Goal: Transaction & Acquisition: Book appointment/travel/reservation

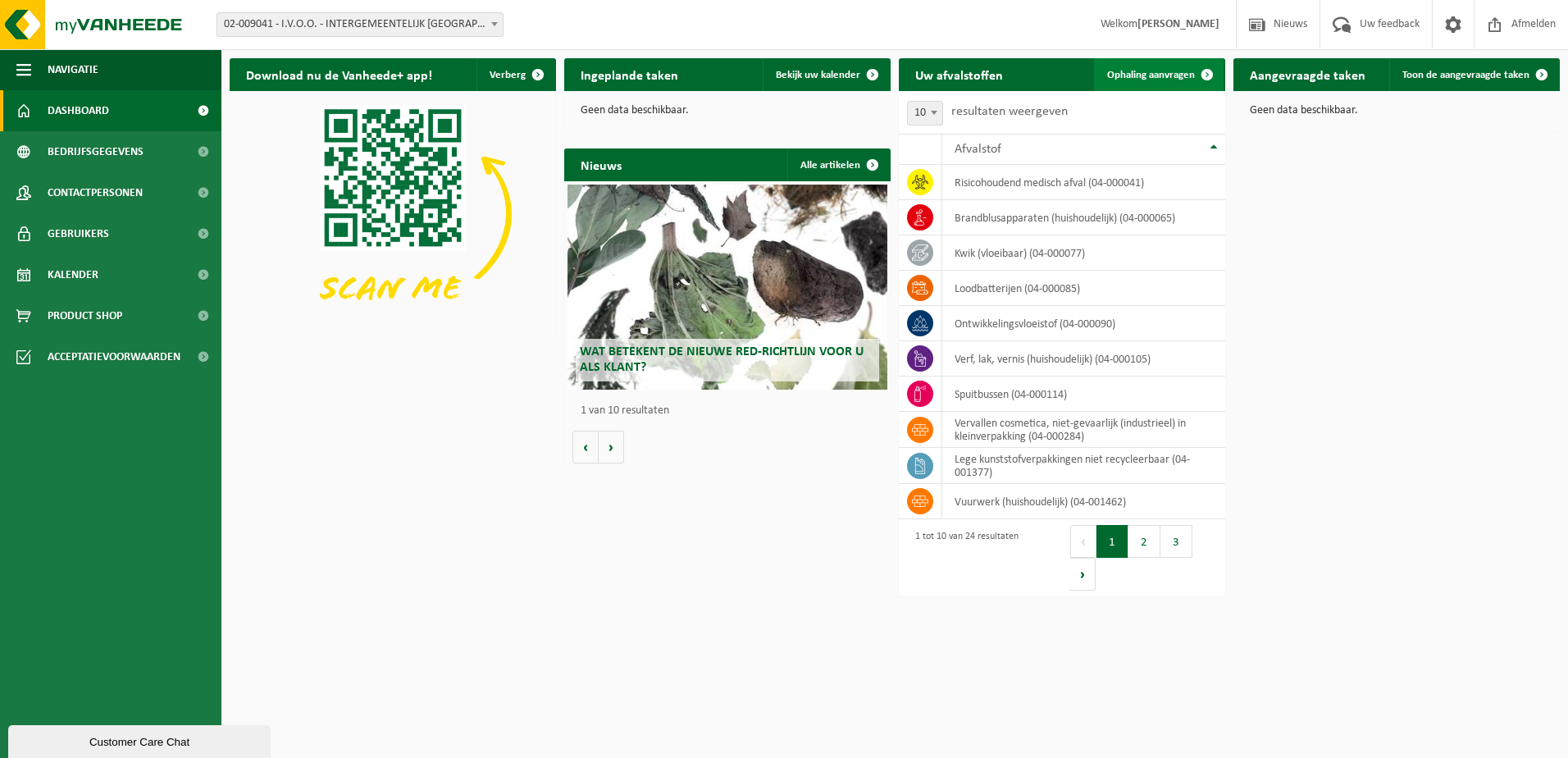
click at [1173, 74] on span "Ophaling aanvragen" at bounding box center [1151, 75] width 88 height 11
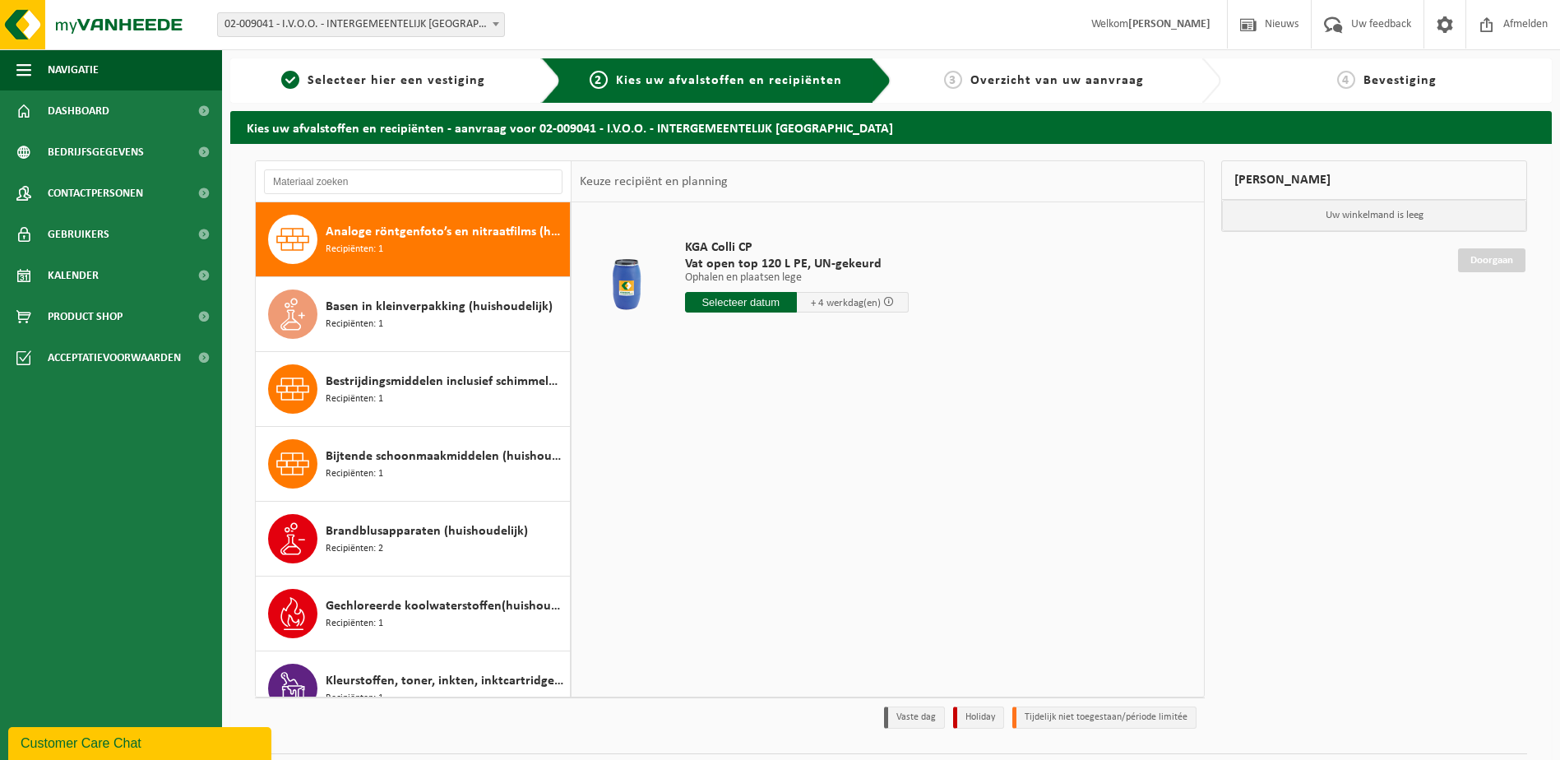
click at [488, 21] on span at bounding box center [496, 23] width 16 height 21
click at [738, 303] on input "text" at bounding box center [741, 302] width 112 height 21
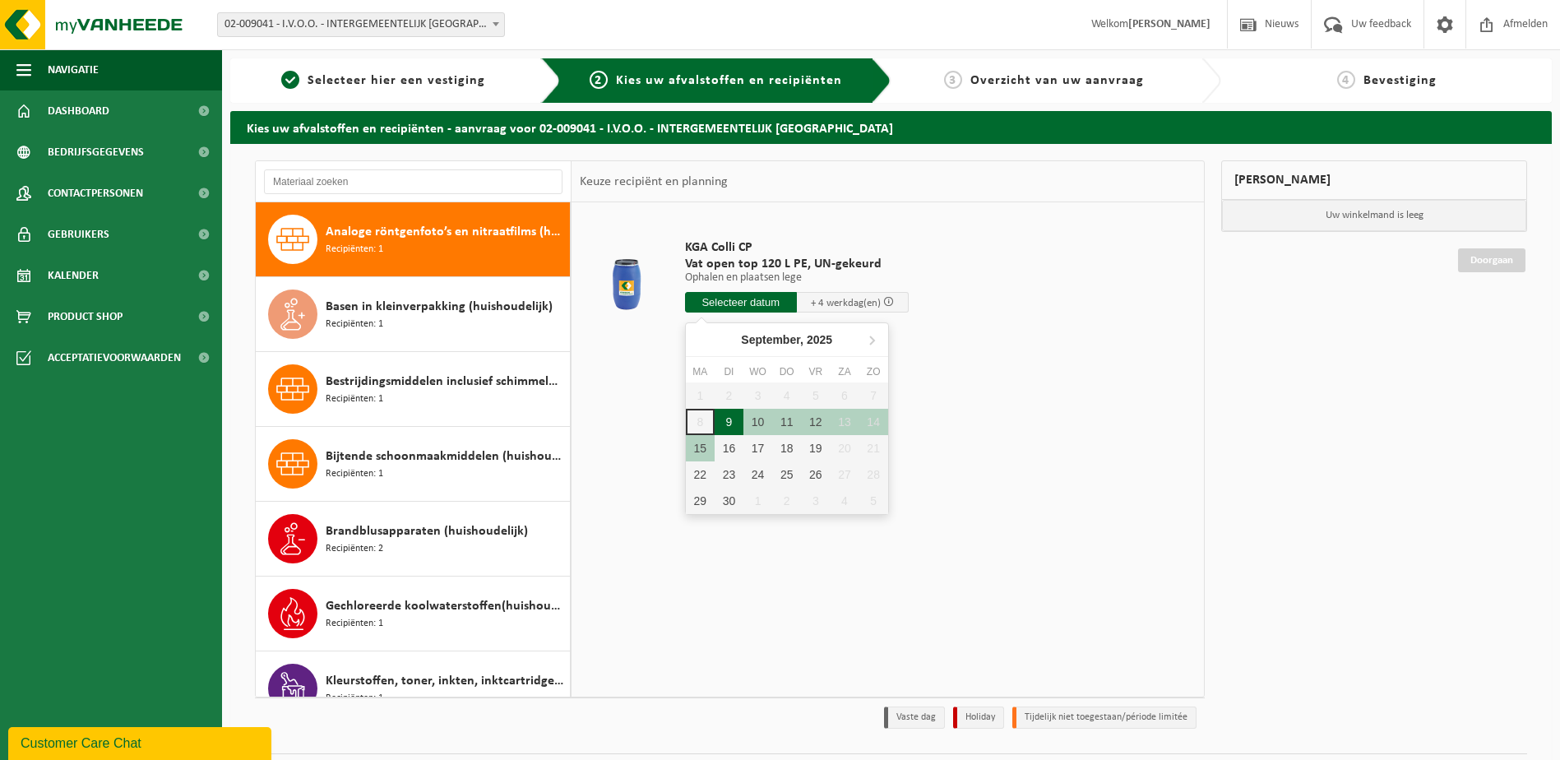
click at [723, 418] on div "9" at bounding box center [729, 422] width 29 height 26
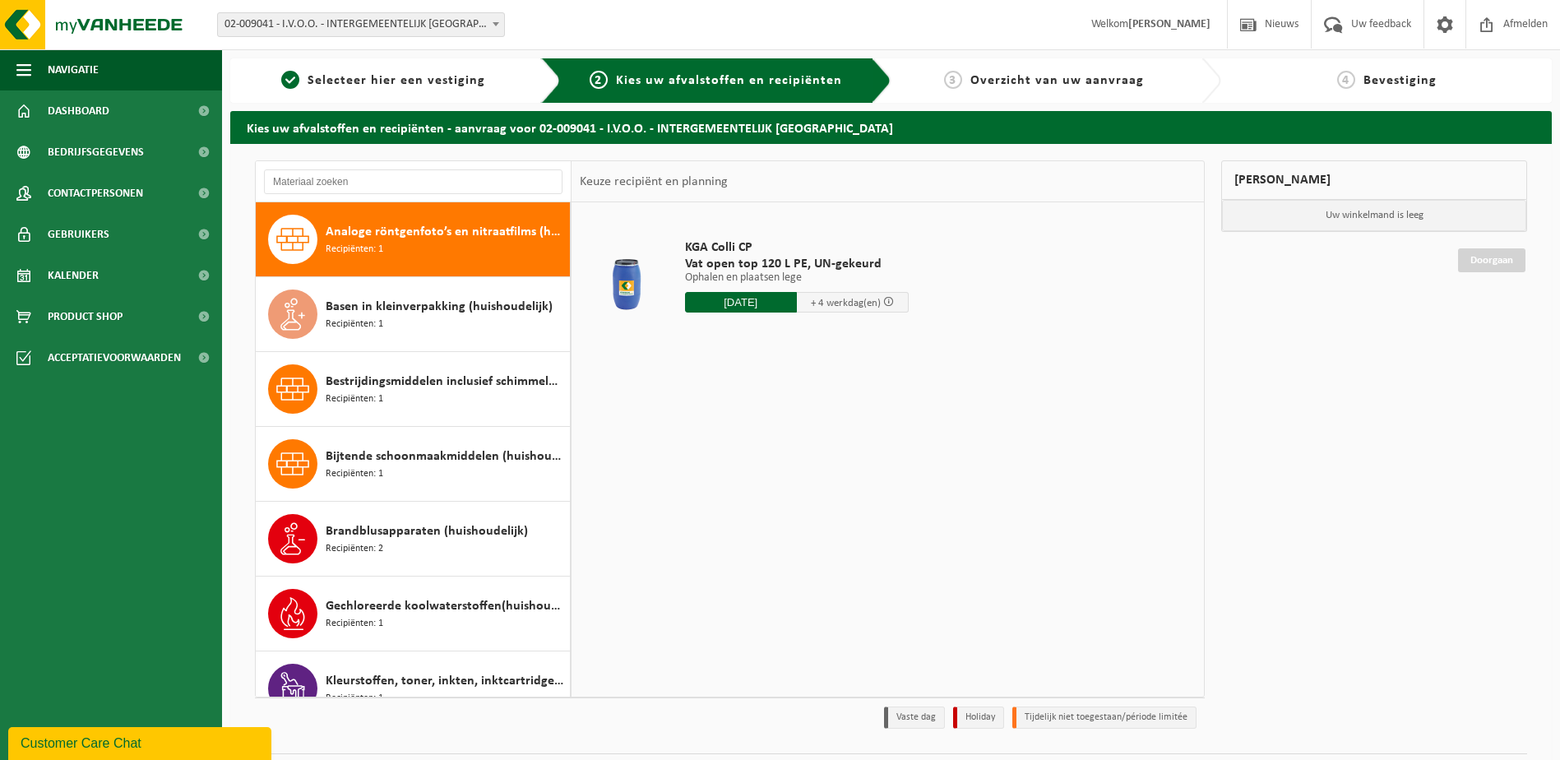
type input "Van 2025-09-09"
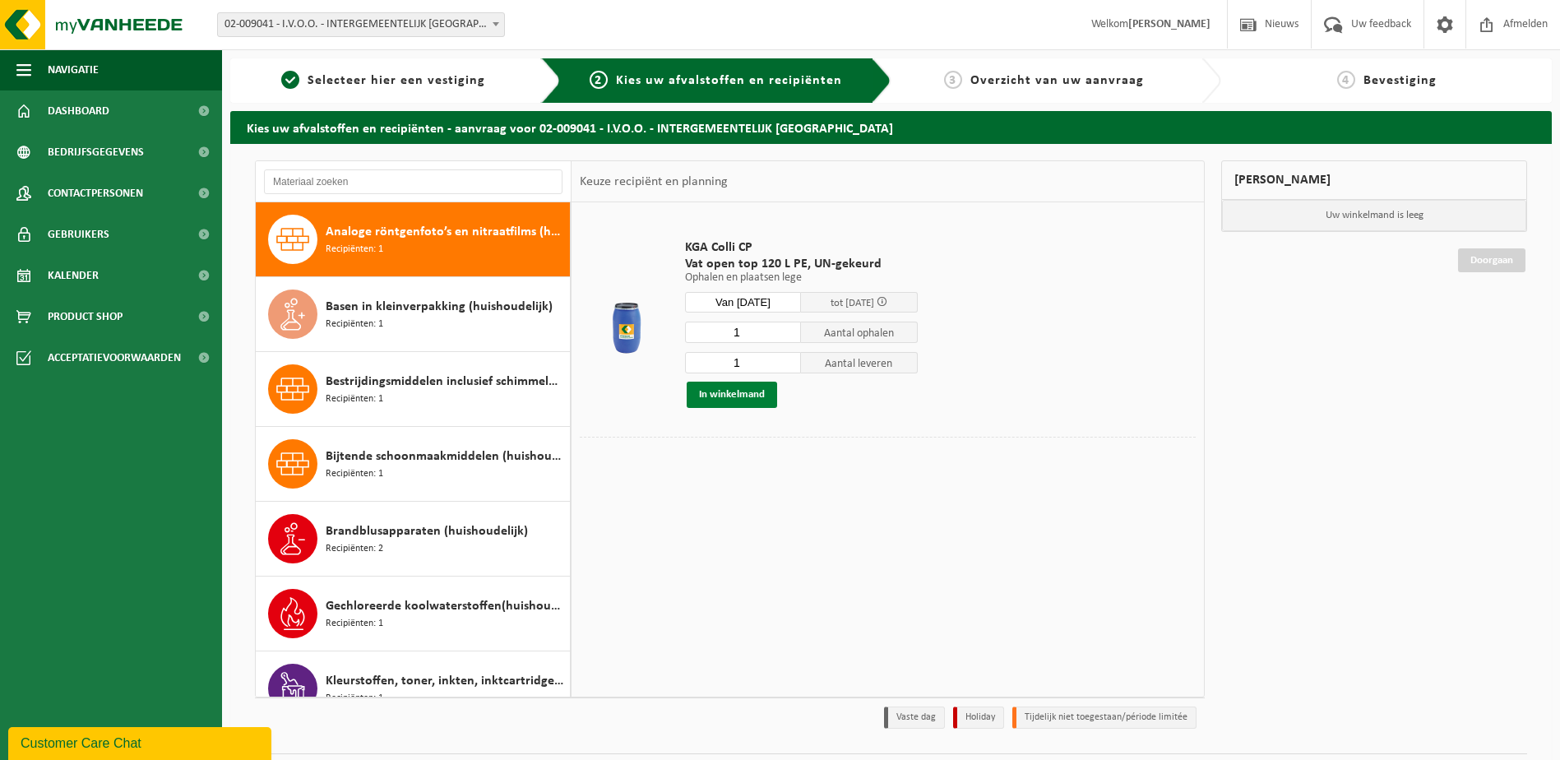
click at [740, 400] on button "In winkelmand" at bounding box center [732, 395] width 90 height 26
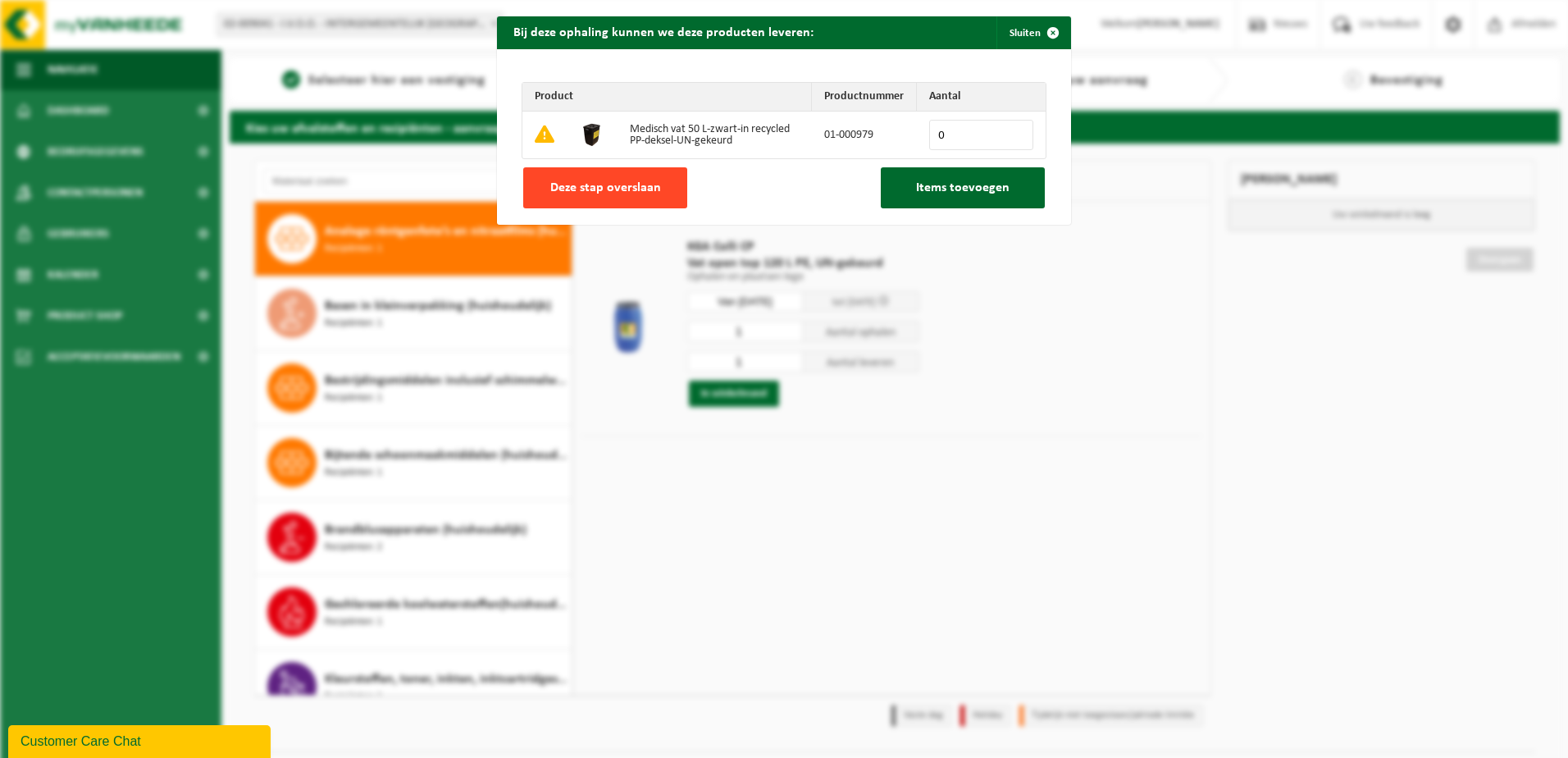
click at [647, 190] on span "Deze stap overslaan" at bounding box center [605, 188] width 111 height 13
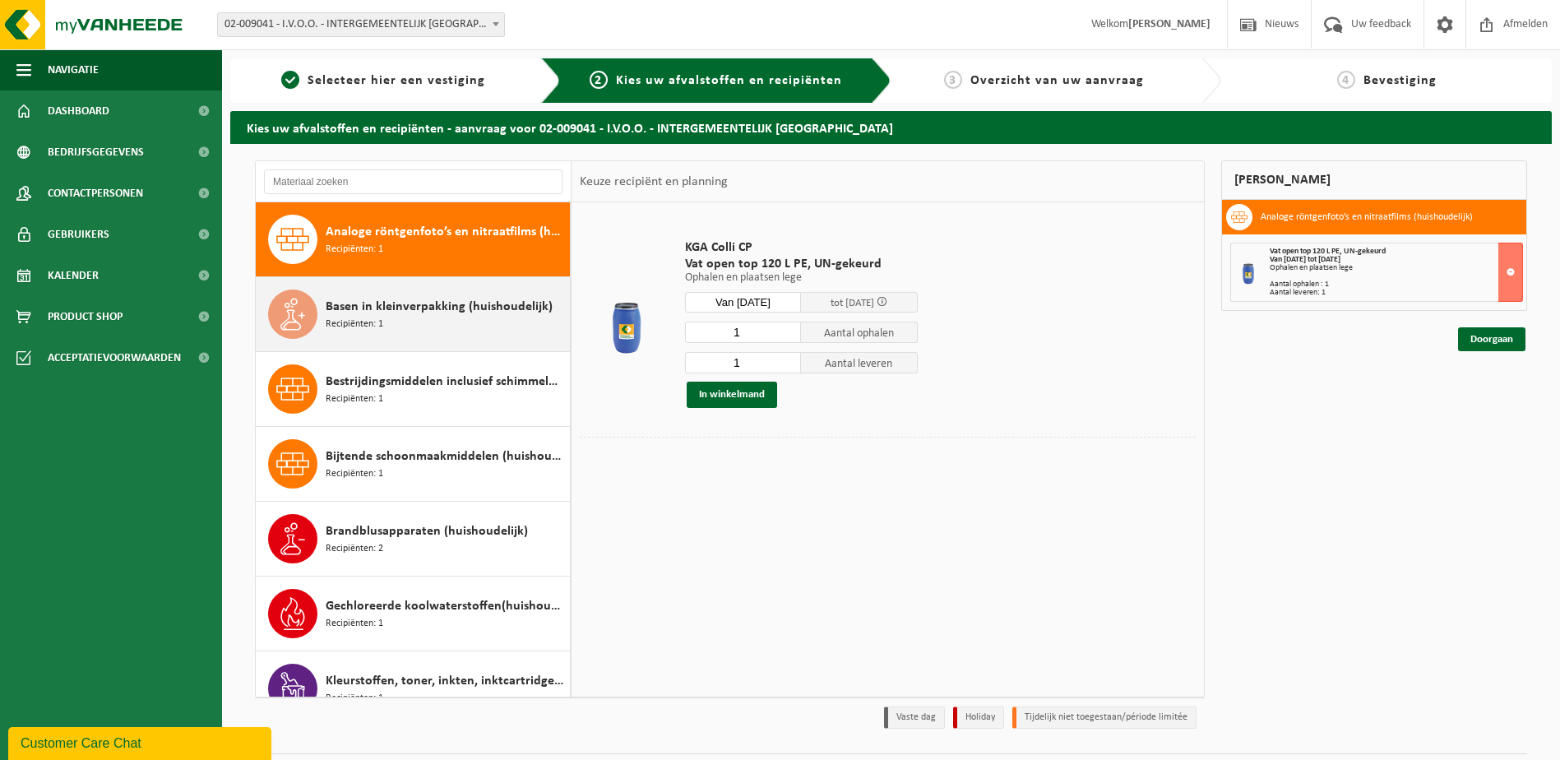
click at [437, 318] on div "Basen in kleinverpakking (huishoudelijk) Recipiënten: 1" at bounding box center [446, 313] width 240 height 49
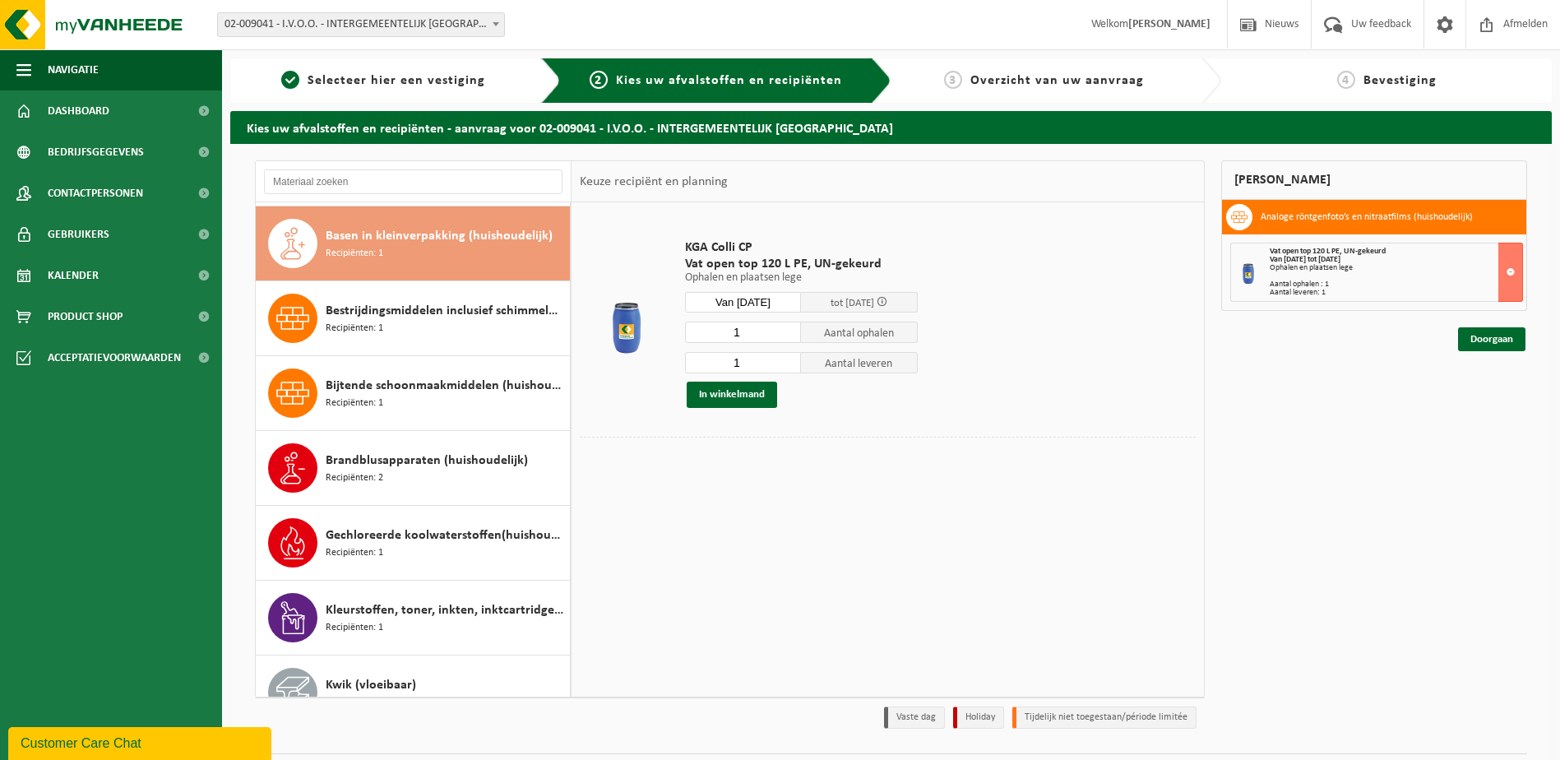
scroll to position [75, 0]
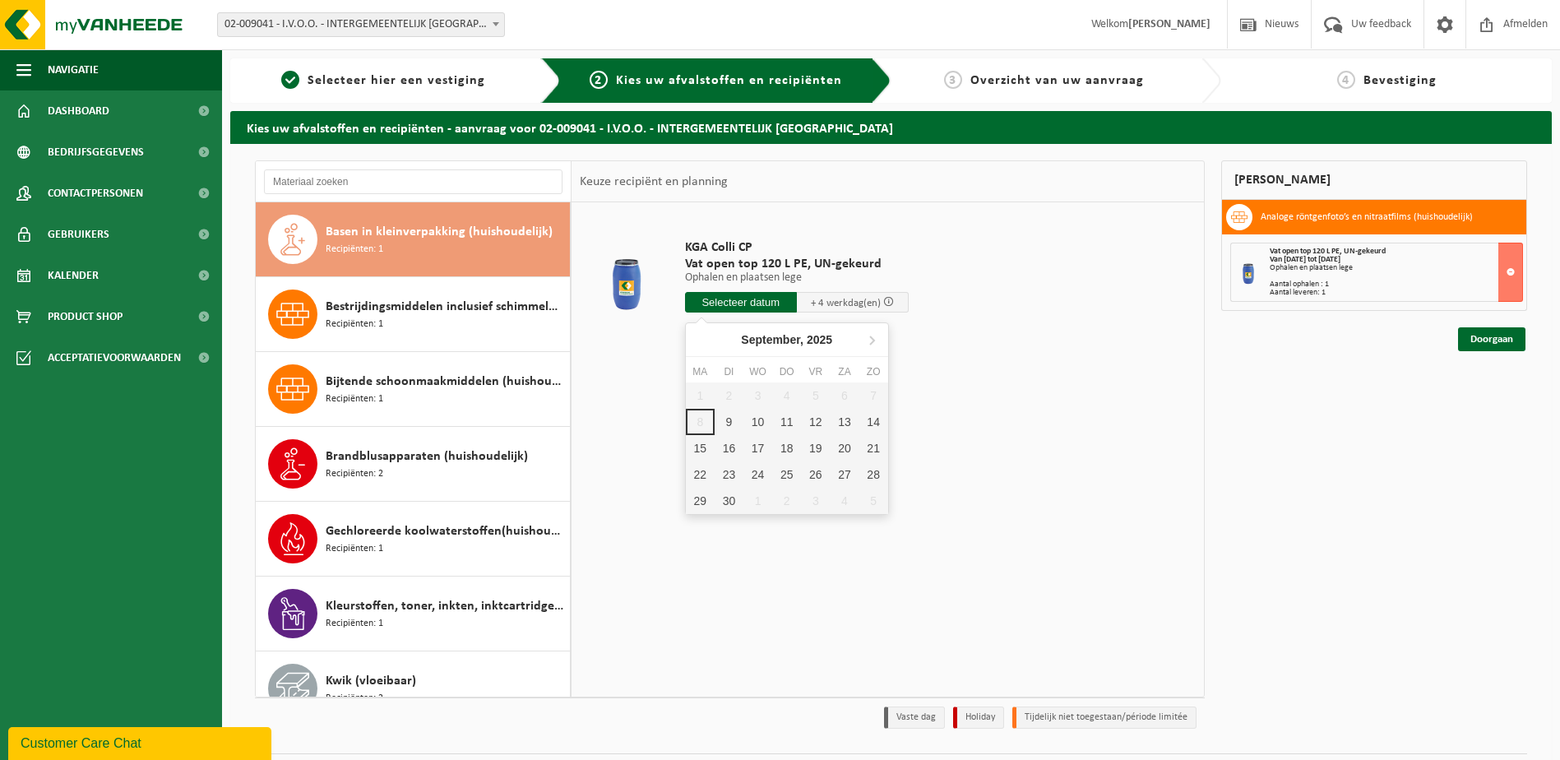
click at [747, 298] on input "text" at bounding box center [741, 302] width 112 height 21
click at [736, 425] on div "9" at bounding box center [729, 422] width 29 height 26
type input "Van 2025-09-09"
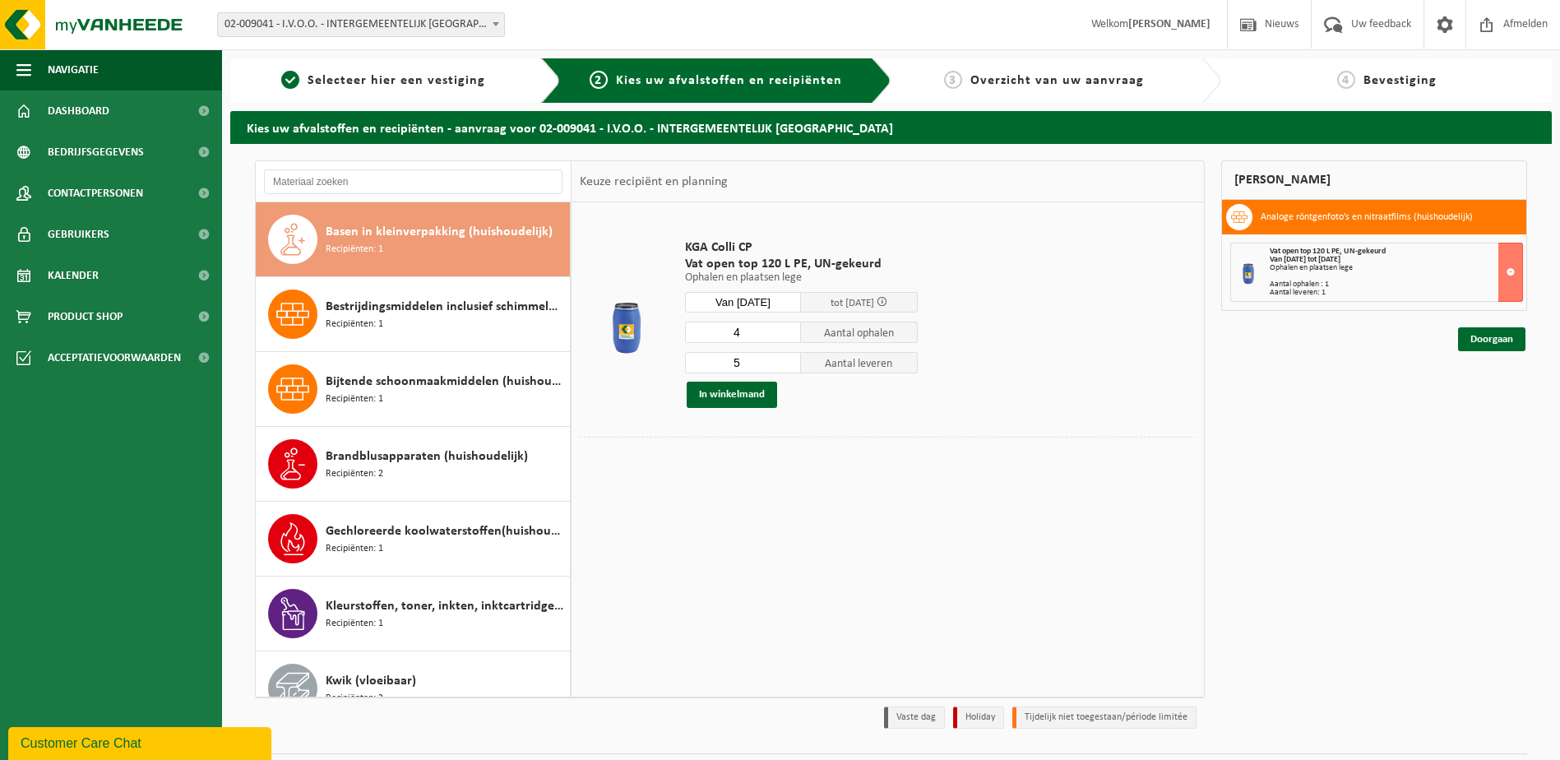
click at [786, 334] on input "4" at bounding box center [743, 332] width 117 height 21
click at [786, 334] on input "3" at bounding box center [743, 332] width 117 height 21
click at [786, 334] on input "2" at bounding box center [743, 332] width 117 height 21
type input "1"
click at [786, 334] on input "1" at bounding box center [743, 332] width 117 height 21
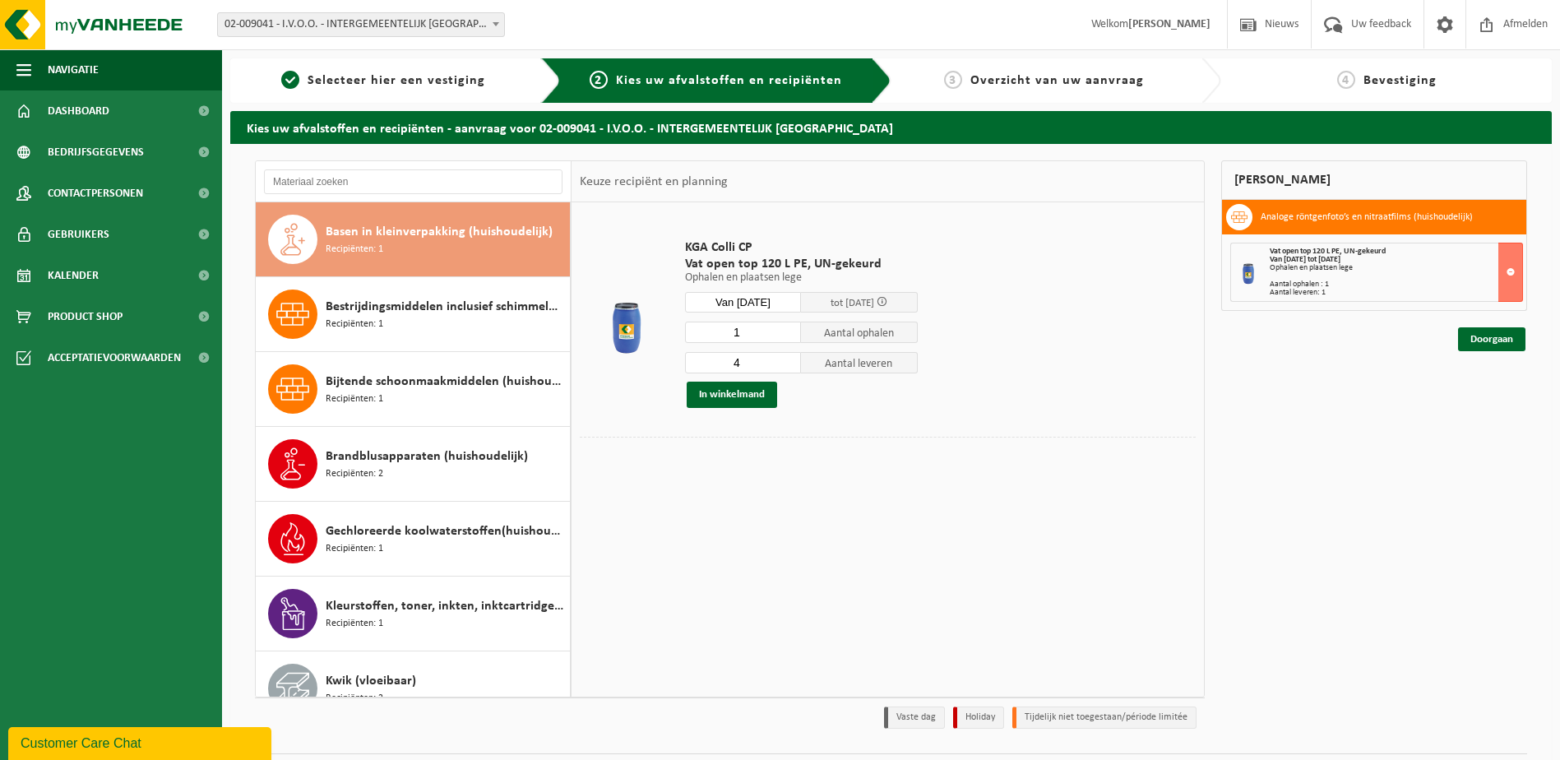
click at [787, 368] on input "4" at bounding box center [743, 362] width 117 height 21
click at [787, 368] on input "3" at bounding box center [743, 362] width 117 height 21
click at [787, 368] on input "2" at bounding box center [743, 362] width 117 height 21
type input "1"
click at [787, 368] on input "1" at bounding box center [743, 362] width 117 height 21
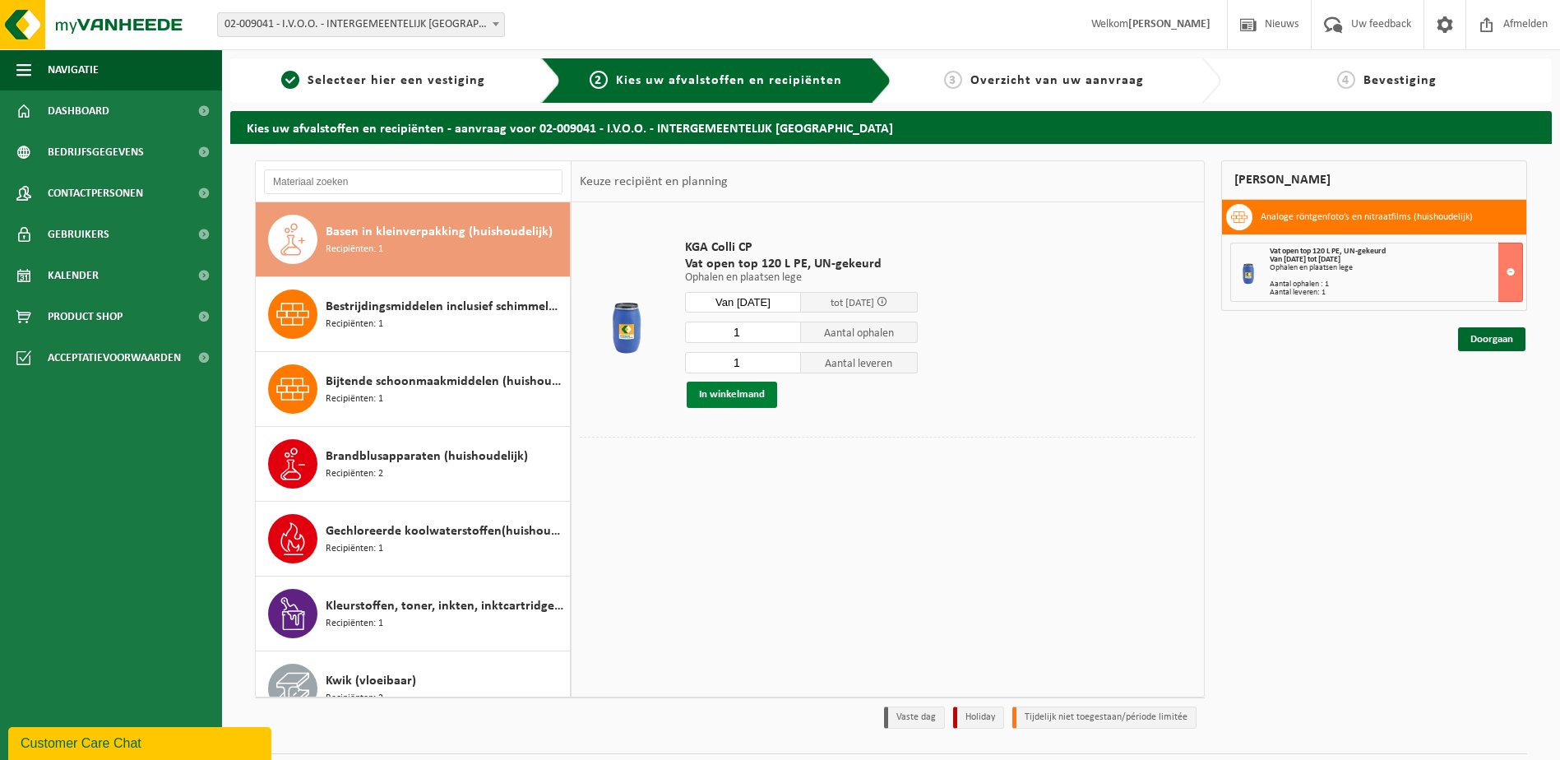
click at [735, 395] on button "In winkelmand" at bounding box center [732, 395] width 90 height 26
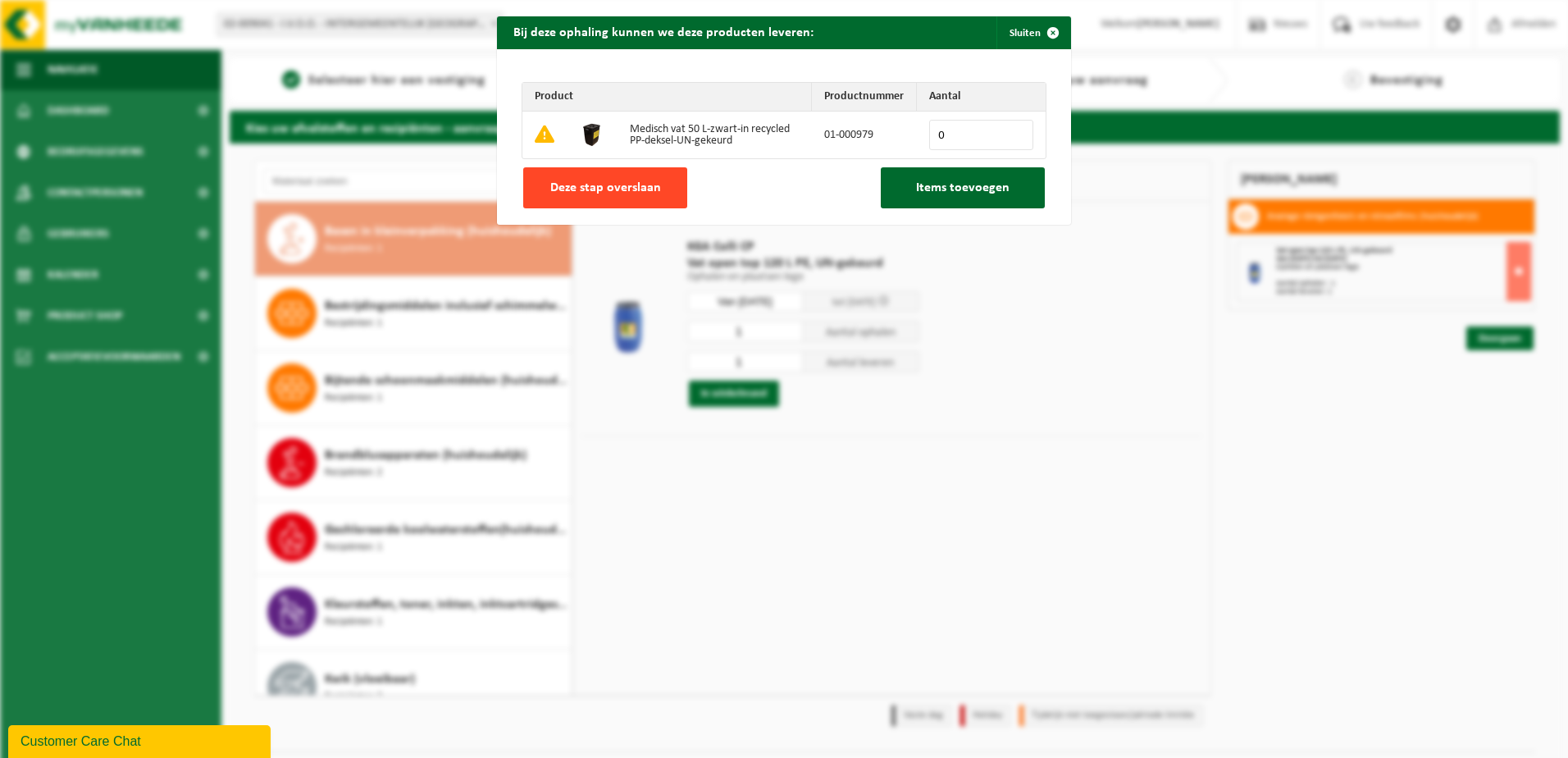
click at [630, 188] on span "Deze stap overslaan" at bounding box center [605, 188] width 111 height 13
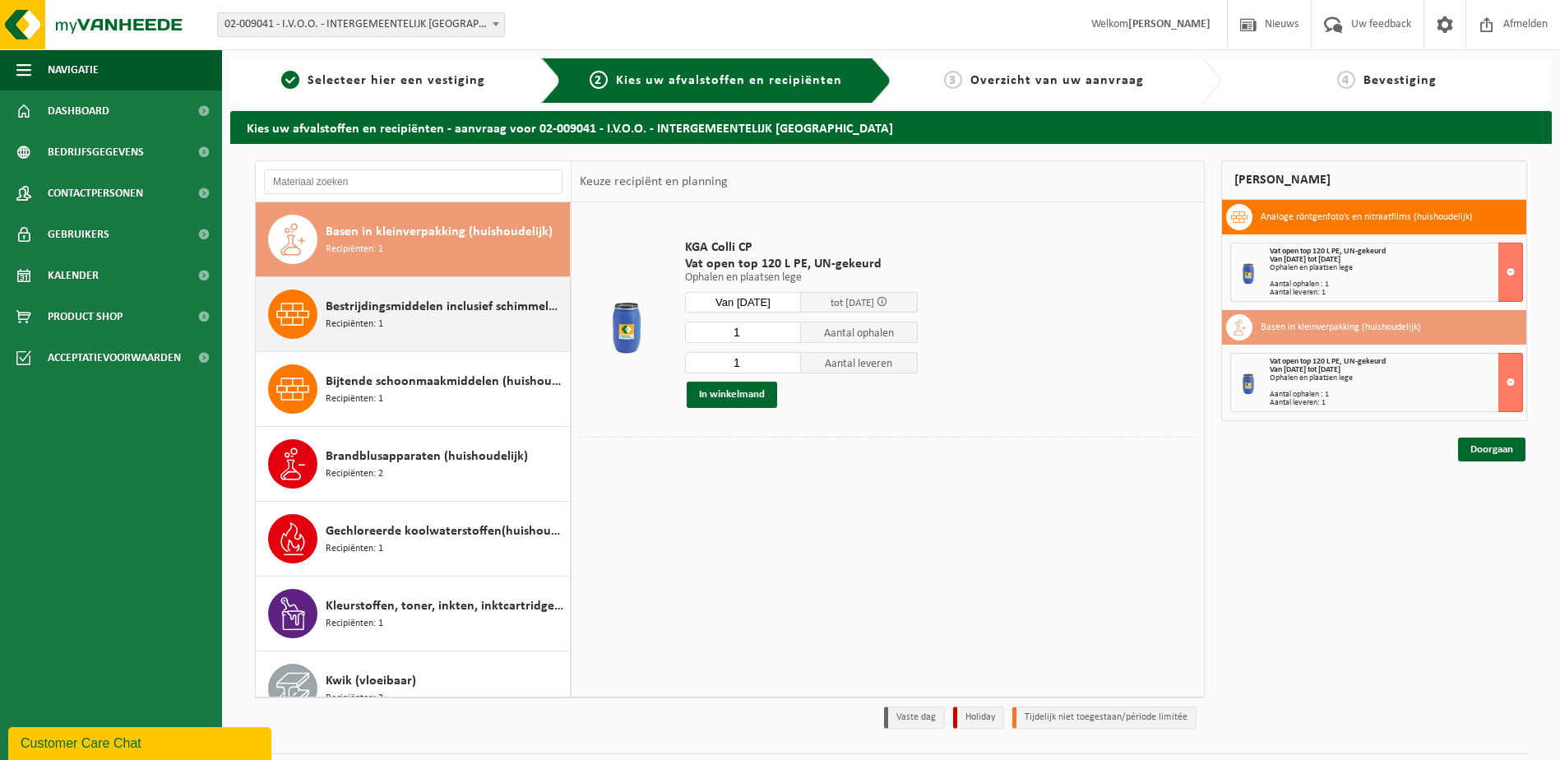
click at [406, 305] on span "Bestrijdingsmiddelen inclusief schimmelwerende beschermingsmiddelen (huishoudel…" at bounding box center [446, 307] width 240 height 20
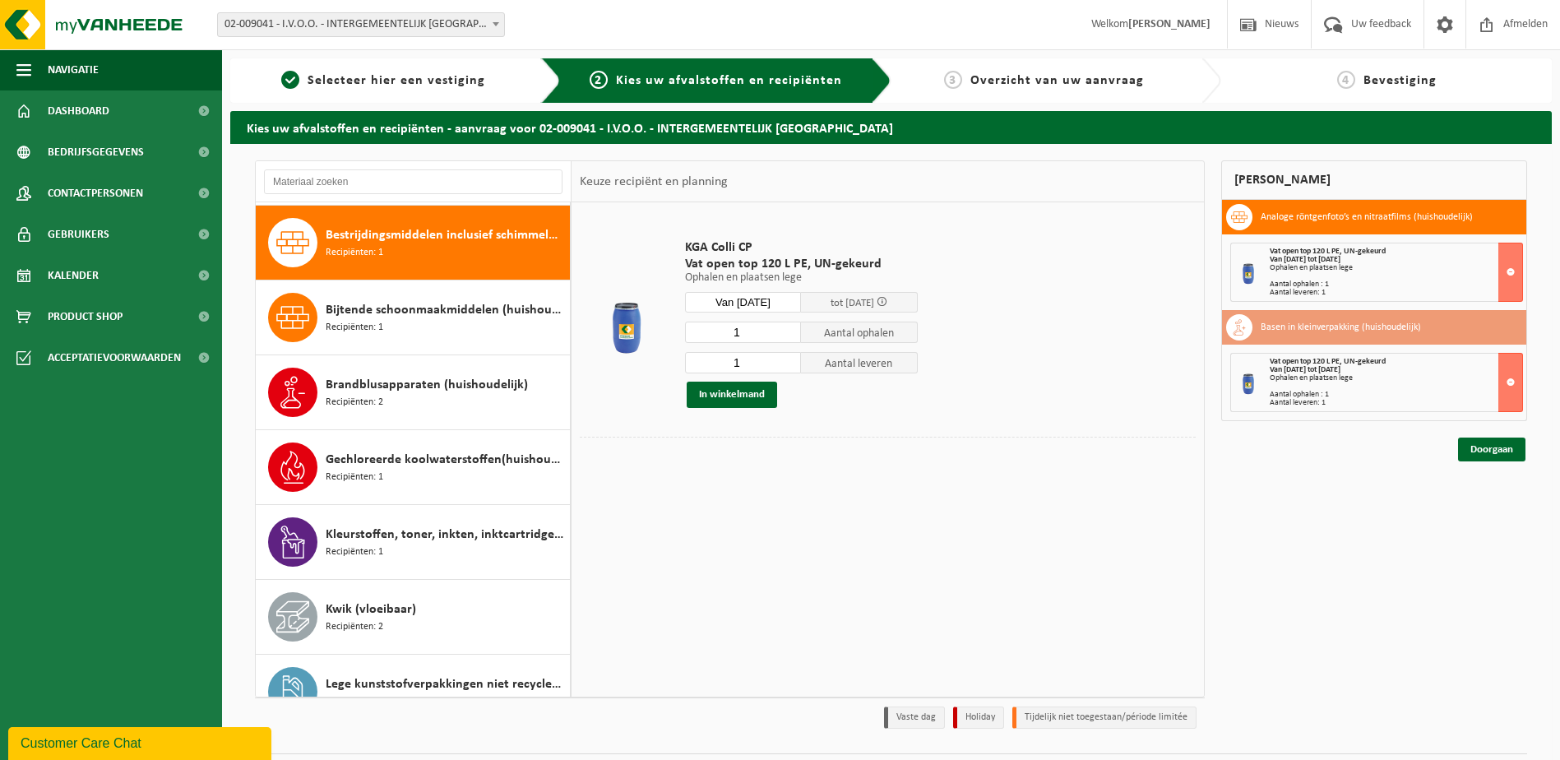
scroll to position [150, 0]
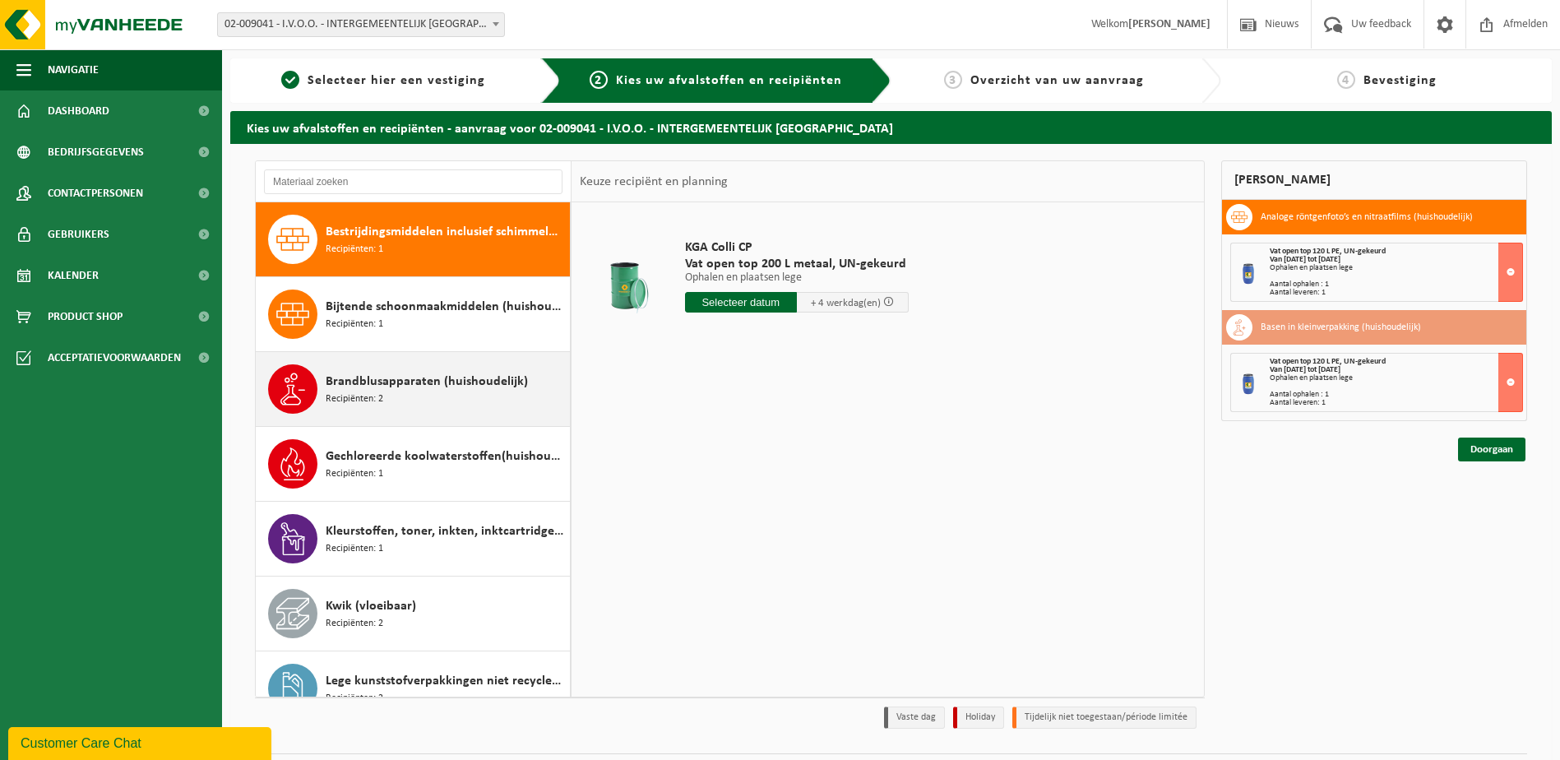
click at [414, 382] on span "Brandblusapparaten (huishoudelijk)" at bounding box center [427, 382] width 202 height 20
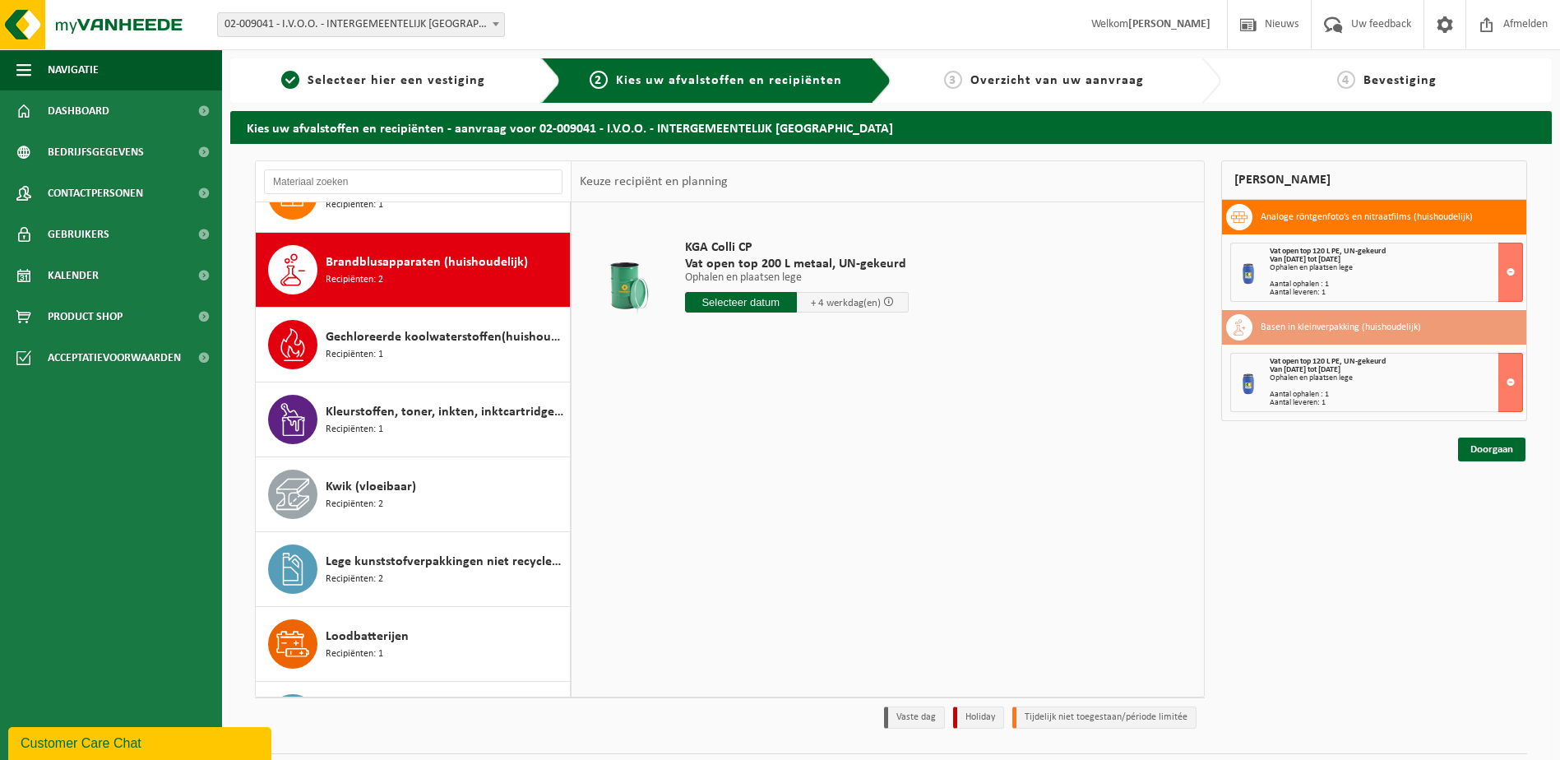
scroll to position [299, 0]
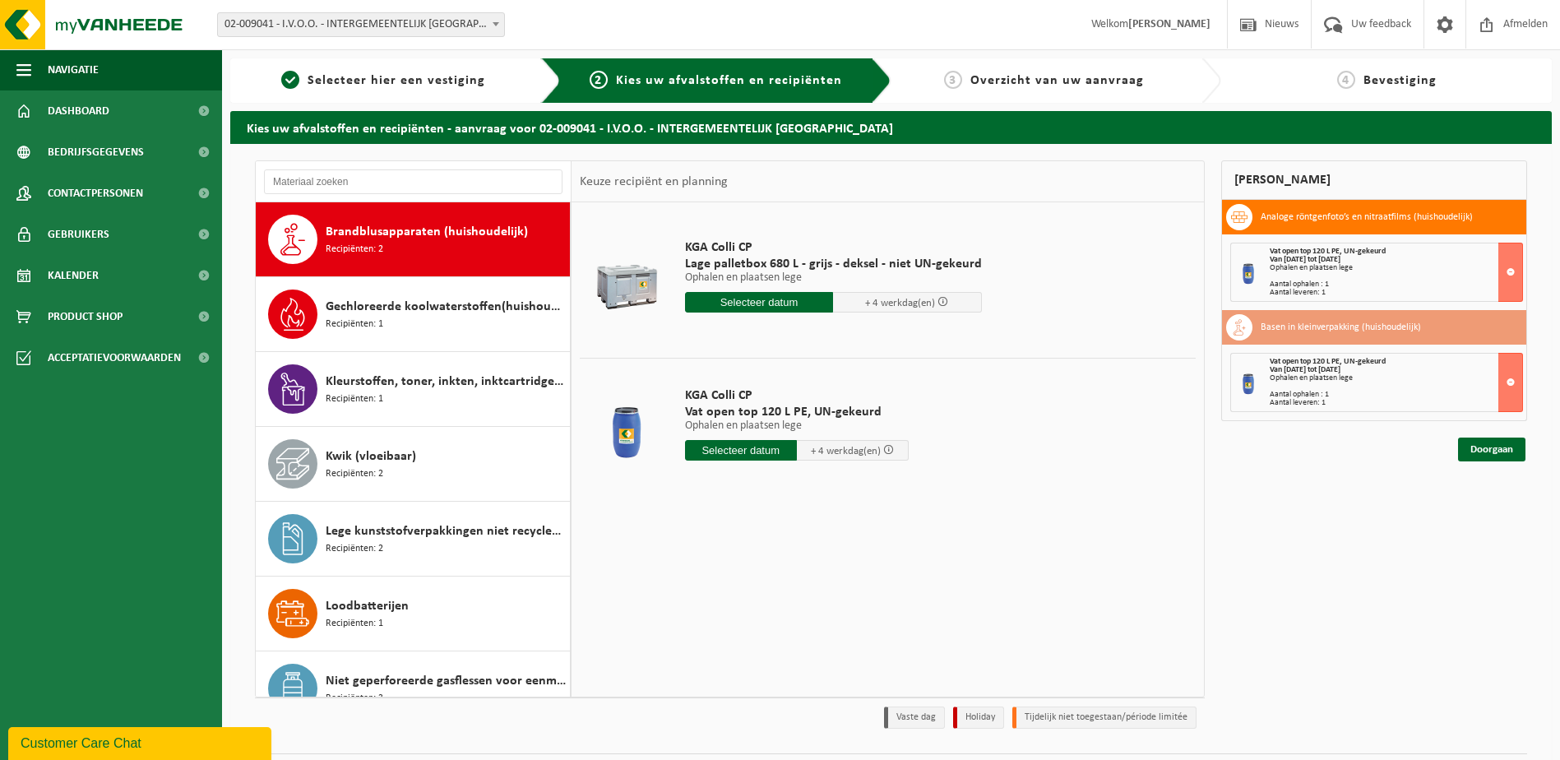
click at [779, 294] on input "text" at bounding box center [759, 302] width 149 height 21
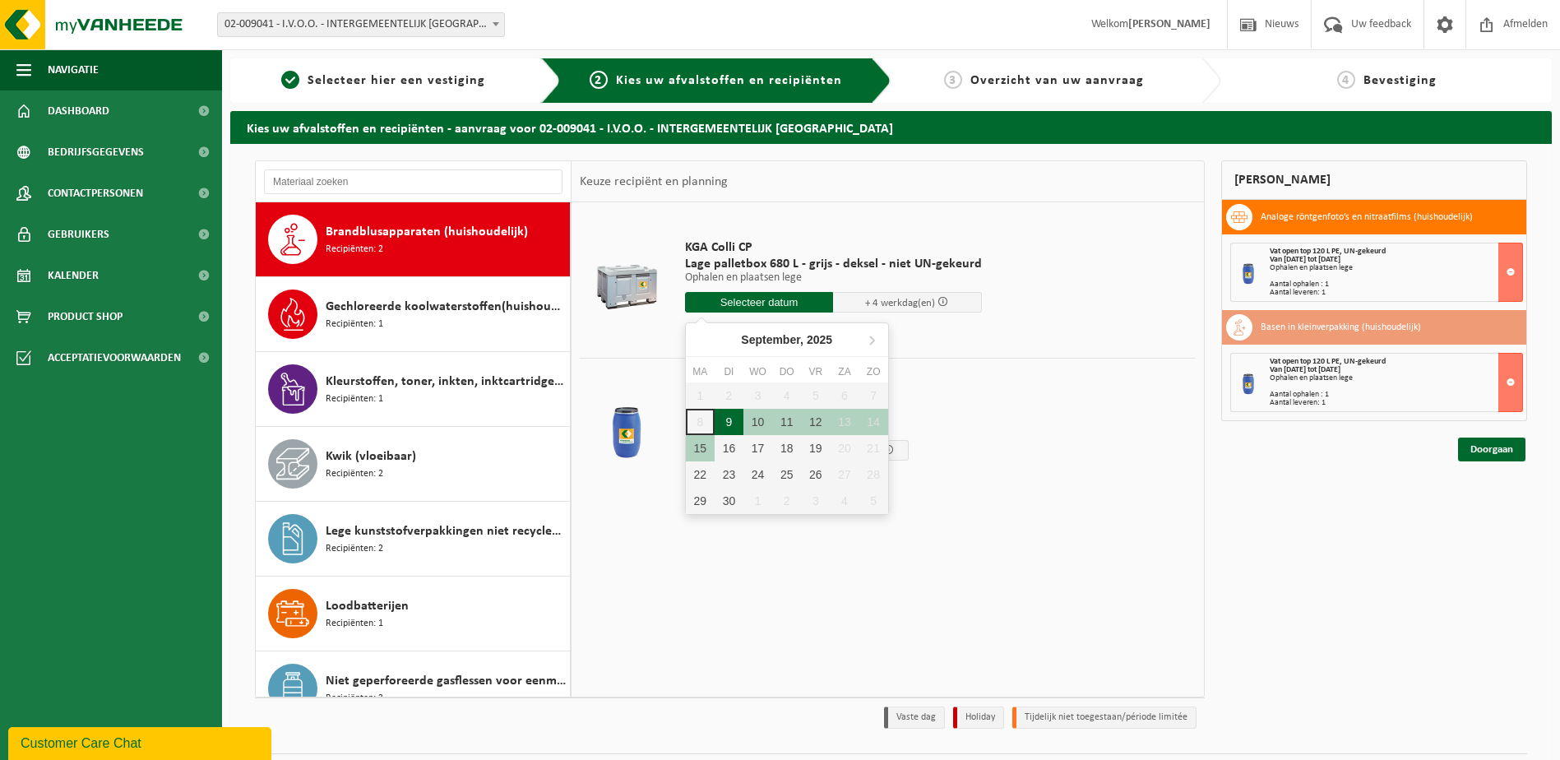
click at [732, 419] on div "9" at bounding box center [729, 422] width 29 height 26
type input "Van 2025-09-09"
type input "2025-09-09"
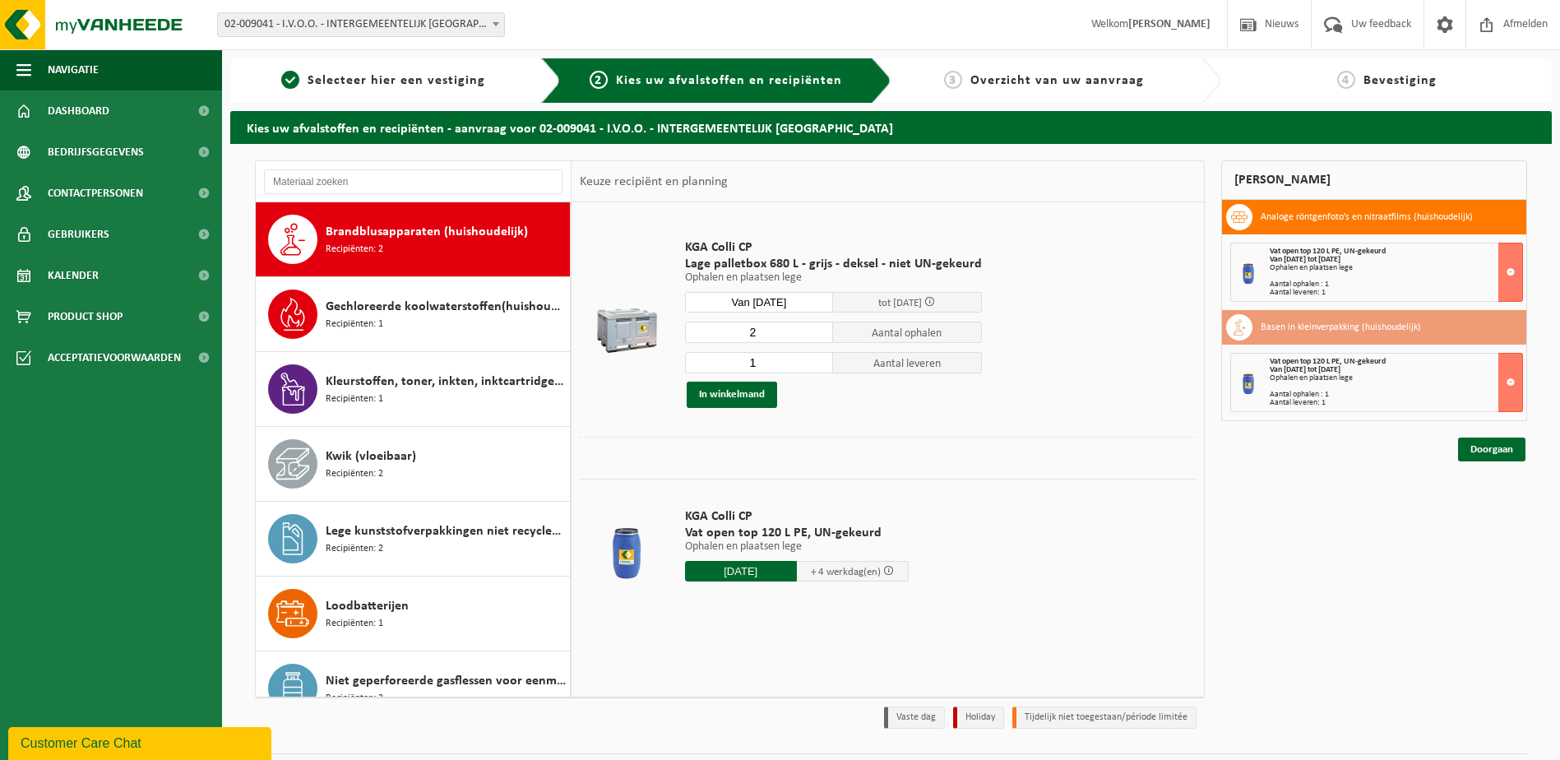
type input "2"
click at [819, 327] on input "2" at bounding box center [759, 332] width 149 height 21
click at [820, 358] on input "2" at bounding box center [759, 362] width 149 height 21
type input "3"
click at [819, 358] on input "3" at bounding box center [759, 362] width 149 height 21
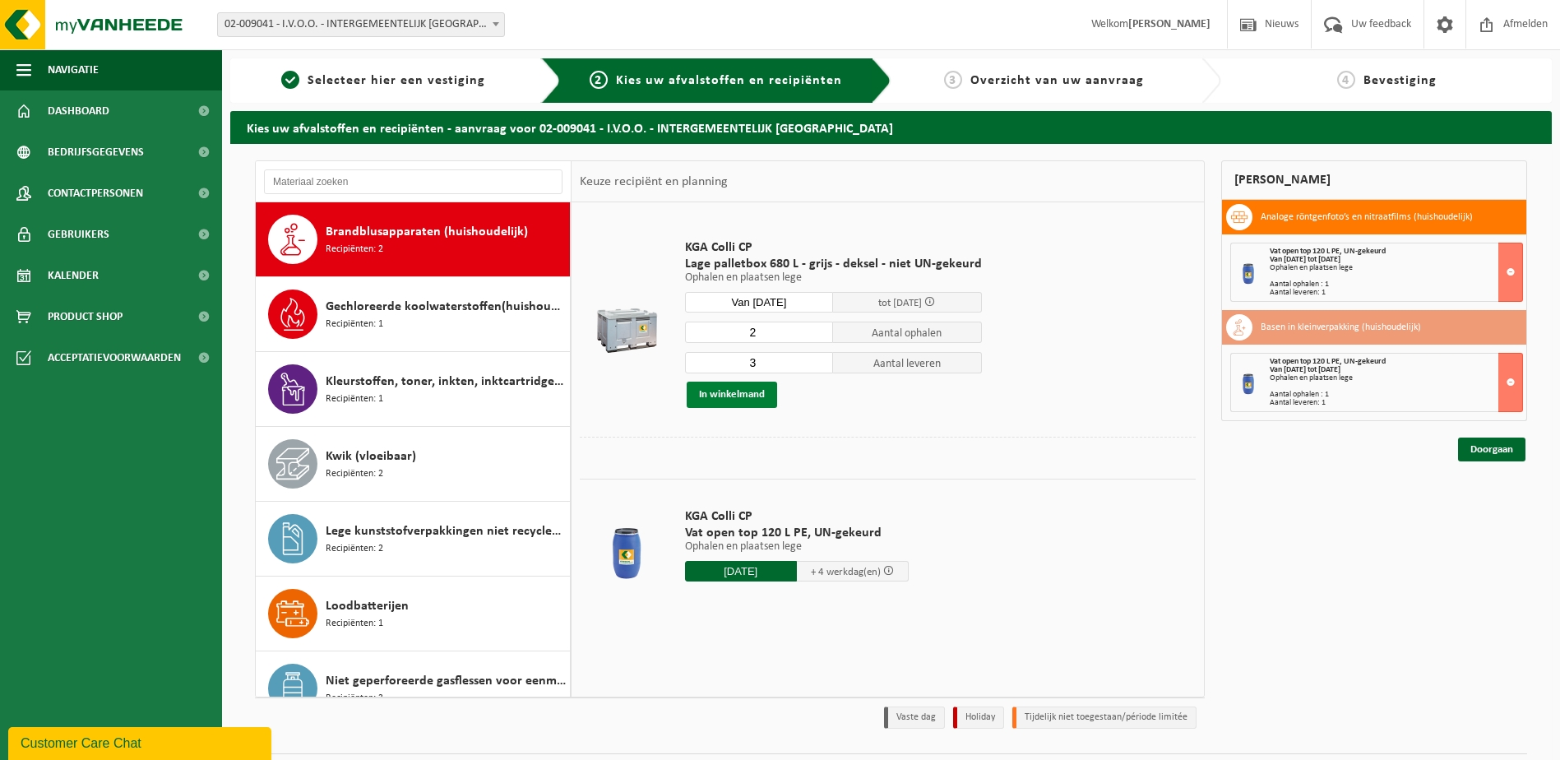
click at [769, 391] on button "In winkelmand" at bounding box center [732, 395] width 90 height 26
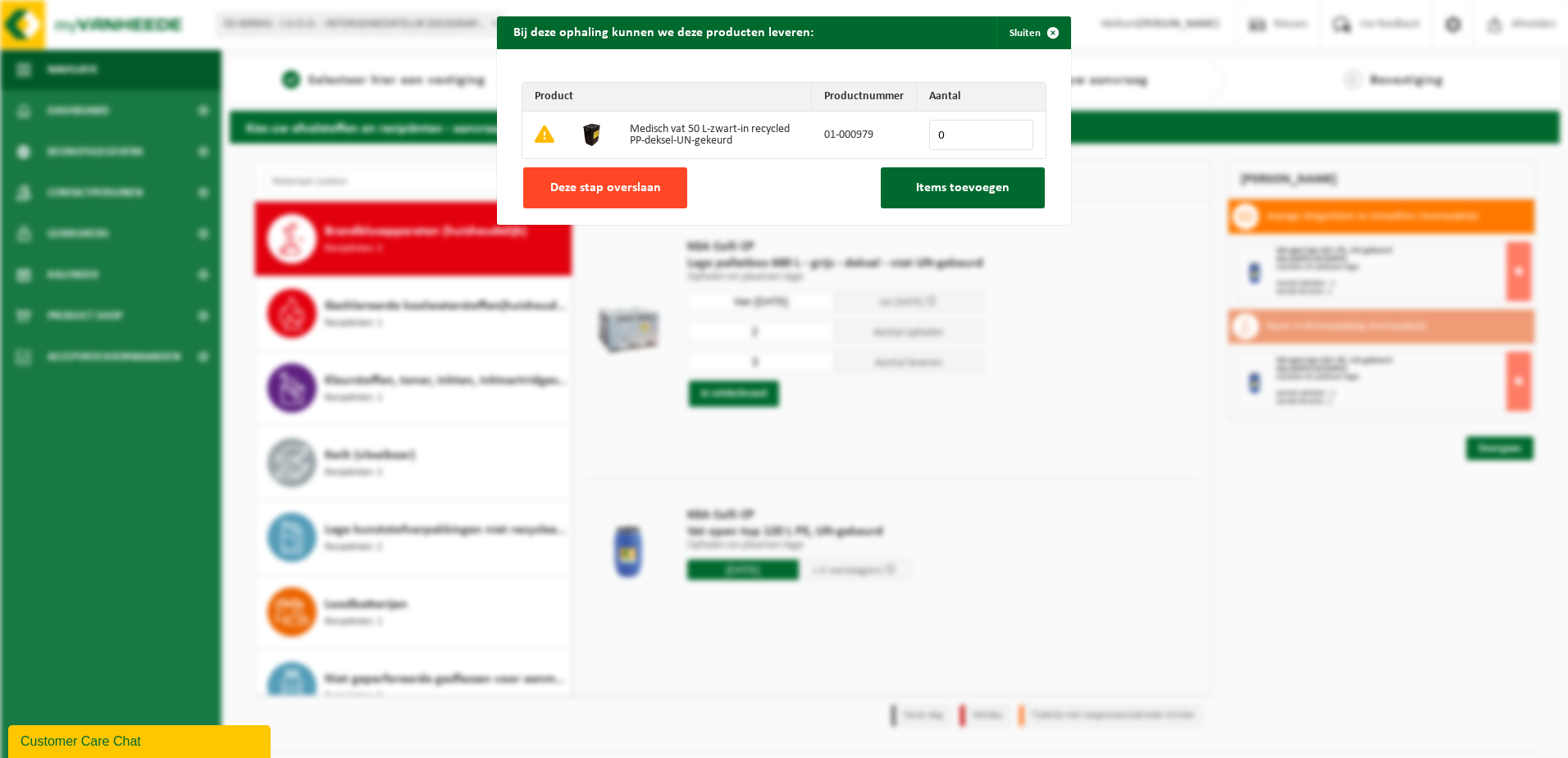
click at [622, 187] on span "Deze stap overslaan" at bounding box center [605, 188] width 111 height 13
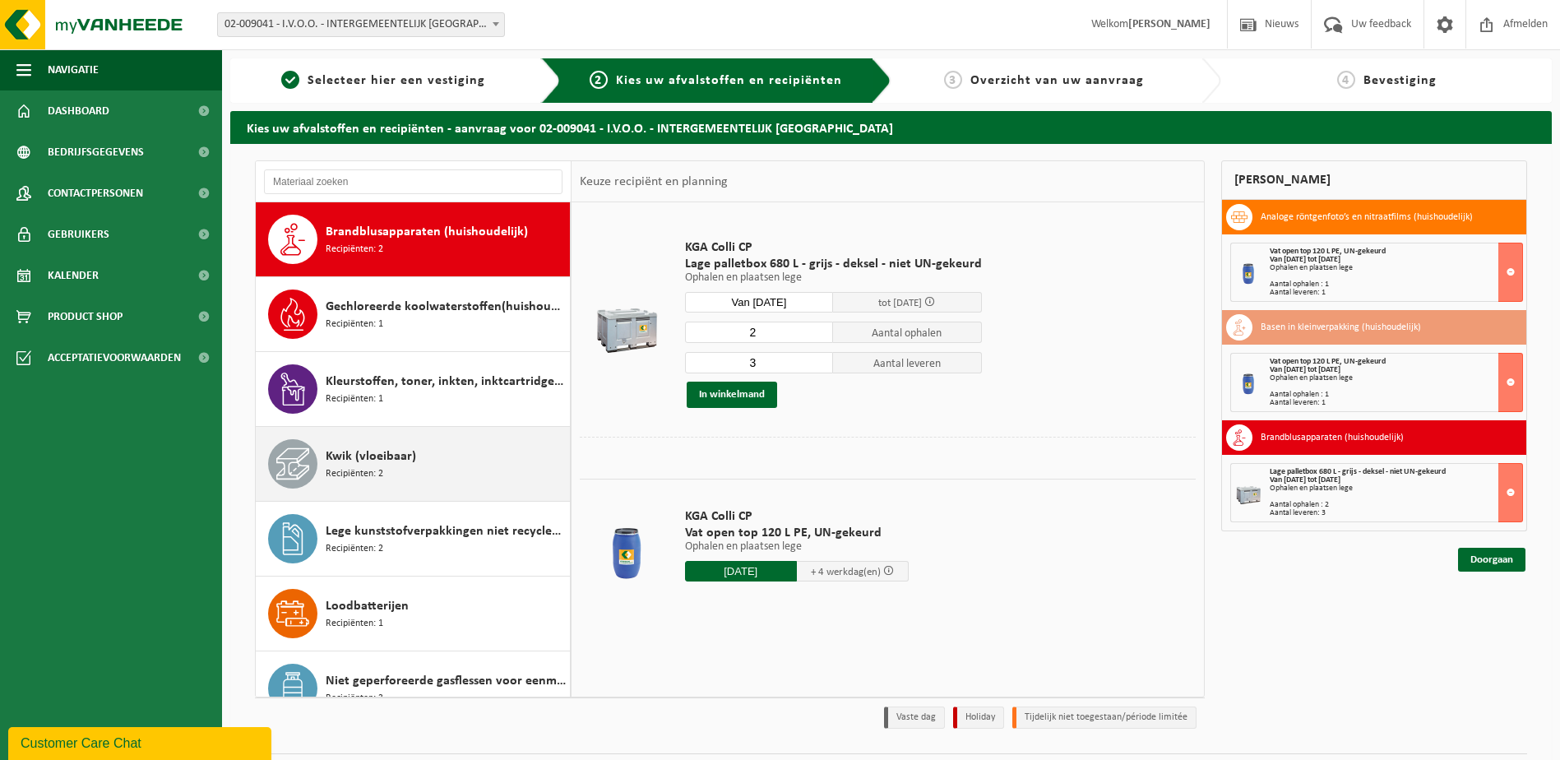
click at [460, 464] on div "Kwik (vloeibaar) Recipiënten: 2" at bounding box center [446, 463] width 240 height 49
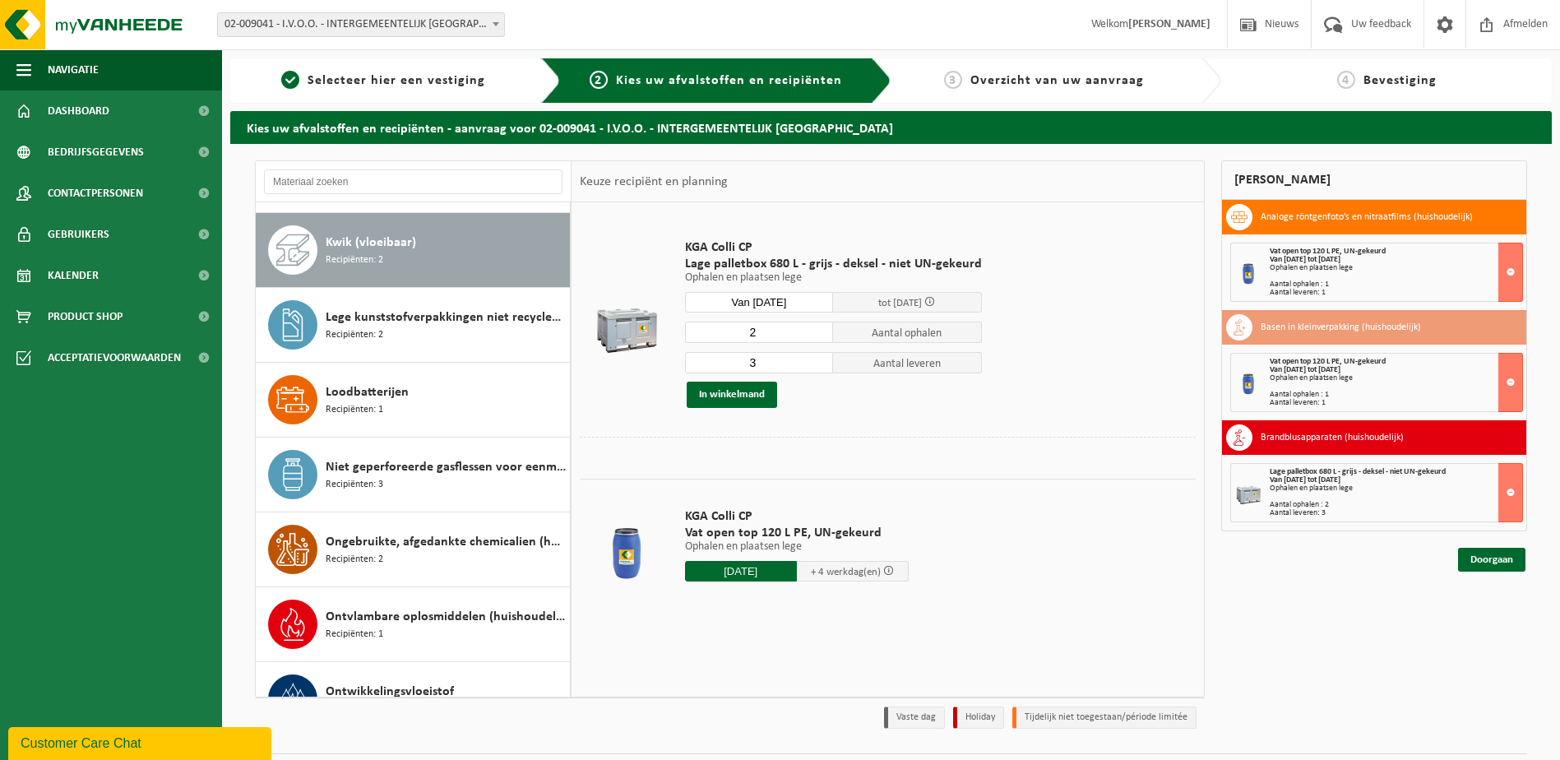
scroll to position [524, 0]
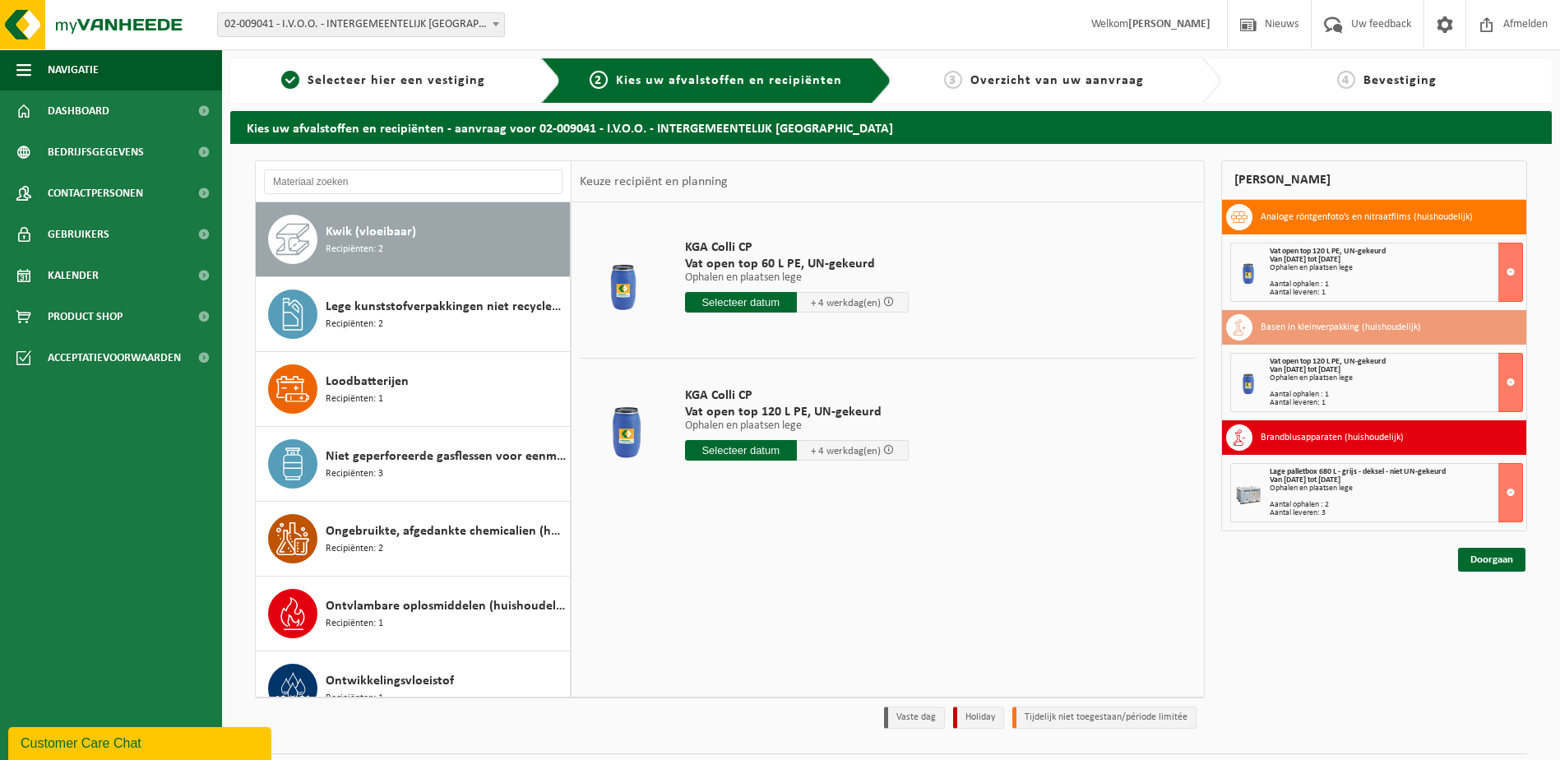
click at [727, 306] on input "text" at bounding box center [741, 302] width 112 height 21
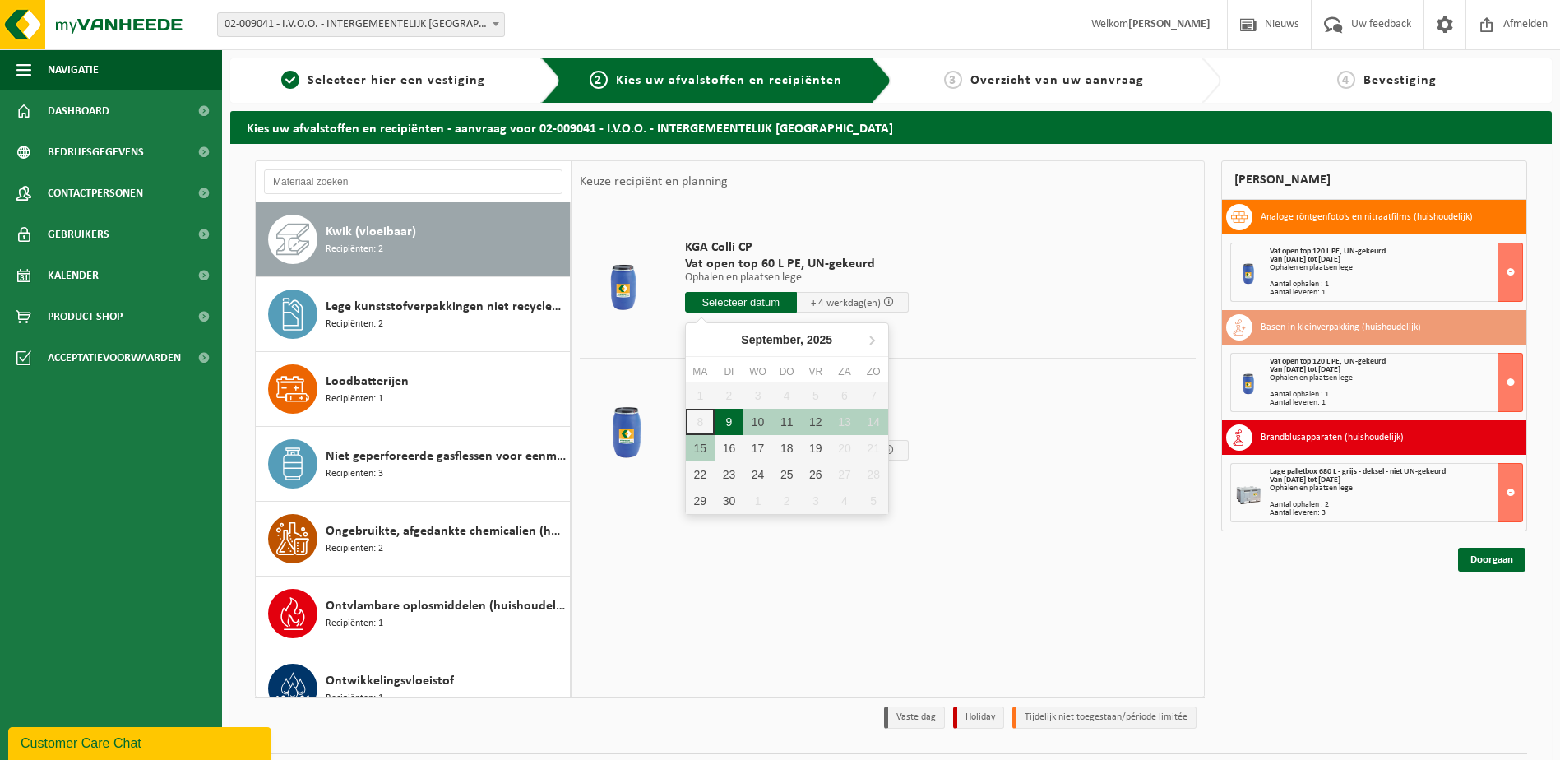
click at [736, 420] on div "9" at bounding box center [729, 422] width 29 height 26
type input "Van 2025-09-09"
type input "2025-09-09"
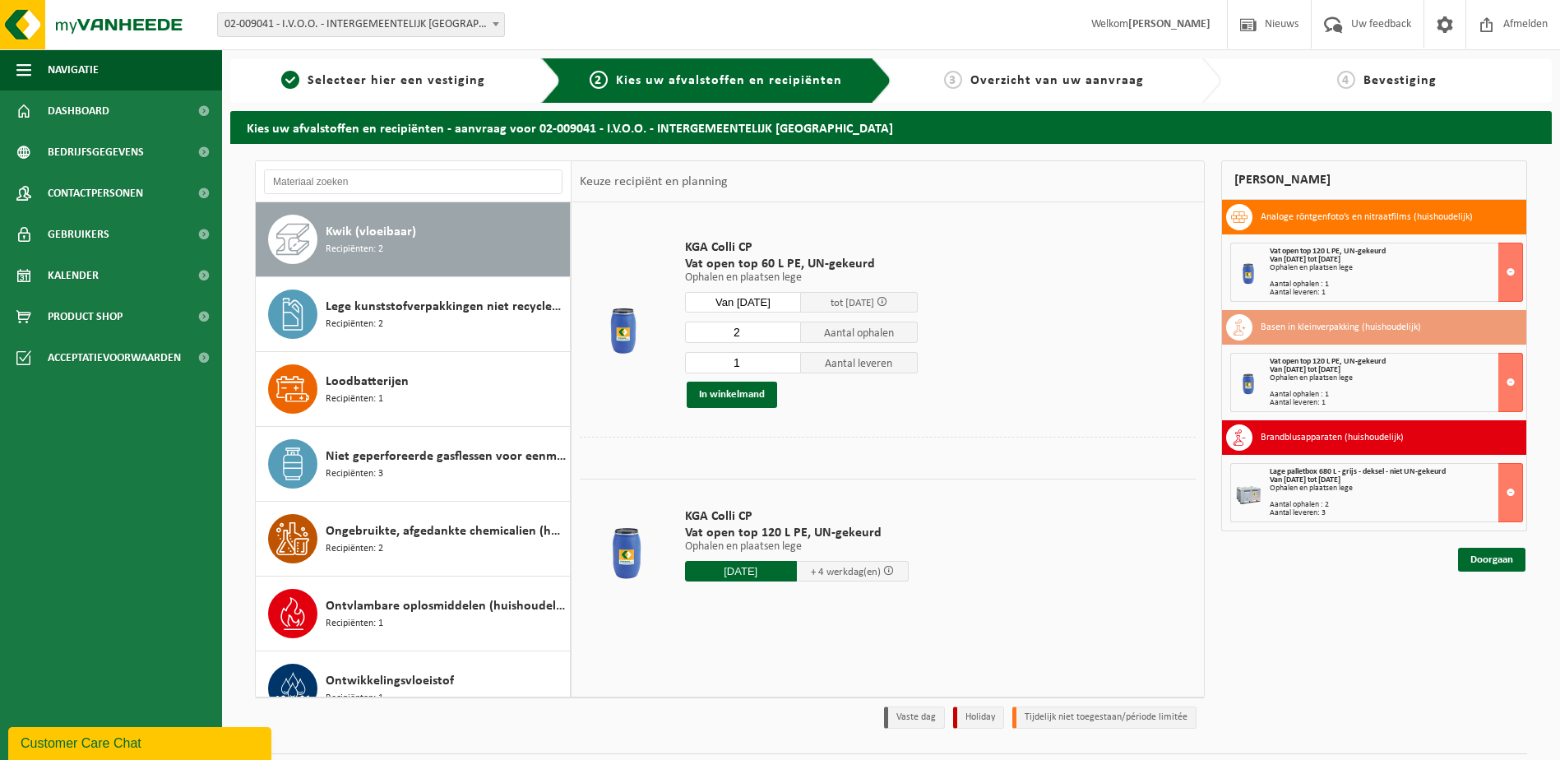
click at [789, 327] on input "2" at bounding box center [743, 332] width 117 height 21
type input "1"
click at [784, 336] on input "1" at bounding box center [743, 332] width 117 height 21
click at [747, 392] on button "In winkelmand" at bounding box center [732, 395] width 90 height 26
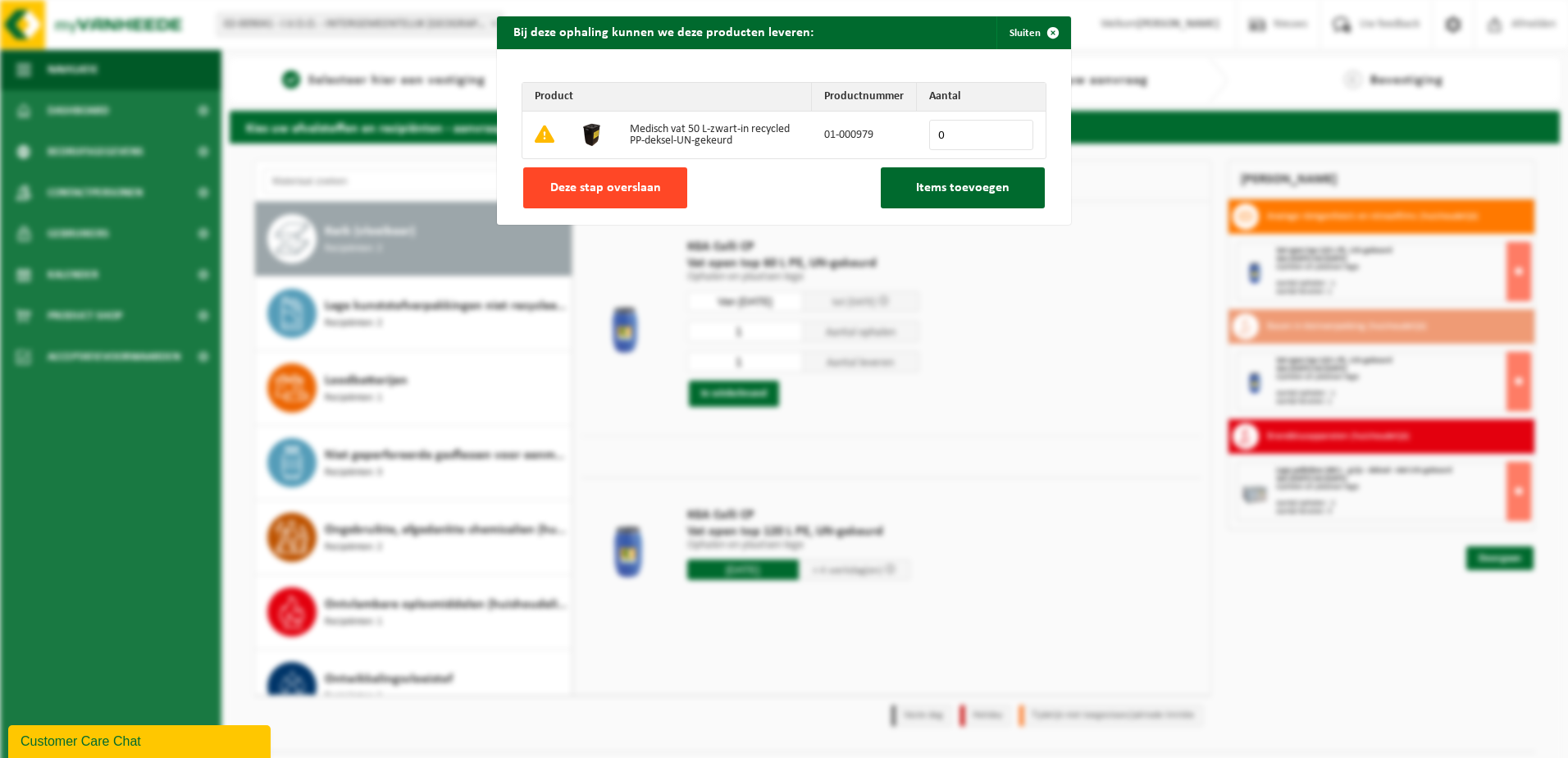
click at [611, 188] on span "Deze stap overslaan" at bounding box center [605, 188] width 111 height 13
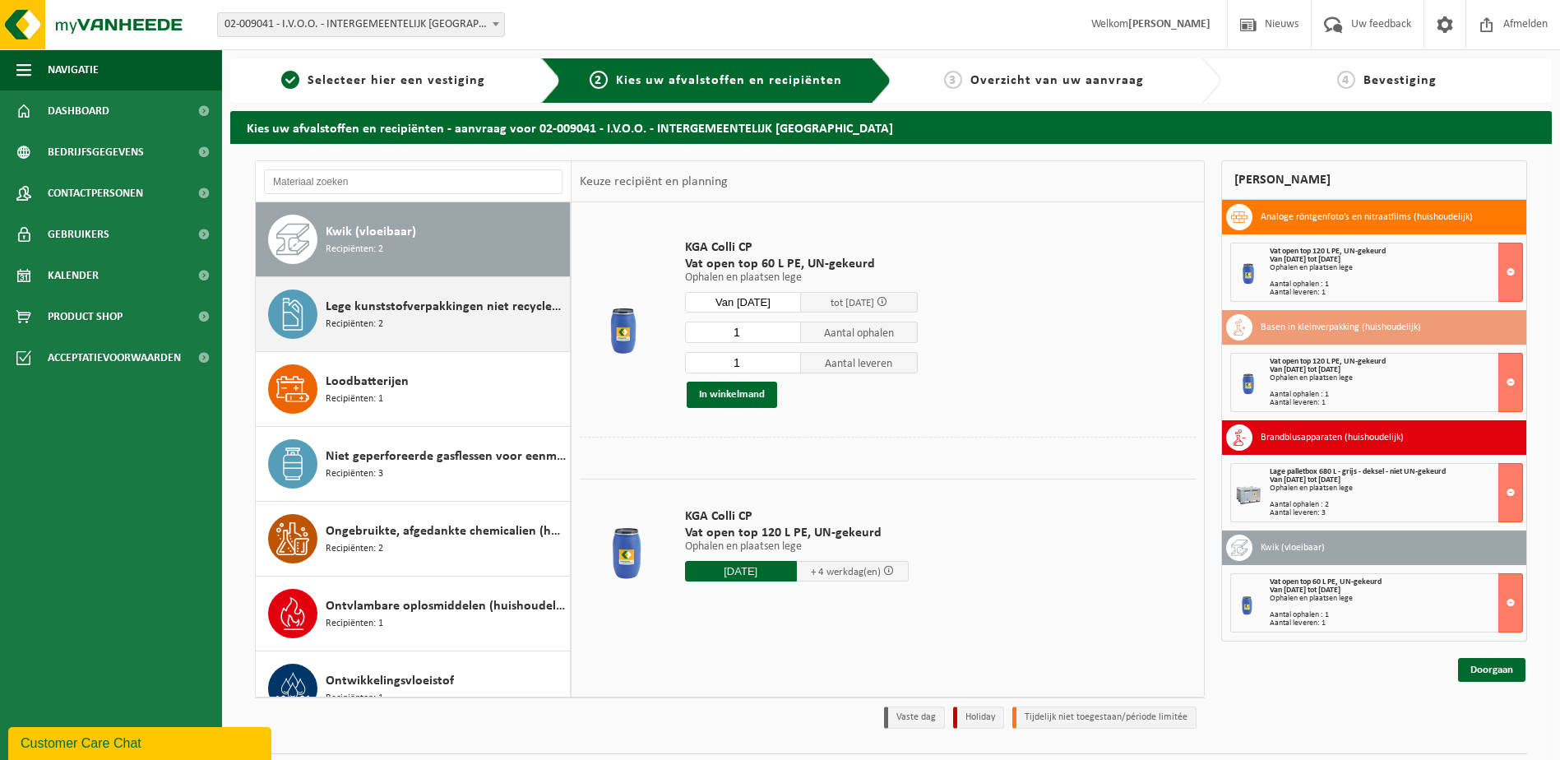
click at [424, 311] on span "Lege kunststofverpakkingen niet recycleerbaar" at bounding box center [446, 307] width 240 height 20
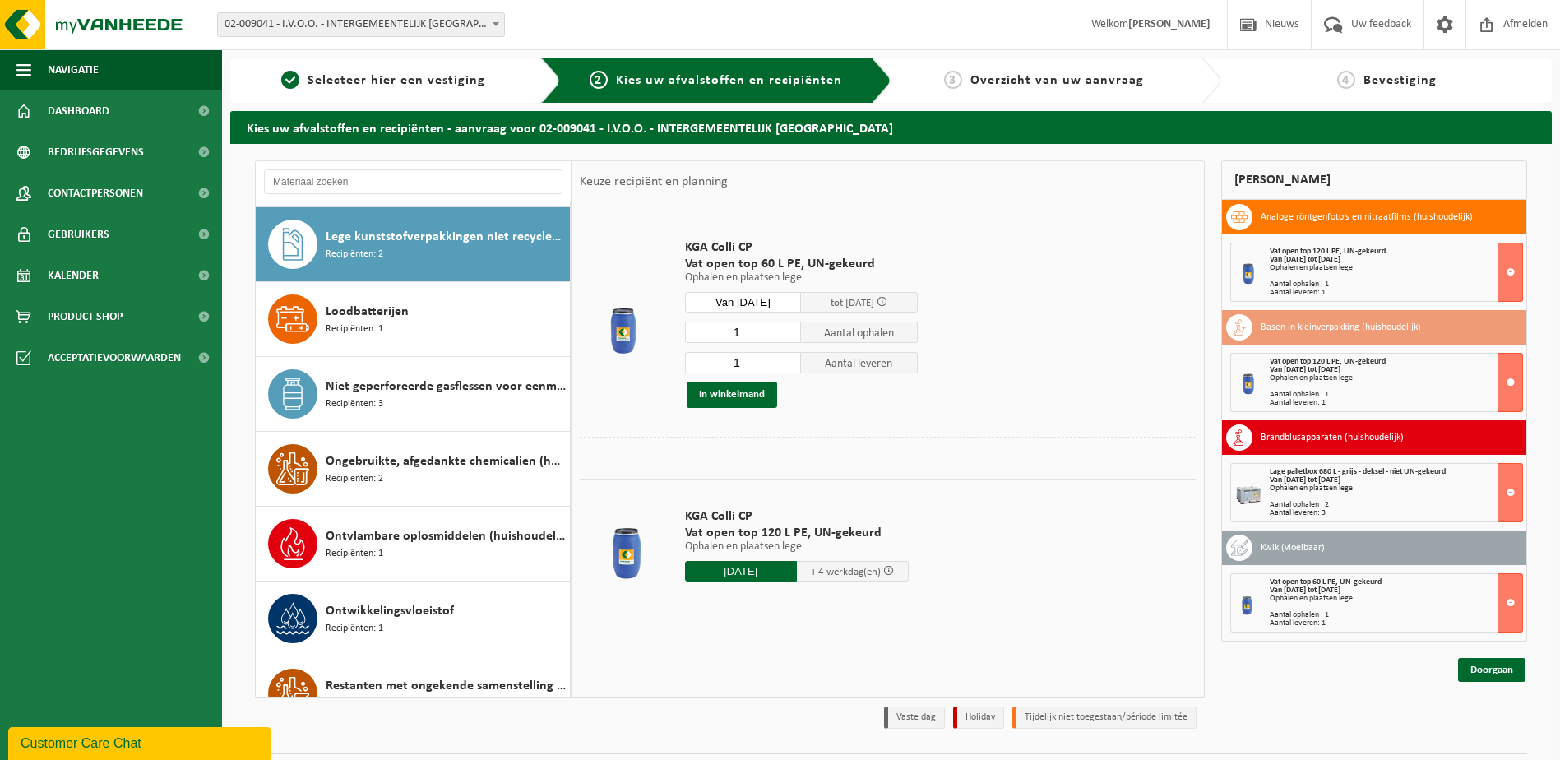
scroll to position [599, 0]
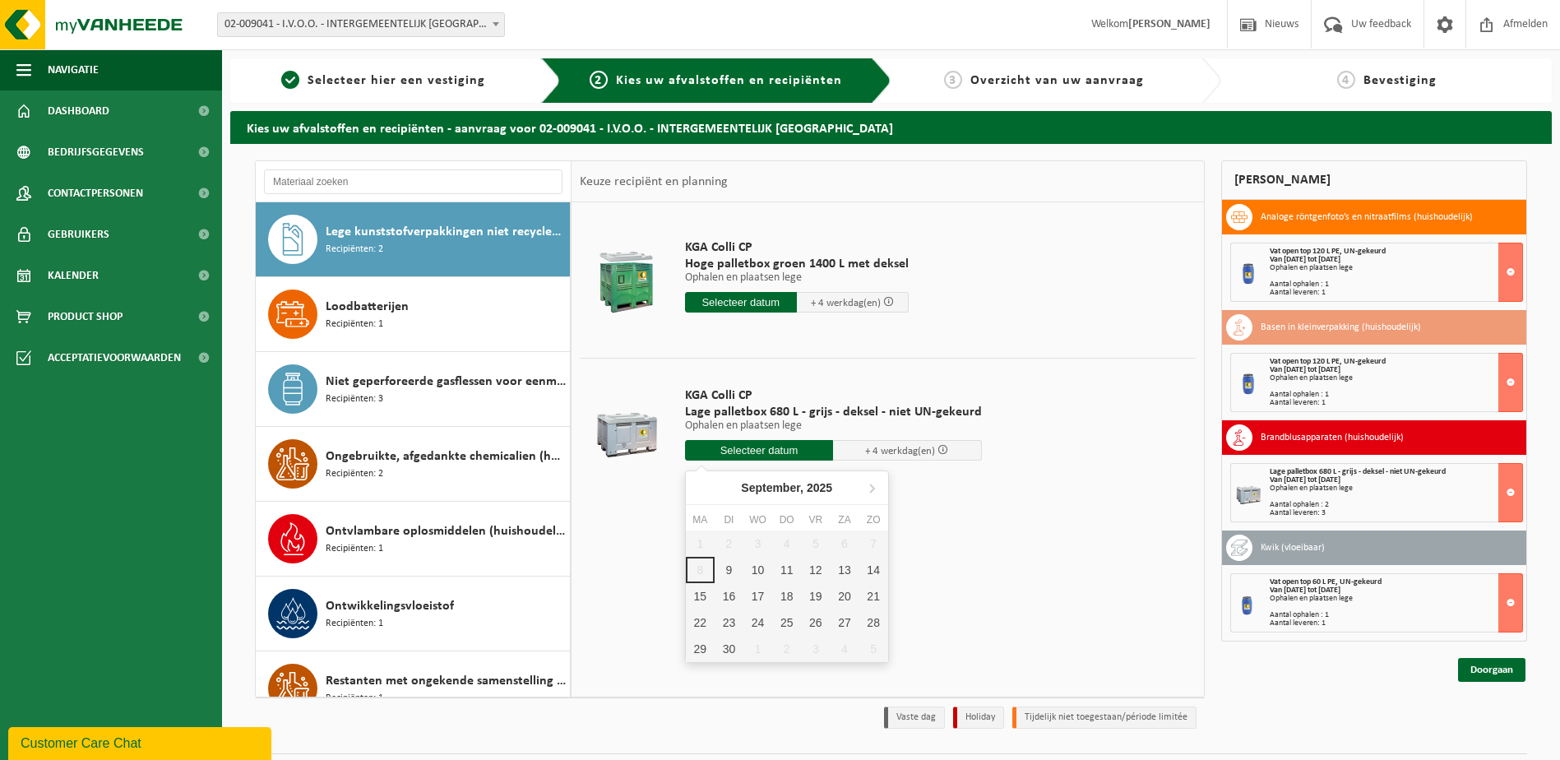
click at [768, 446] on input "text" at bounding box center [759, 450] width 149 height 21
click at [727, 572] on div "9" at bounding box center [729, 570] width 29 height 26
type input "Van 2025-09-09"
type input "2025-09-09"
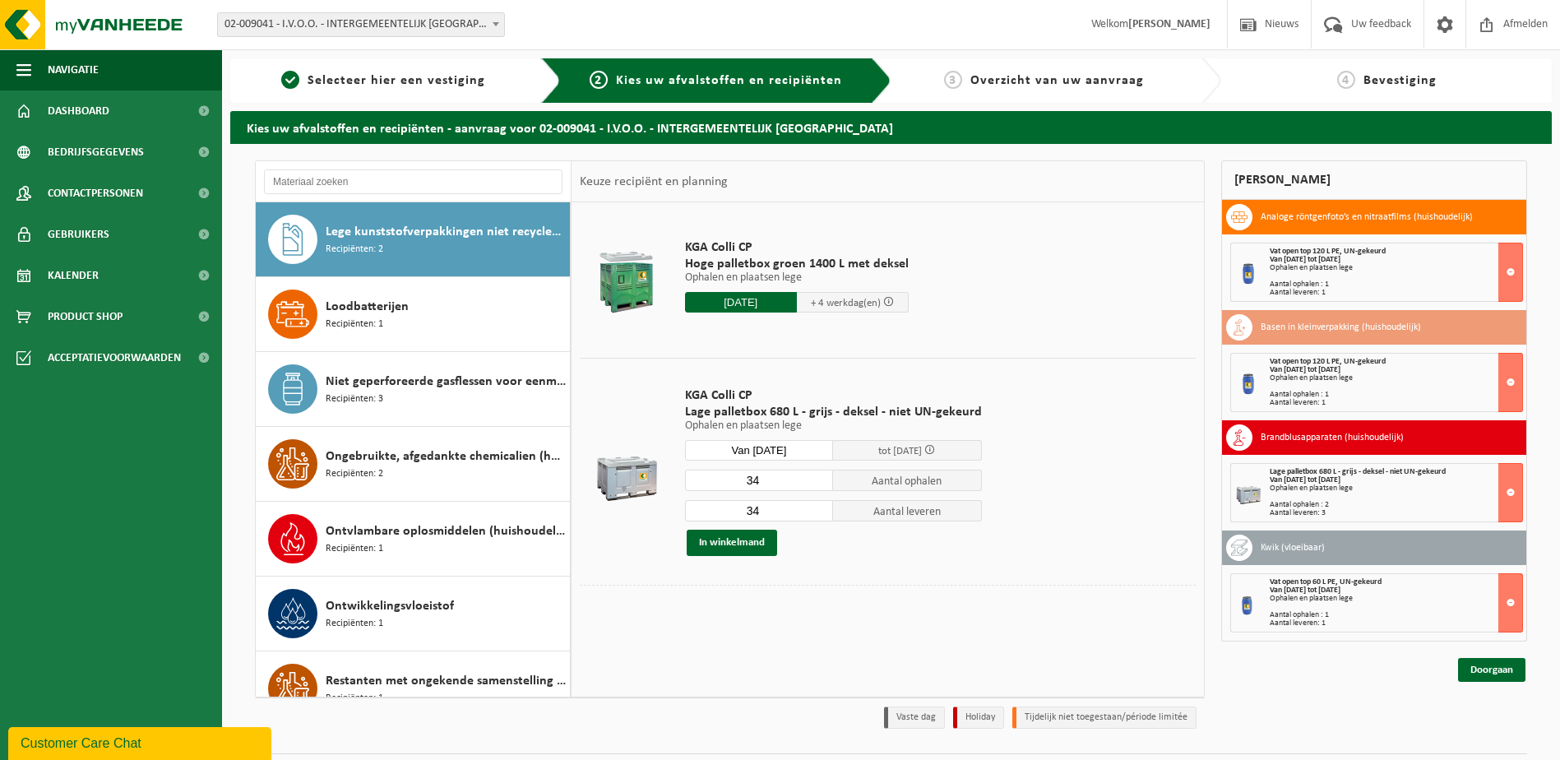
click at [795, 485] on input "34" at bounding box center [759, 480] width 149 height 21
type input "3"
type input "10"
click at [769, 513] on input "34" at bounding box center [759, 510] width 149 height 21
type input "3"
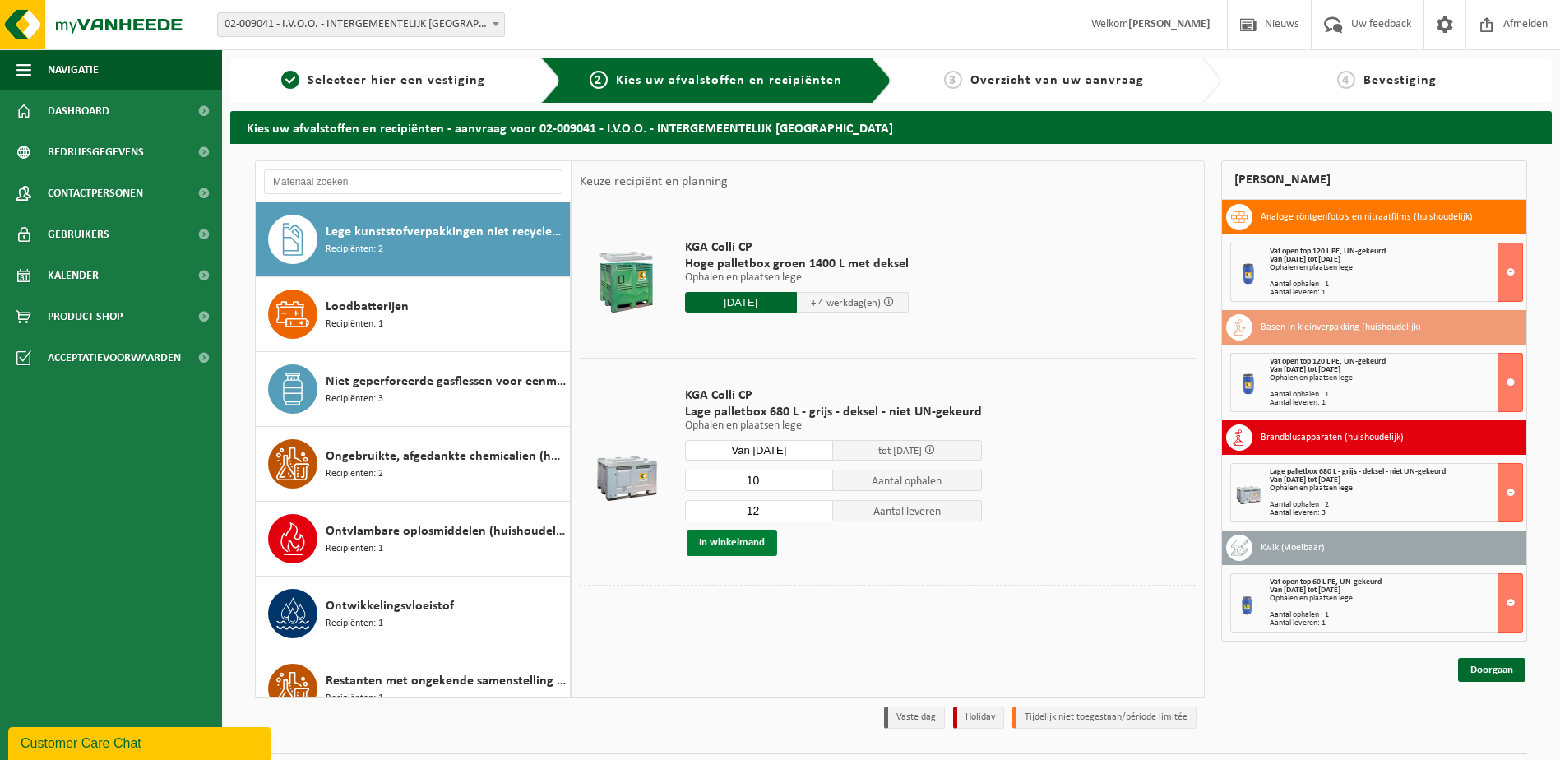
type input "12"
click at [752, 545] on button "In winkelmand" at bounding box center [732, 543] width 90 height 26
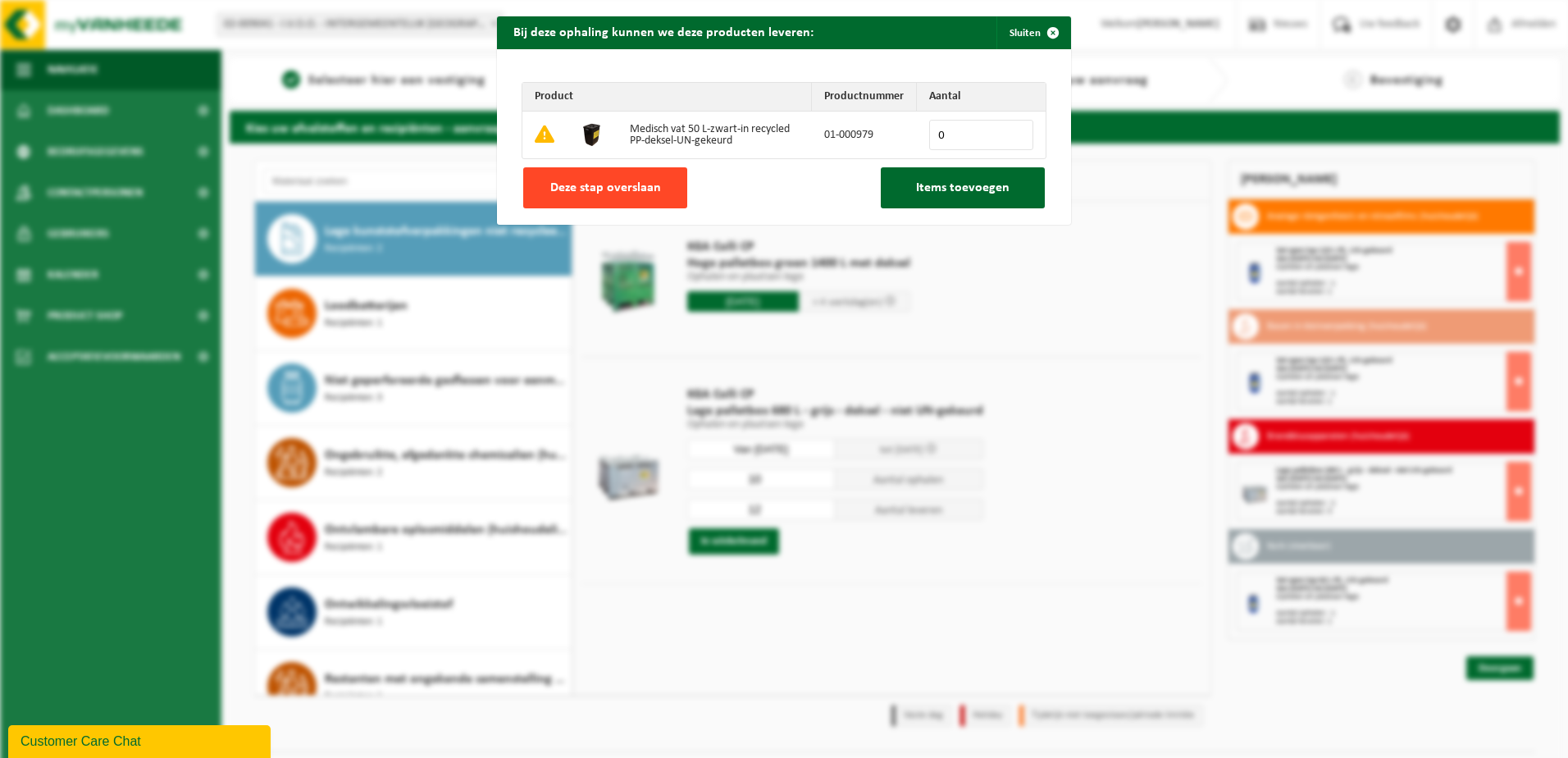
click at [613, 182] on span "Deze stap overslaan" at bounding box center [605, 188] width 111 height 13
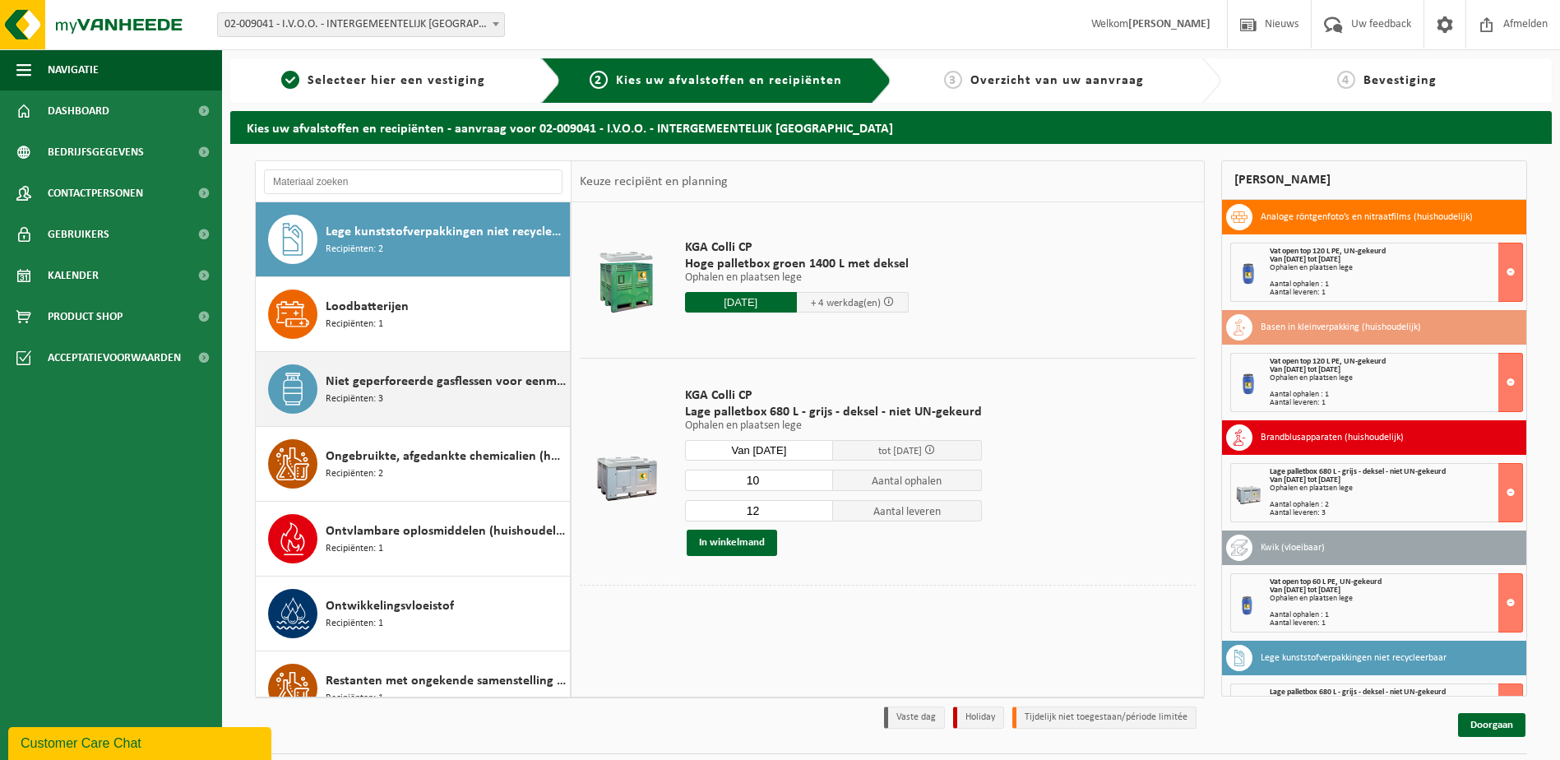
click at [432, 377] on span "Niet geperforeerde gasflessen voor eenmalig gebruik (huishoudelijk)" at bounding box center [446, 382] width 240 height 20
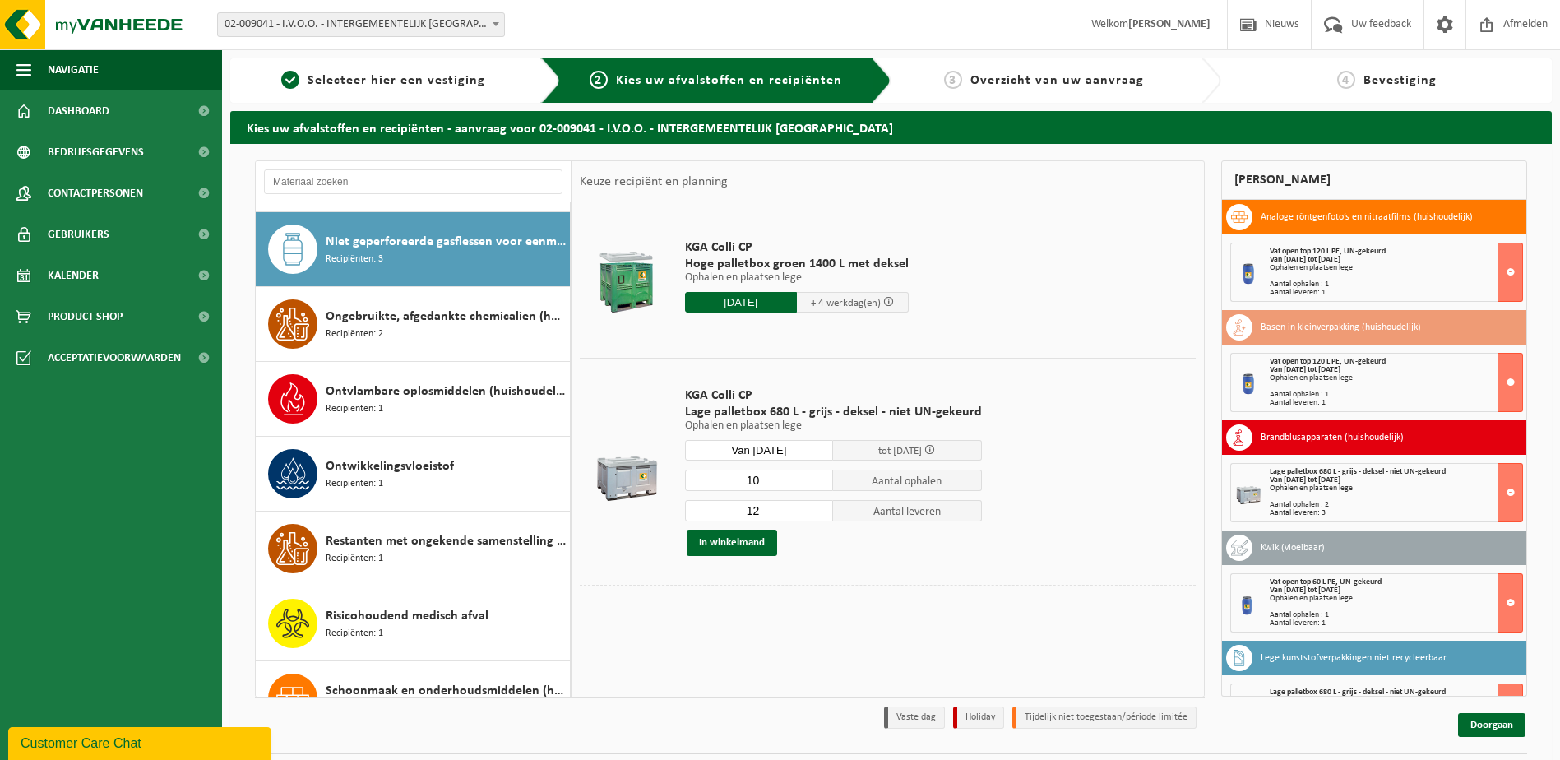
scroll to position [748, 0]
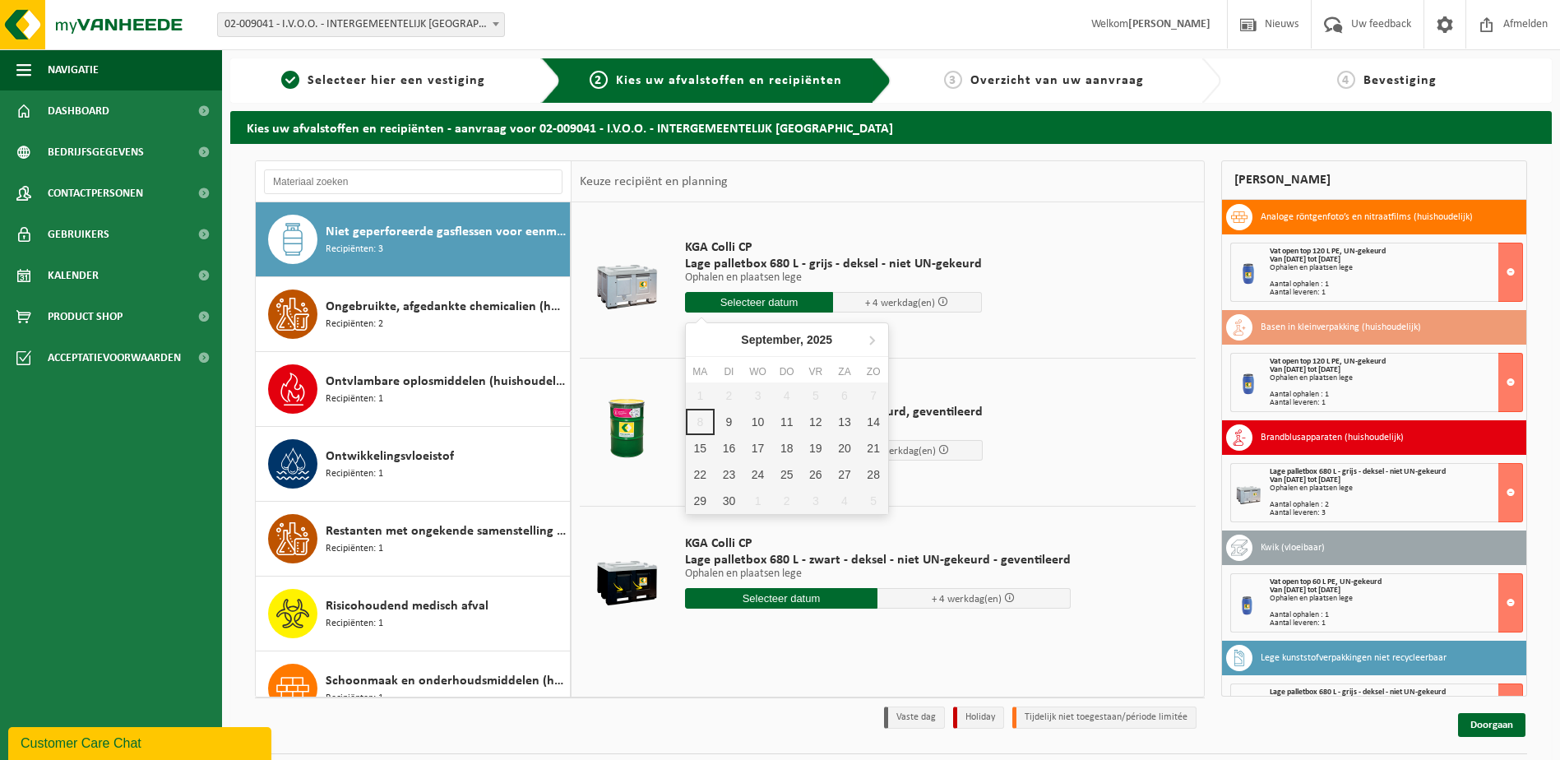
click at [764, 305] on input "text" at bounding box center [759, 302] width 149 height 21
click at [727, 414] on div "9" at bounding box center [729, 422] width 29 height 26
type input "Van 2025-09-09"
type input "2025-09-09"
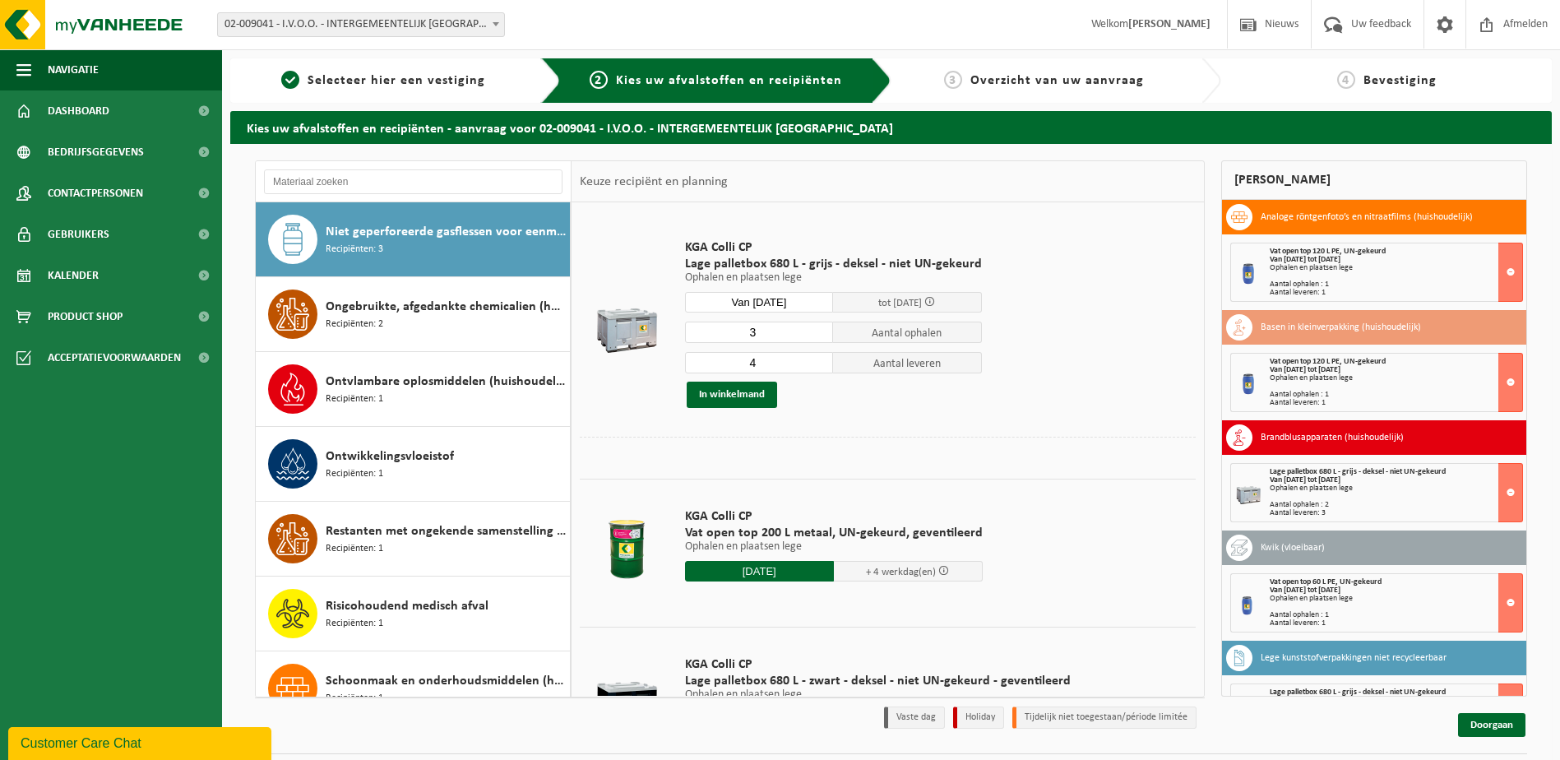
click at [814, 336] on input "3" at bounding box center [759, 332] width 149 height 21
type input "2"
click at [814, 336] on input "2" at bounding box center [759, 332] width 149 height 21
click at [814, 368] on input "3" at bounding box center [759, 362] width 149 height 21
type input "2"
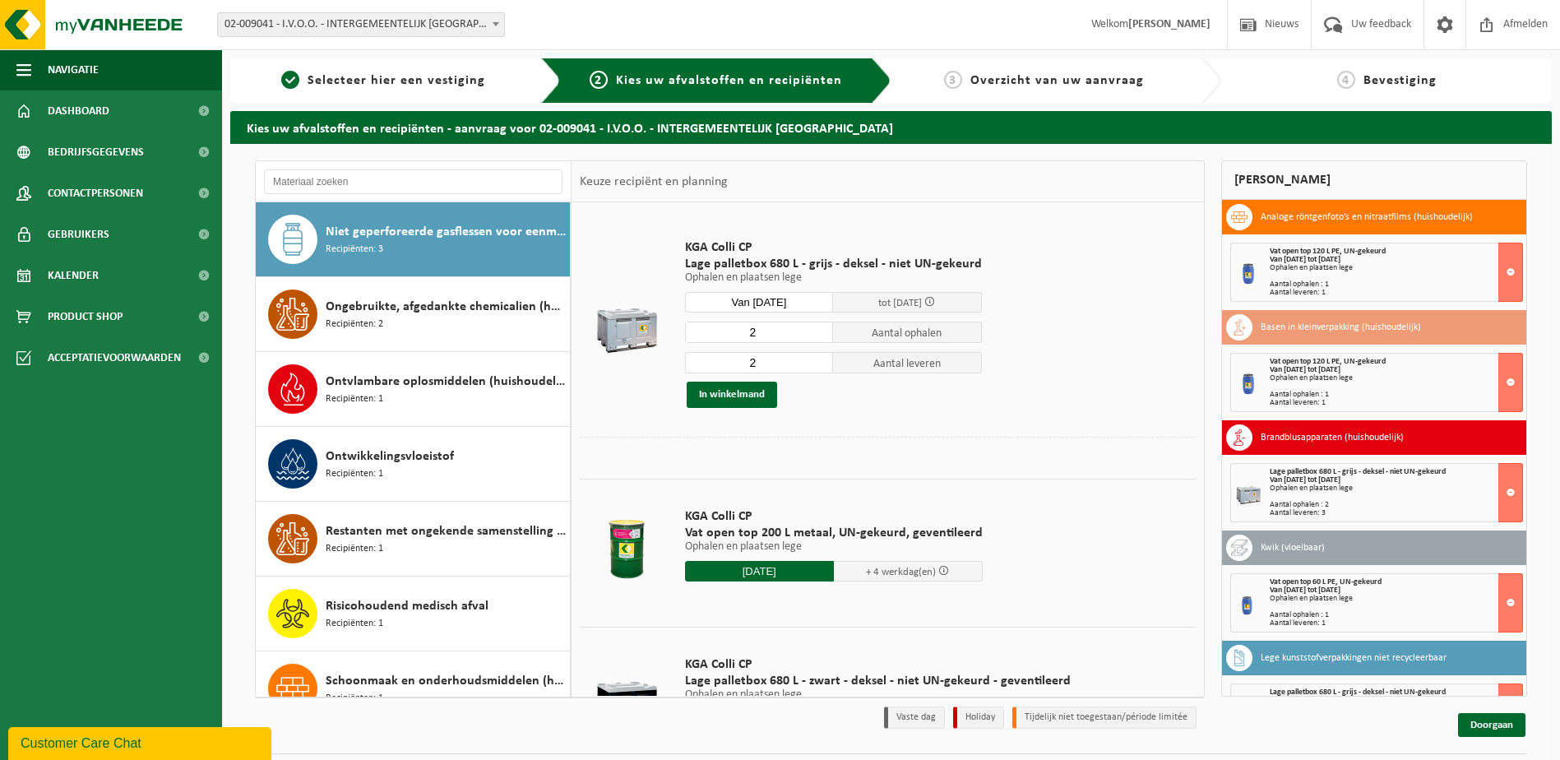
click at [814, 368] on input "2" at bounding box center [759, 362] width 149 height 21
click at [737, 389] on button "In winkelmand" at bounding box center [732, 395] width 90 height 26
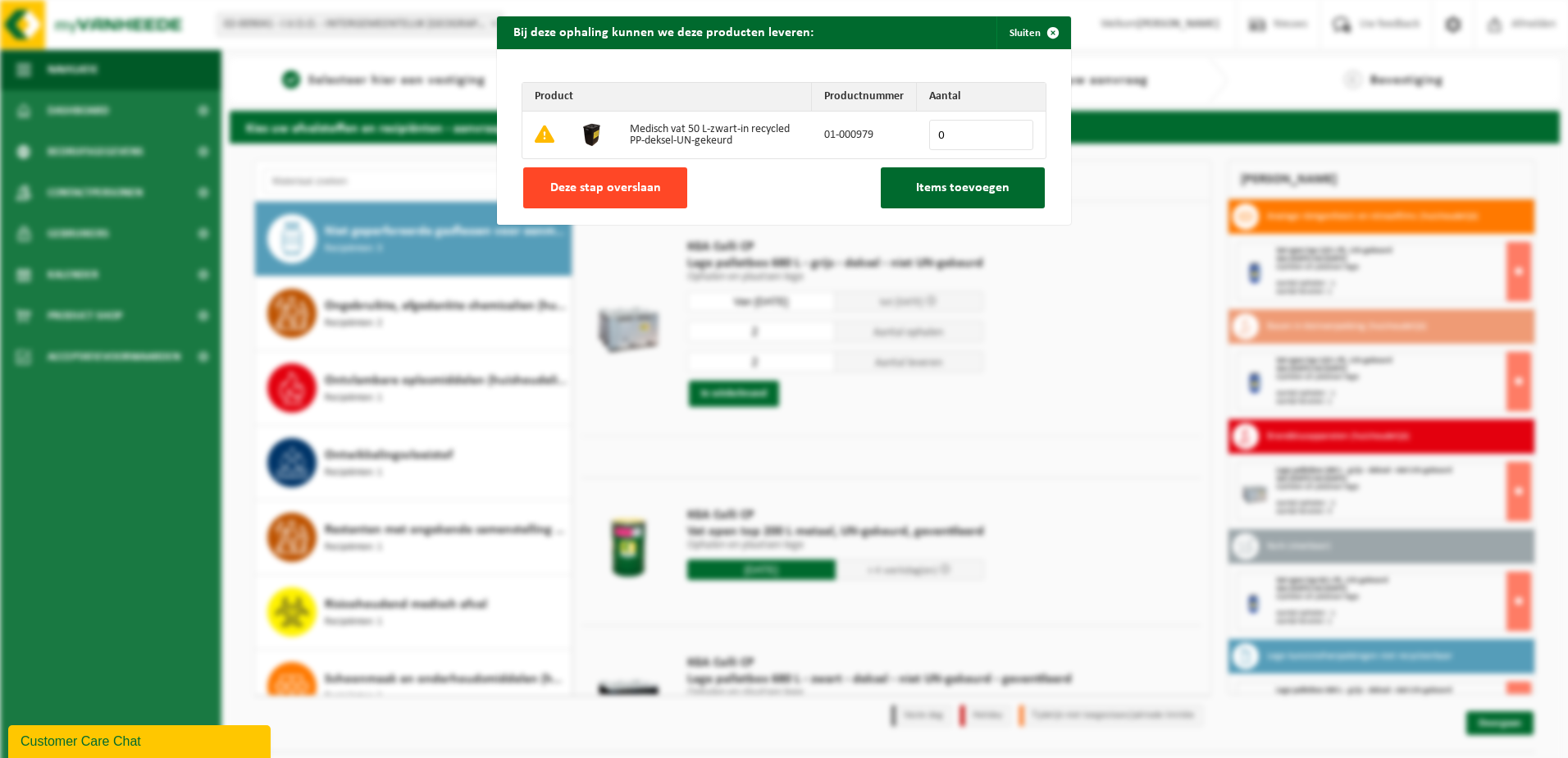
click at [625, 187] on span "Deze stap overslaan" at bounding box center [605, 188] width 111 height 13
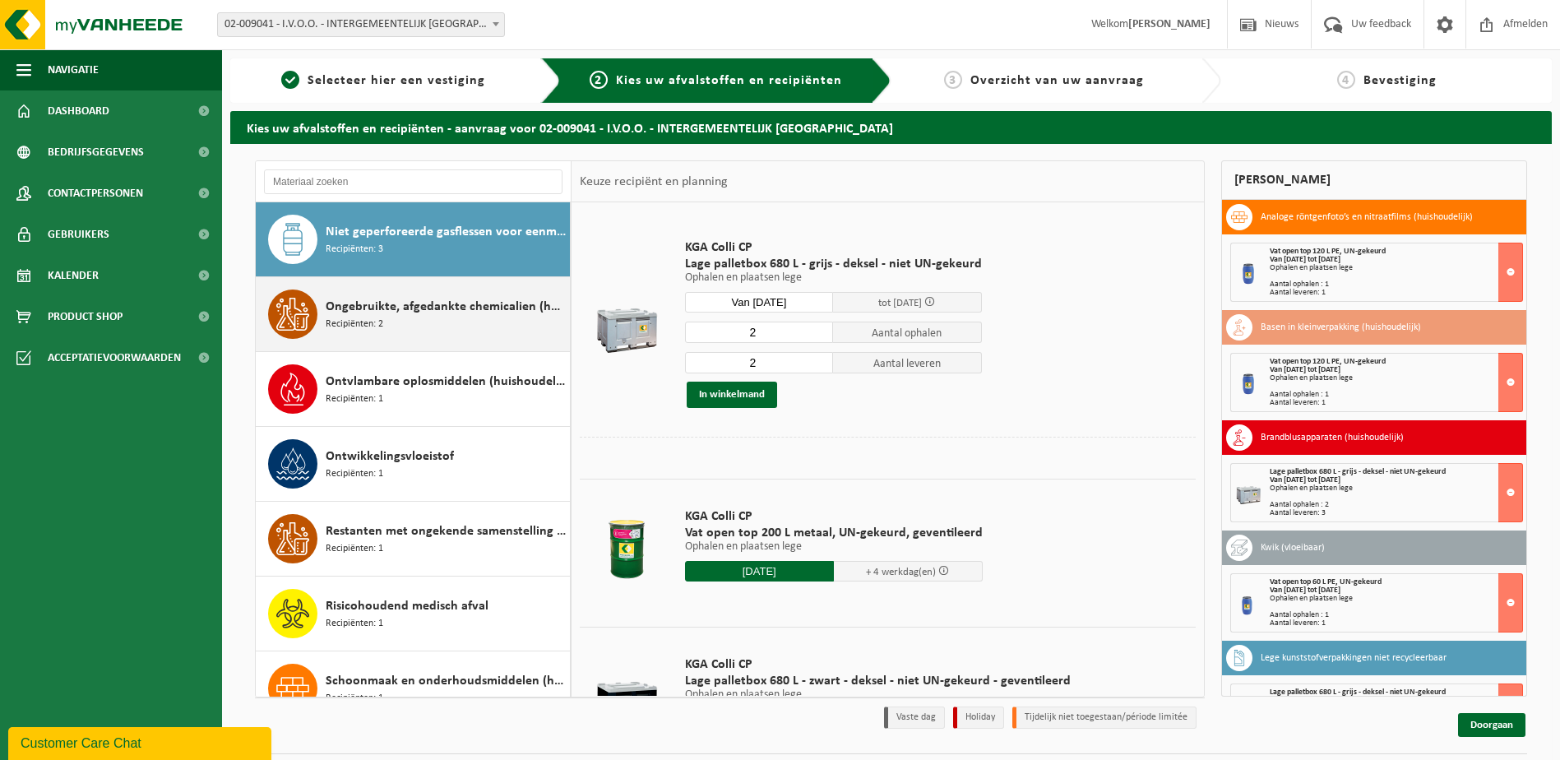
click at [413, 308] on span "Ongebruikte, afgedankte chemicalien (huishoudelijk)" at bounding box center [446, 307] width 240 height 20
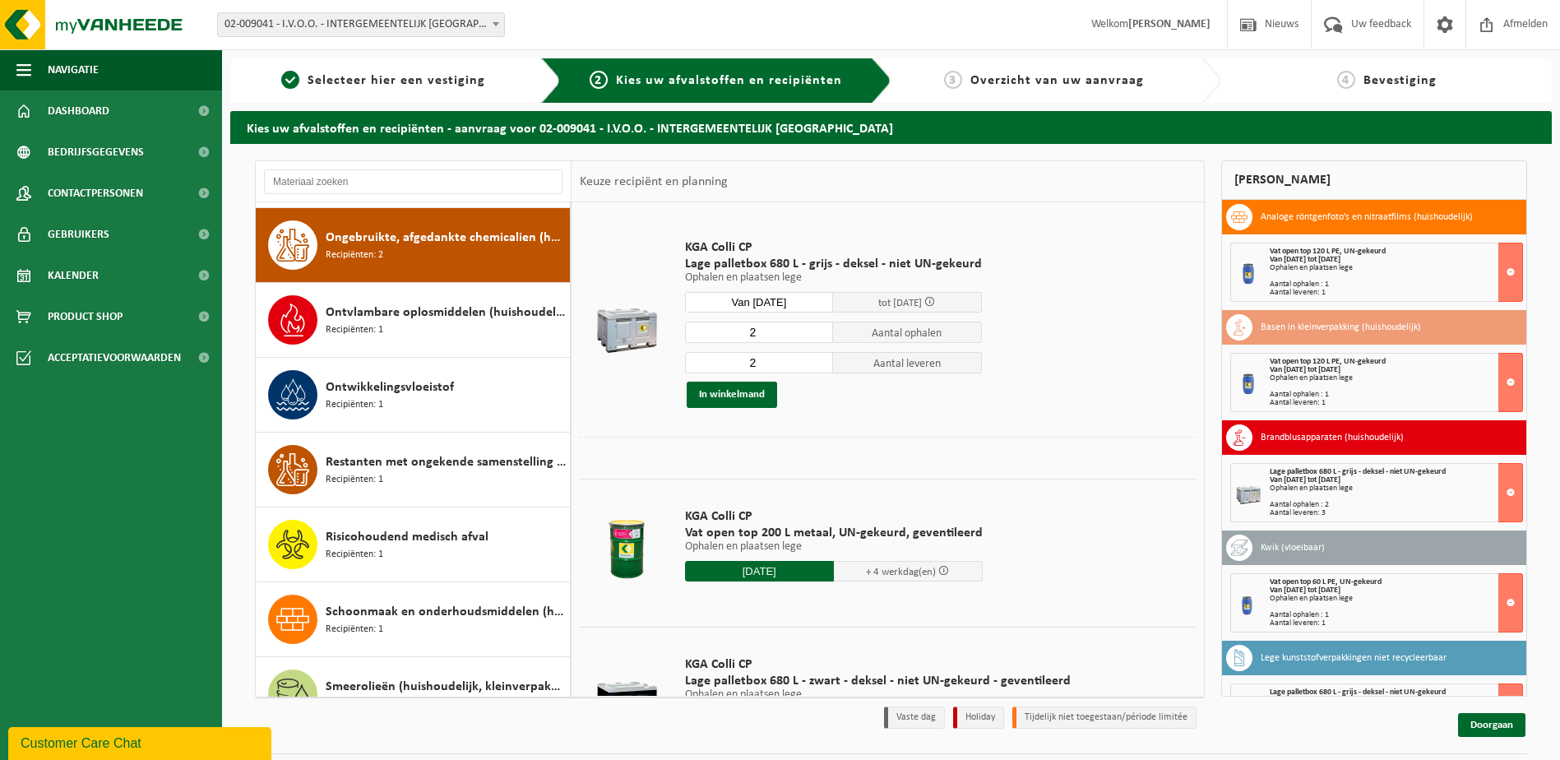
scroll to position [823, 0]
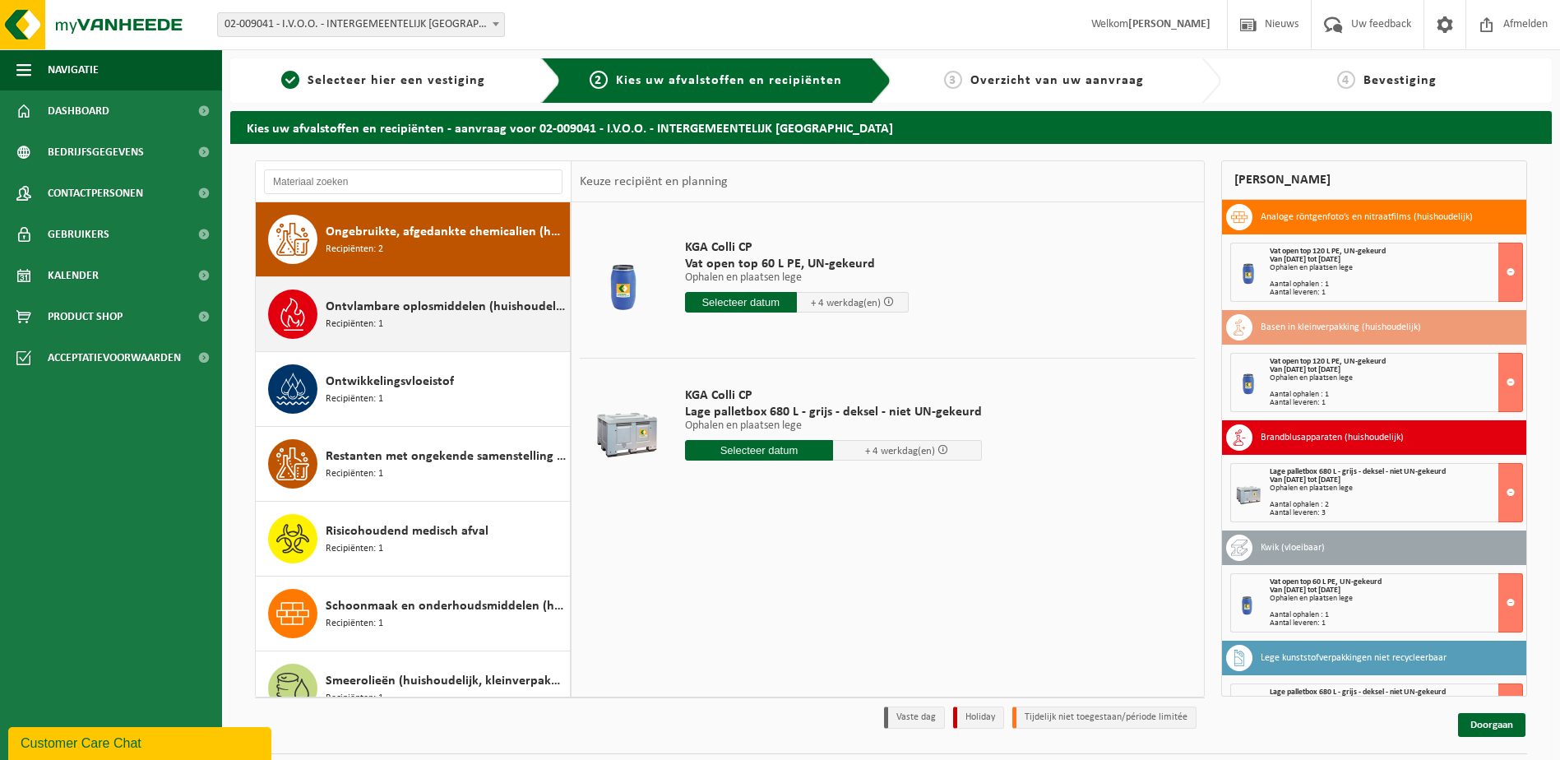
click at [420, 317] on div "Ontvlambare oplosmiddelen (huishoudelijk) Recipiënten: 1" at bounding box center [446, 313] width 240 height 49
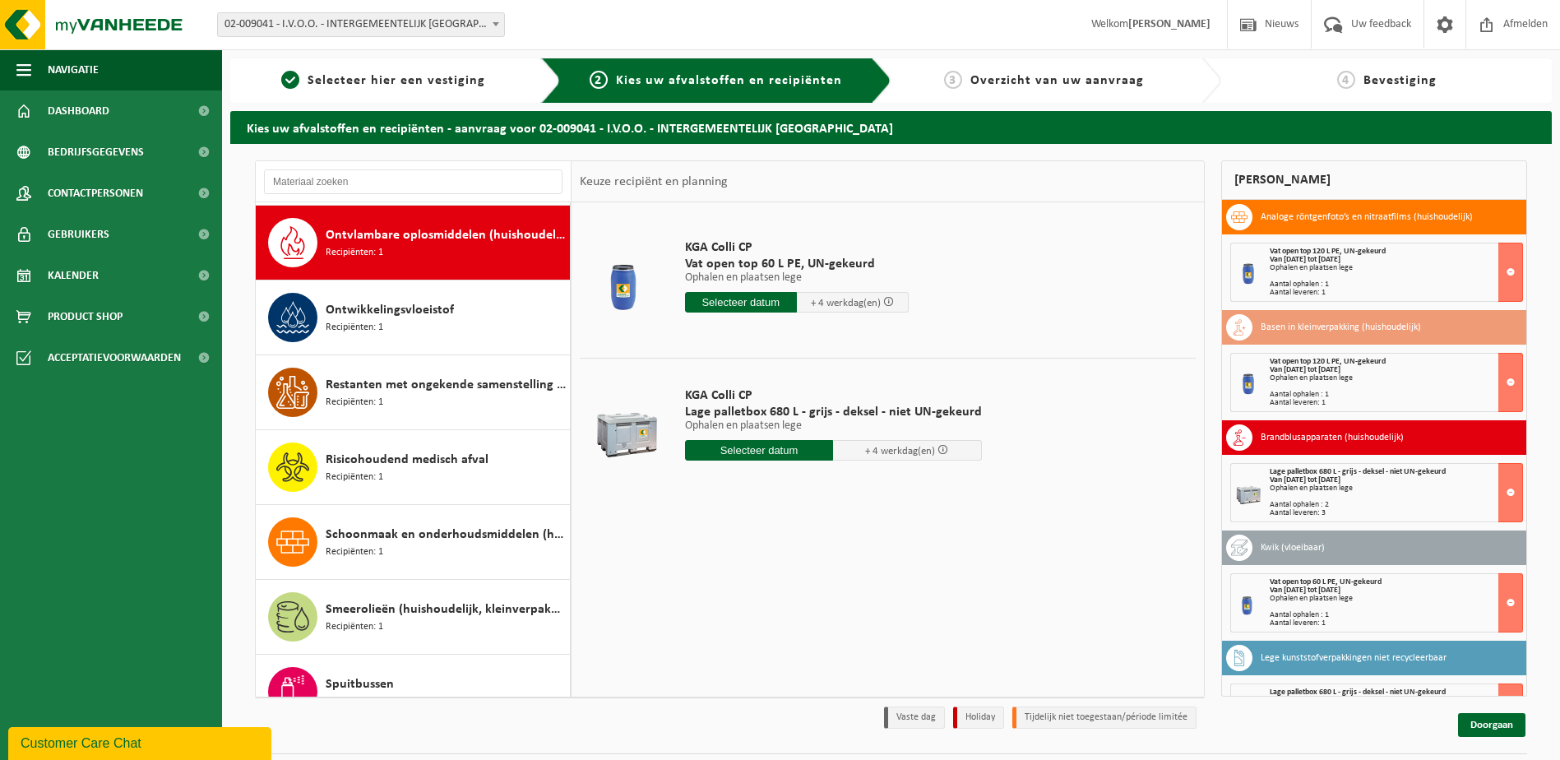
scroll to position [898, 0]
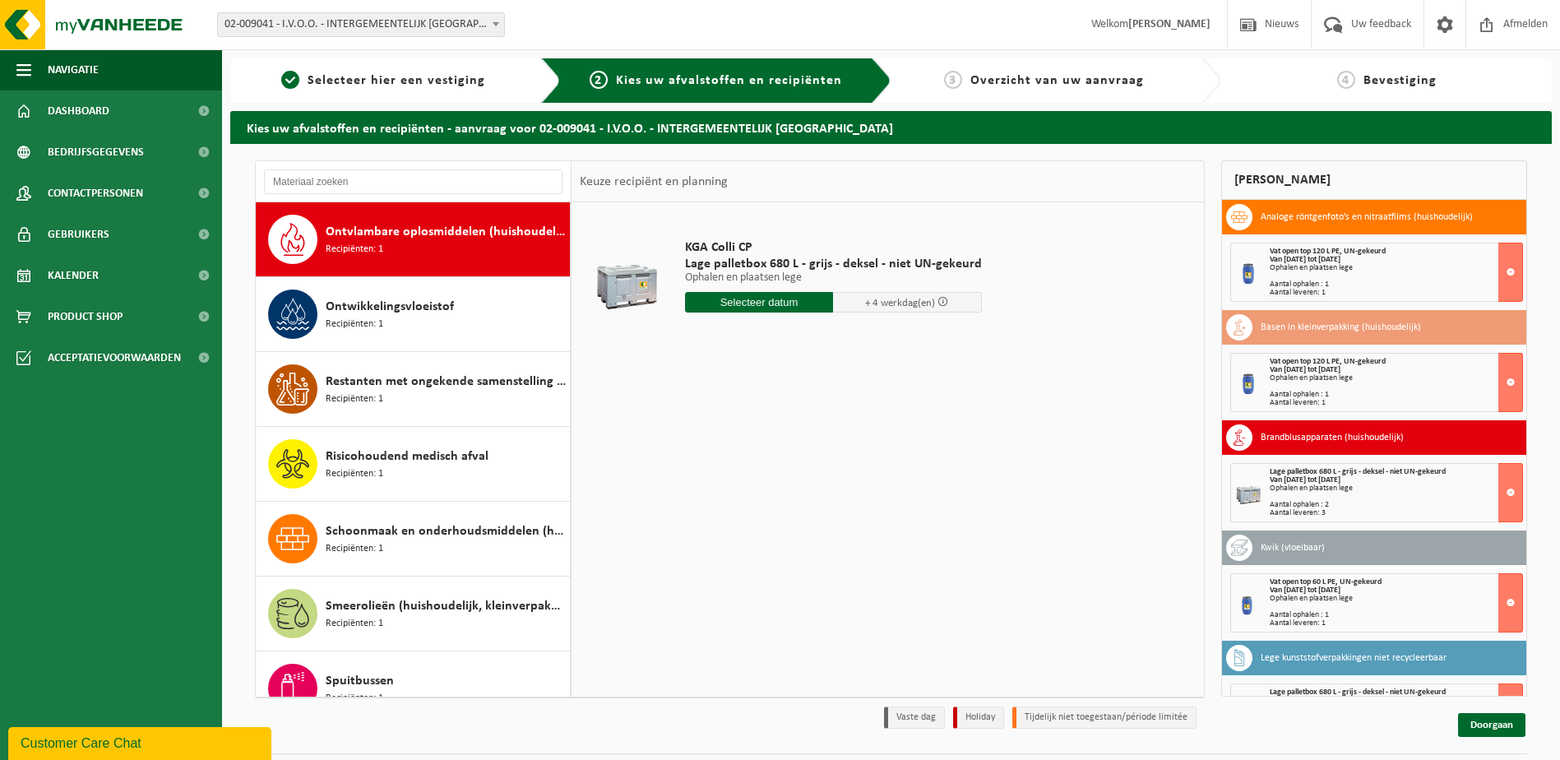
click at [729, 303] on input "text" at bounding box center [759, 302] width 149 height 21
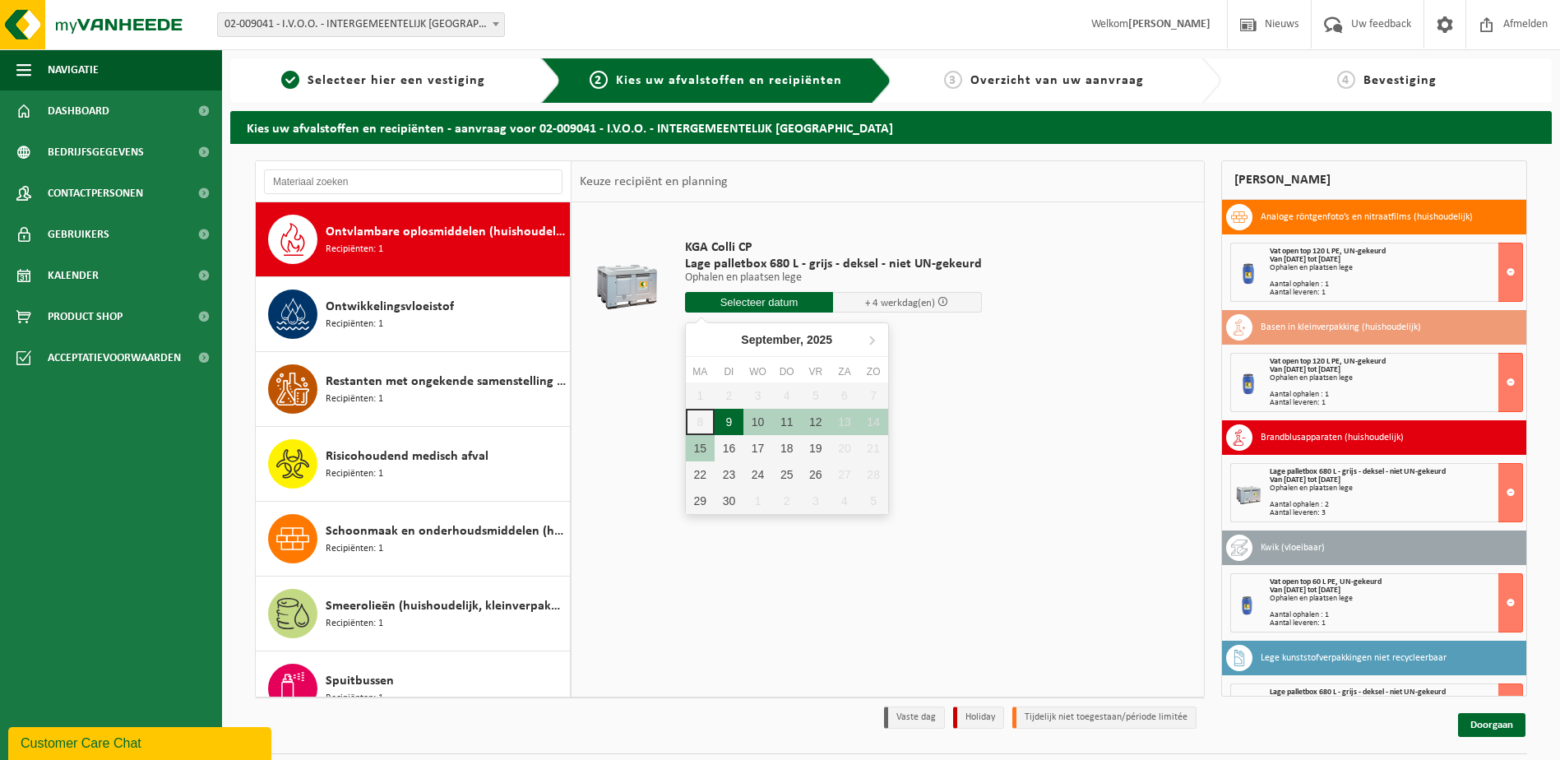
click at [732, 415] on div "9" at bounding box center [729, 422] width 29 height 26
type input "Van 2025-09-09"
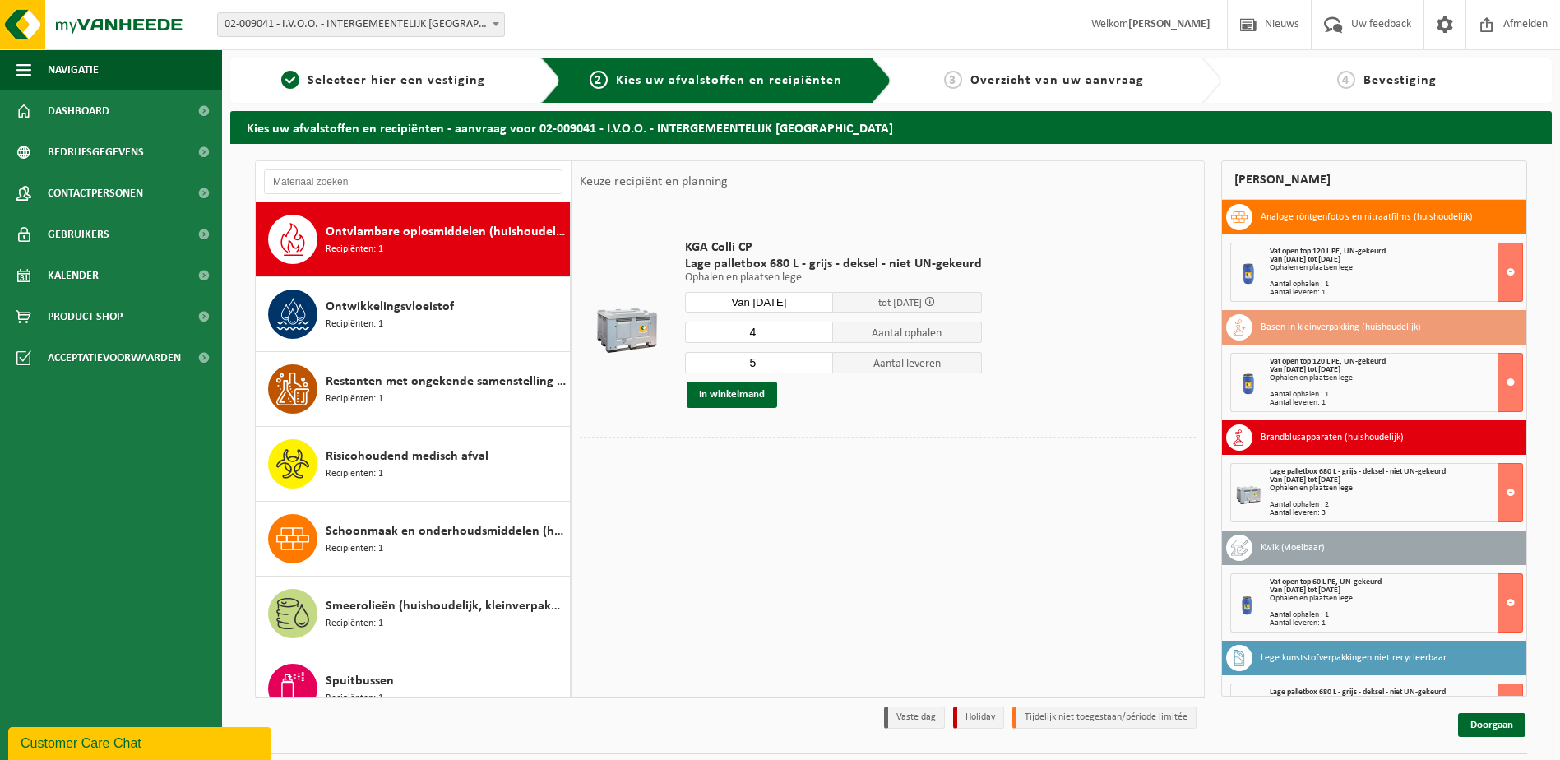
click at [818, 335] on input "4" at bounding box center [759, 332] width 149 height 21
click at [818, 335] on input "3" at bounding box center [759, 332] width 149 height 21
type input "2"
click at [818, 335] on input "2" at bounding box center [759, 332] width 149 height 21
click at [817, 366] on input "4" at bounding box center [759, 362] width 149 height 21
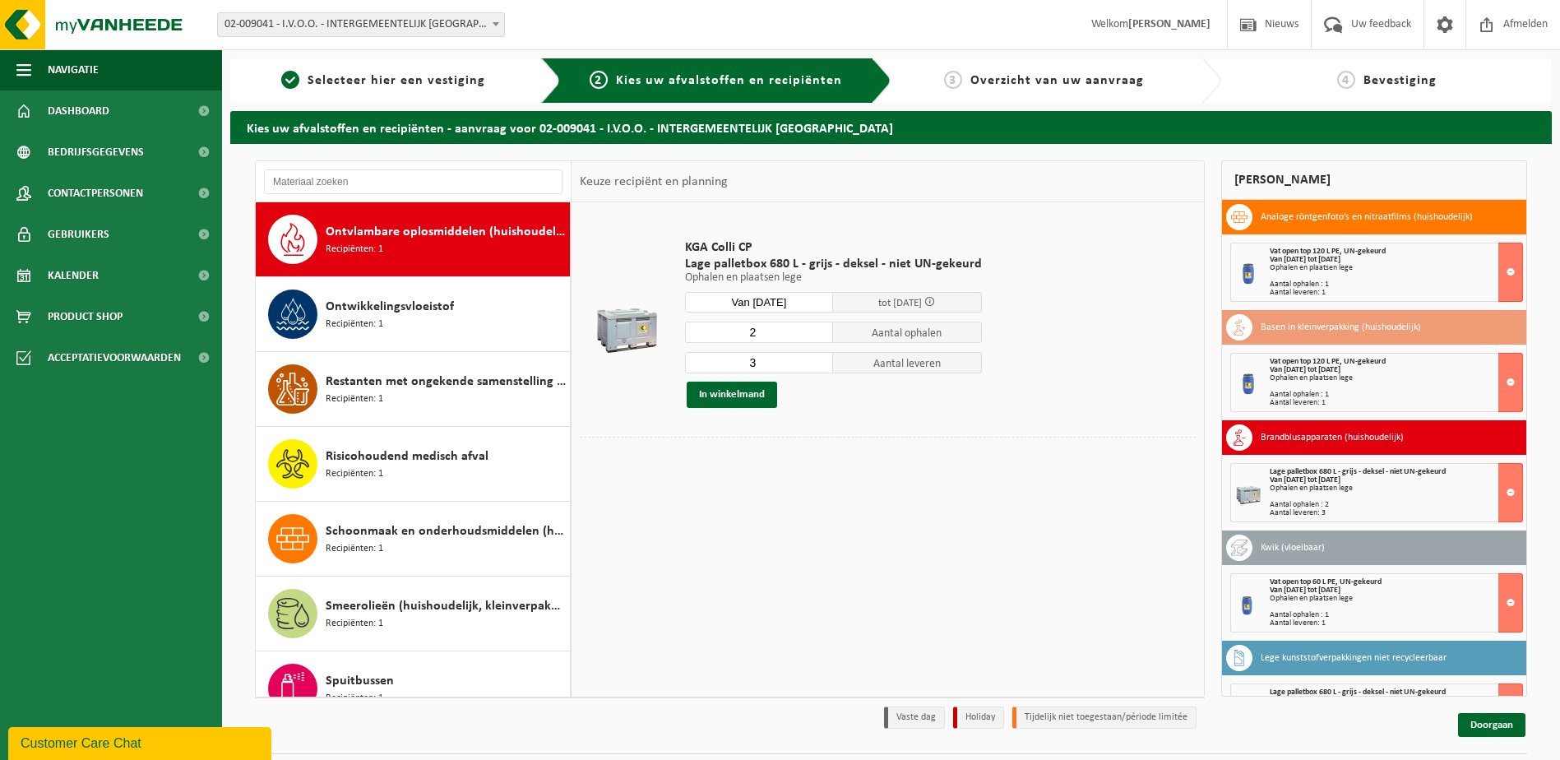
click at [817, 366] on input "3" at bounding box center [759, 362] width 149 height 21
type input "2"
click at [817, 366] on input "2" at bounding box center [759, 362] width 149 height 21
click at [748, 397] on button "In winkelmand" at bounding box center [732, 395] width 90 height 26
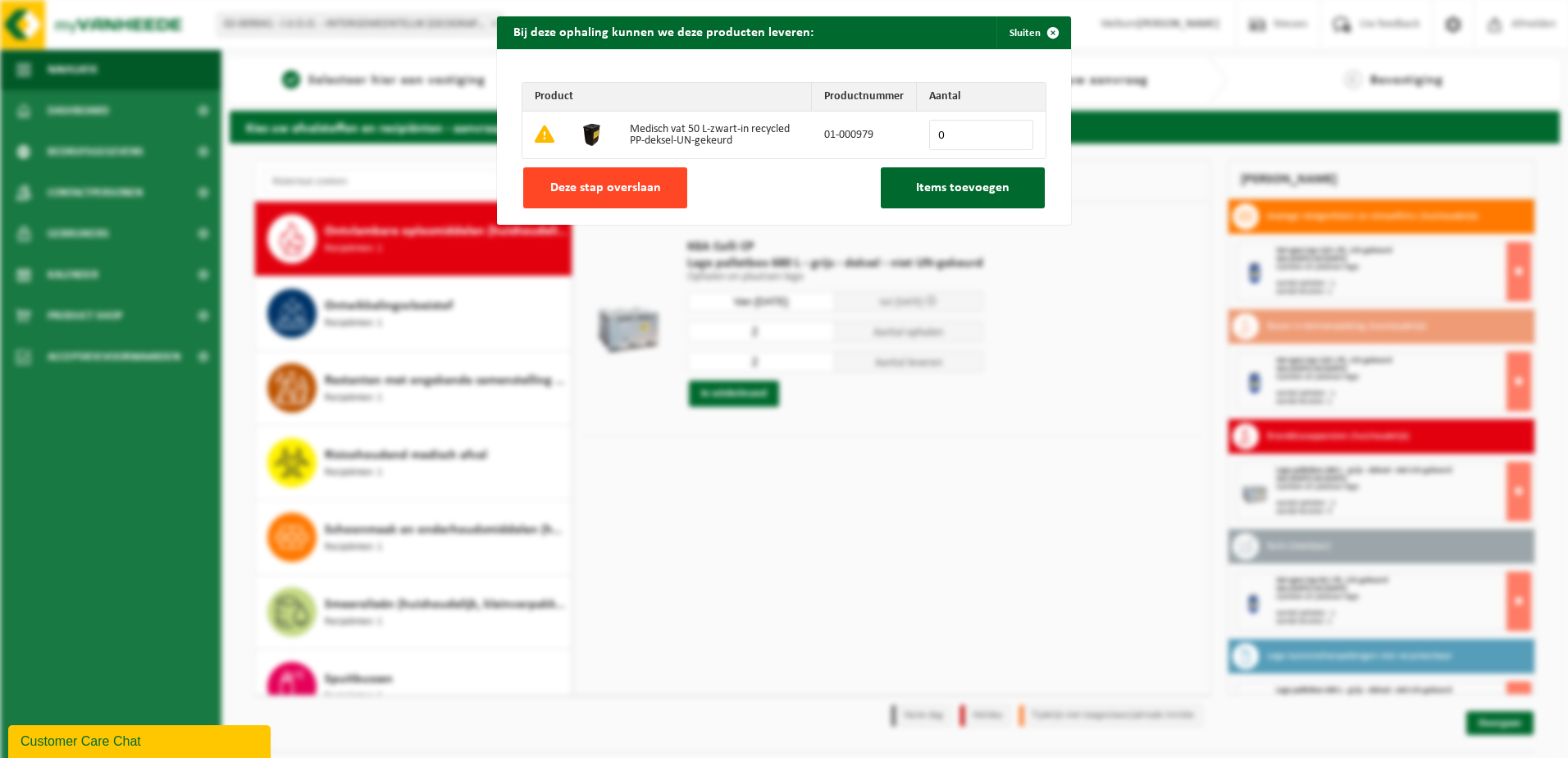
click at [566, 171] on button "Deze stap overslaan" at bounding box center [605, 188] width 164 height 41
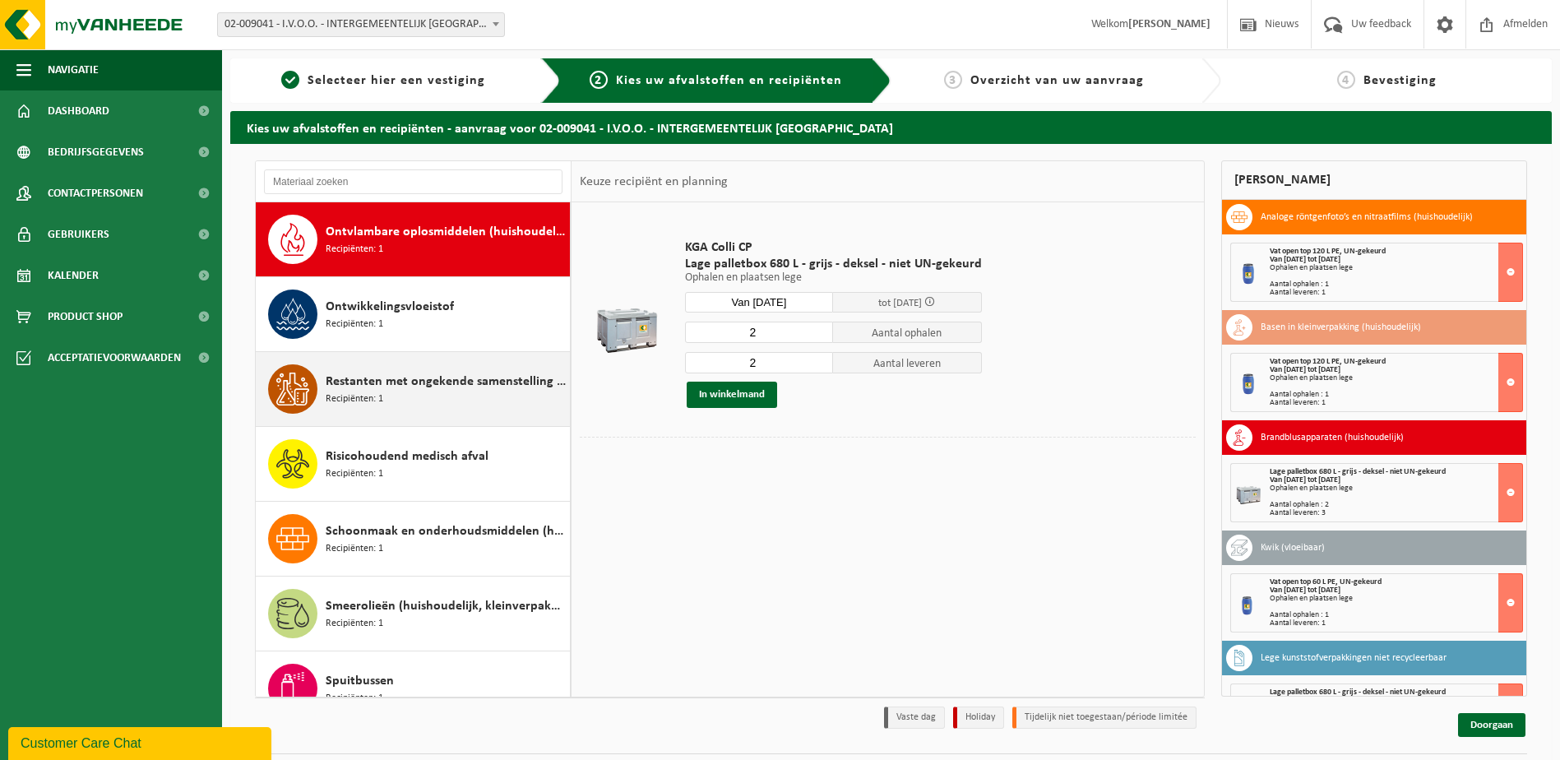
click at [406, 386] on span "Restanten met ongekende samenstelling (huishoudelijk)" at bounding box center [446, 382] width 240 height 20
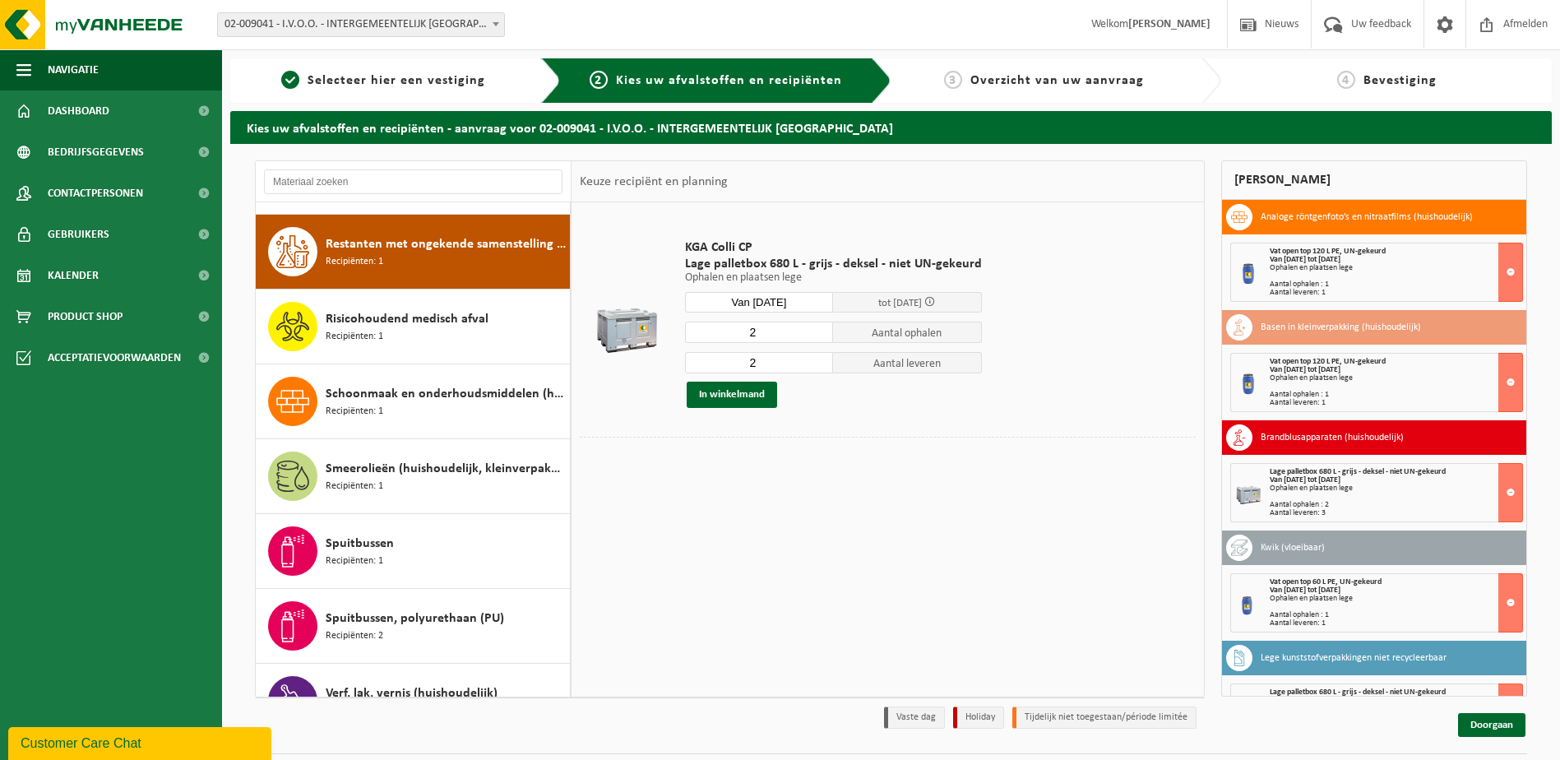
scroll to position [1048, 0]
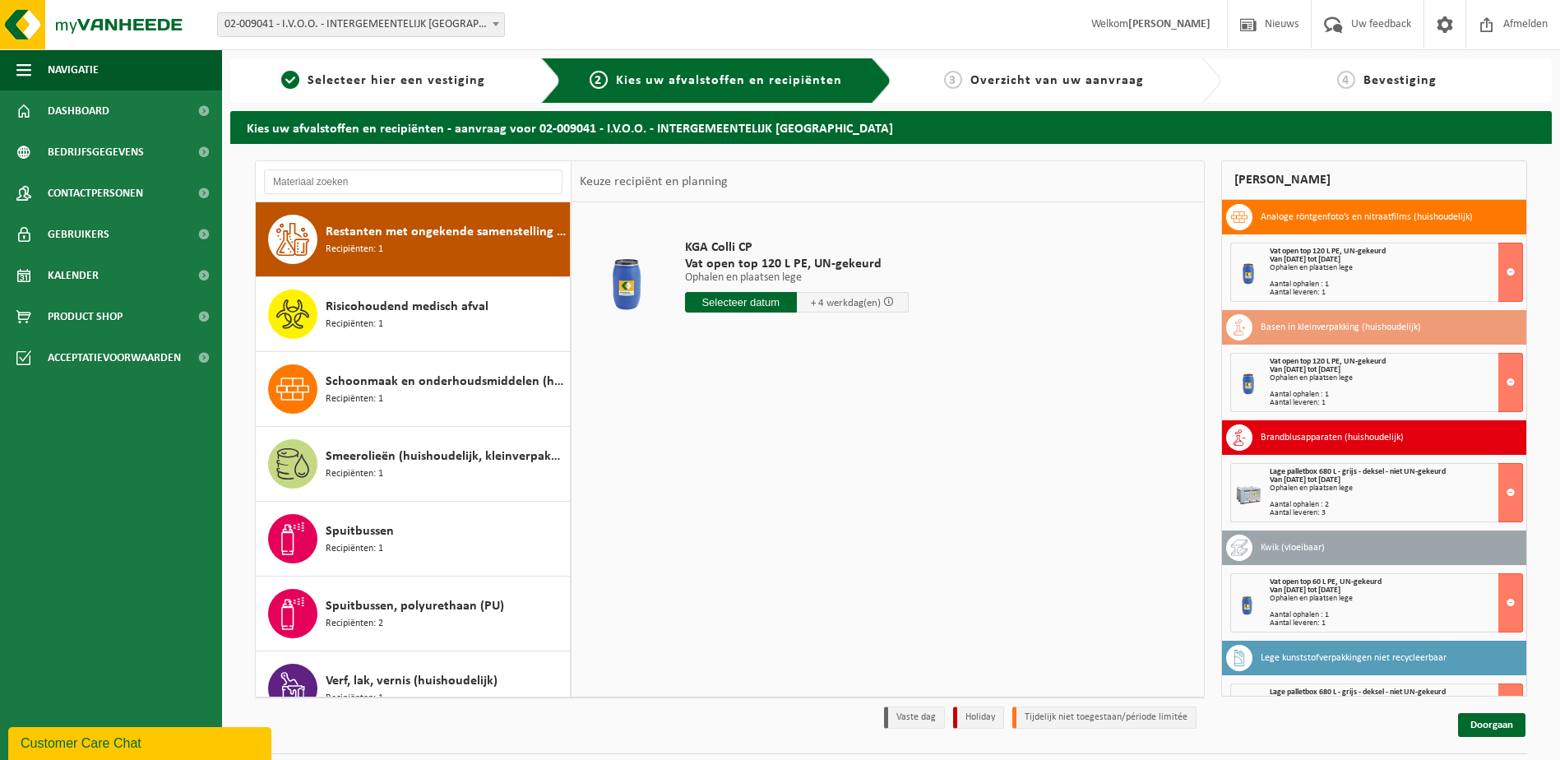
click at [745, 306] on input "text" at bounding box center [741, 302] width 112 height 21
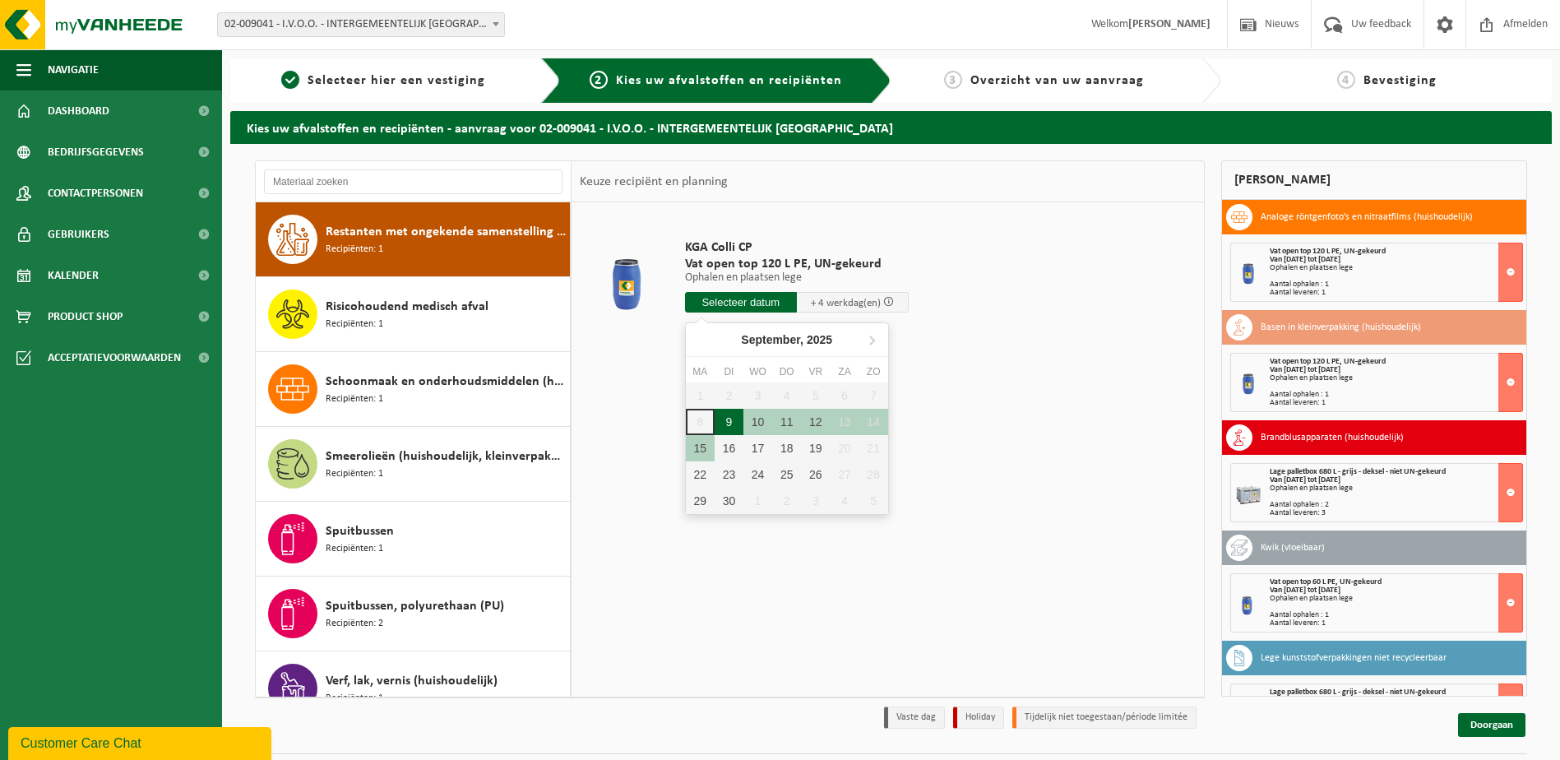
click at [729, 425] on div "9" at bounding box center [729, 422] width 29 height 26
type input "Van 2025-09-09"
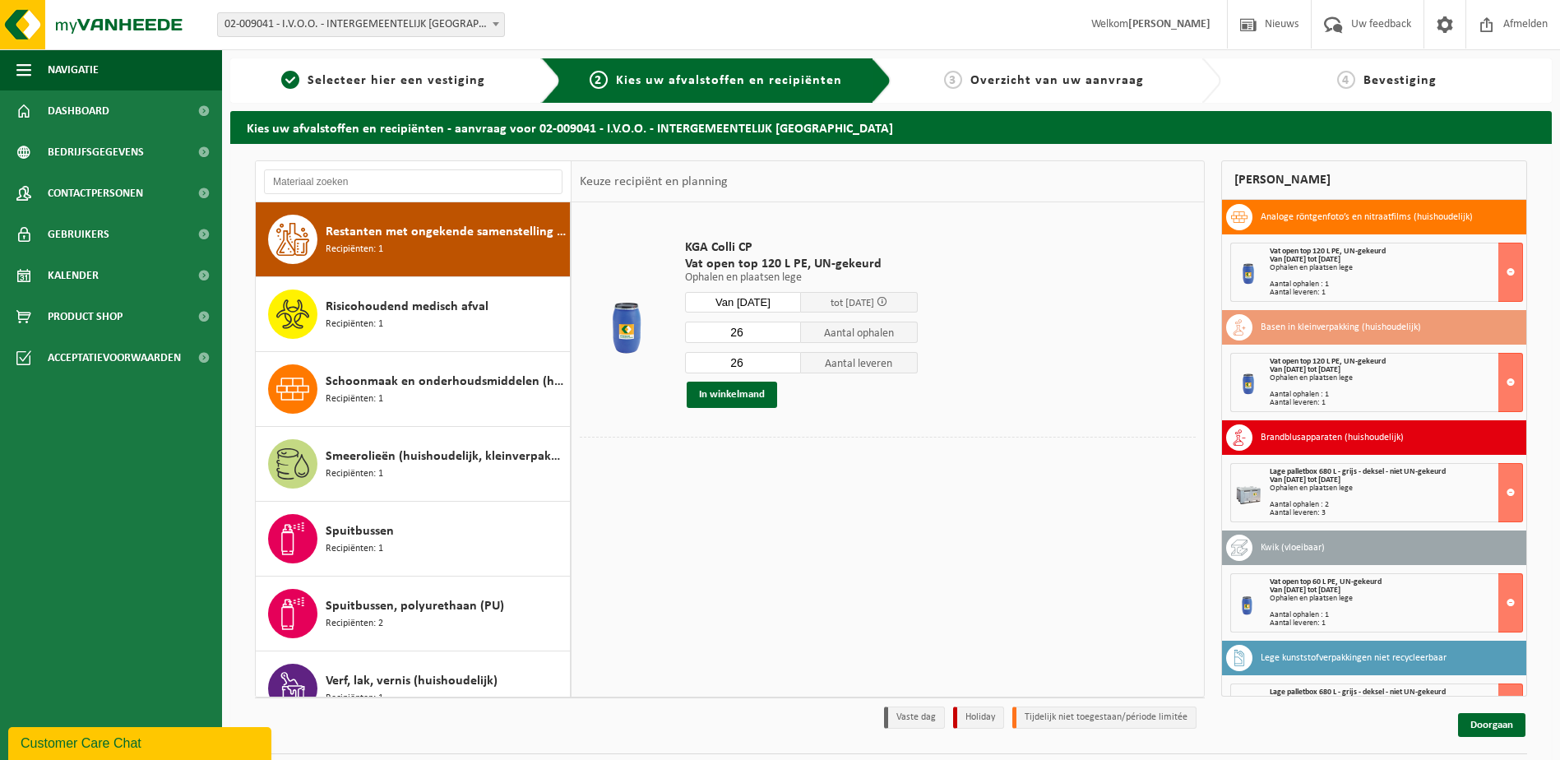
click at [754, 332] on input "26" at bounding box center [743, 332] width 117 height 21
type input "2"
type input "8"
click at [745, 354] on input "26" at bounding box center [743, 362] width 117 height 21
type input "2"
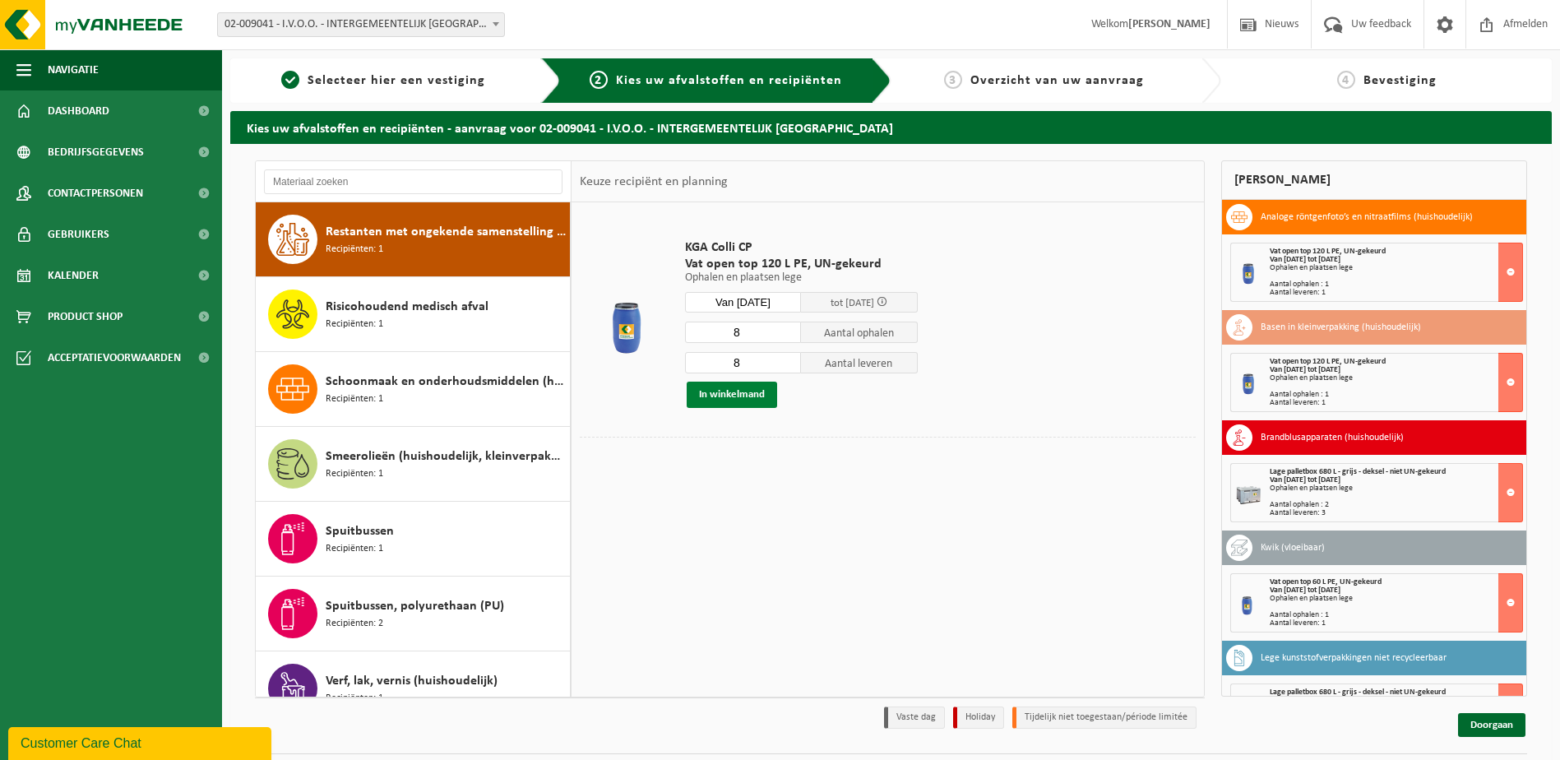
type input "8"
click at [741, 397] on button "In winkelmand" at bounding box center [732, 395] width 90 height 26
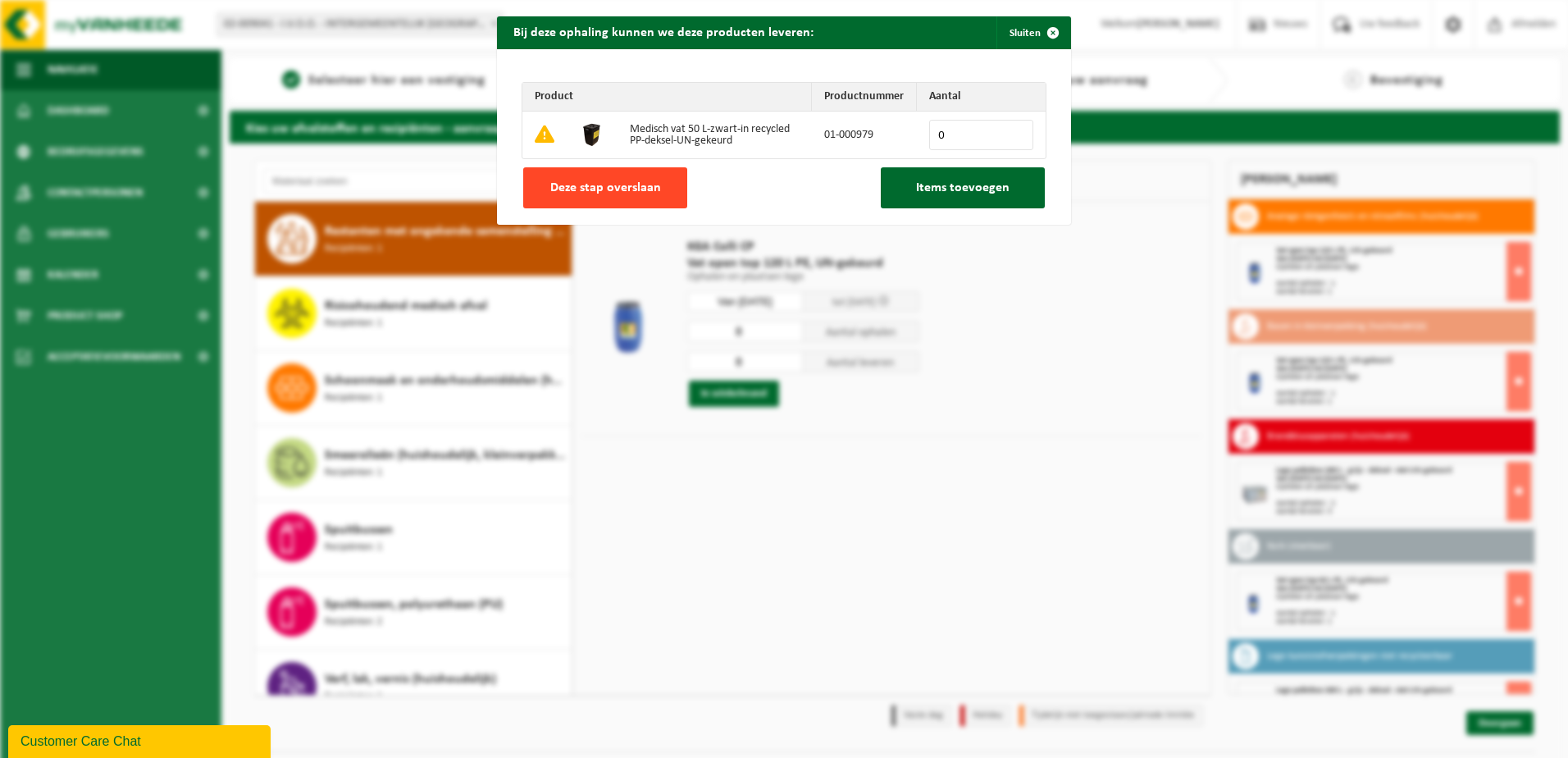
click at [625, 192] on span "Deze stap overslaan" at bounding box center [605, 188] width 111 height 13
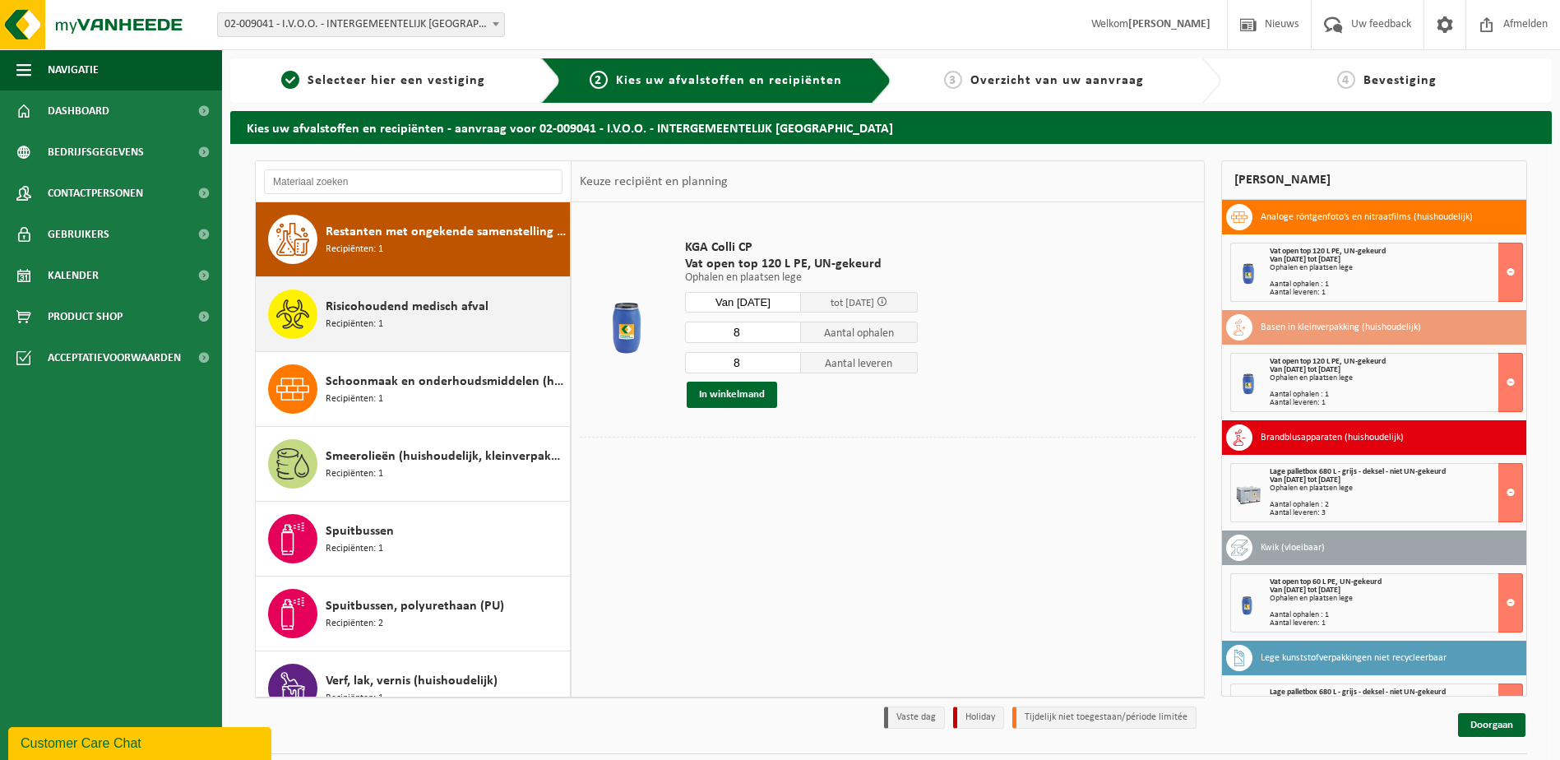
click at [438, 325] on div "Risicohoudend medisch afval Recipiënten: 1" at bounding box center [446, 313] width 240 height 49
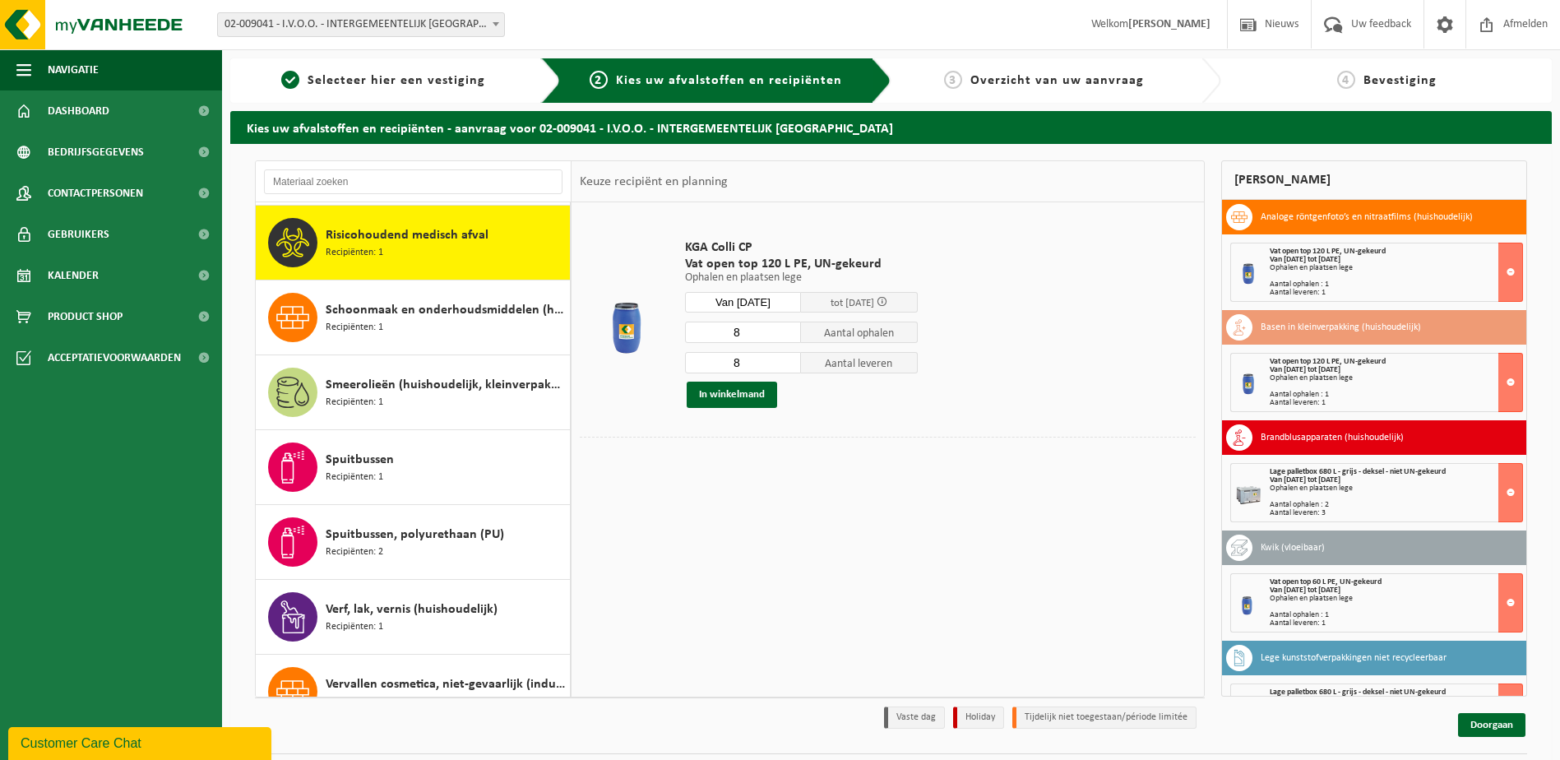
scroll to position [1122, 0]
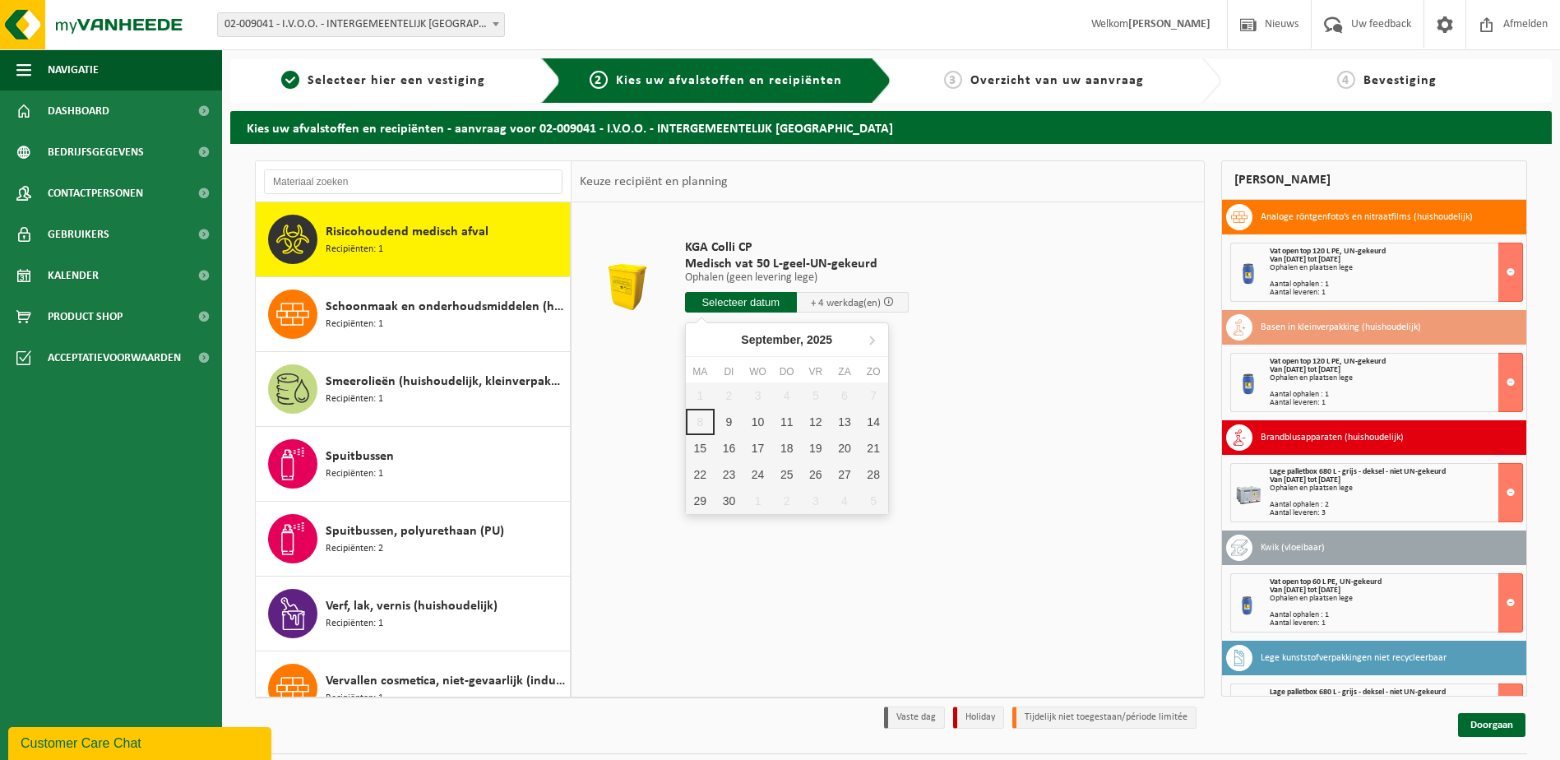
click at [741, 309] on input "text" at bounding box center [741, 302] width 112 height 21
click at [729, 425] on div "9" at bounding box center [729, 422] width 29 height 26
type input "Van 2025-09-09"
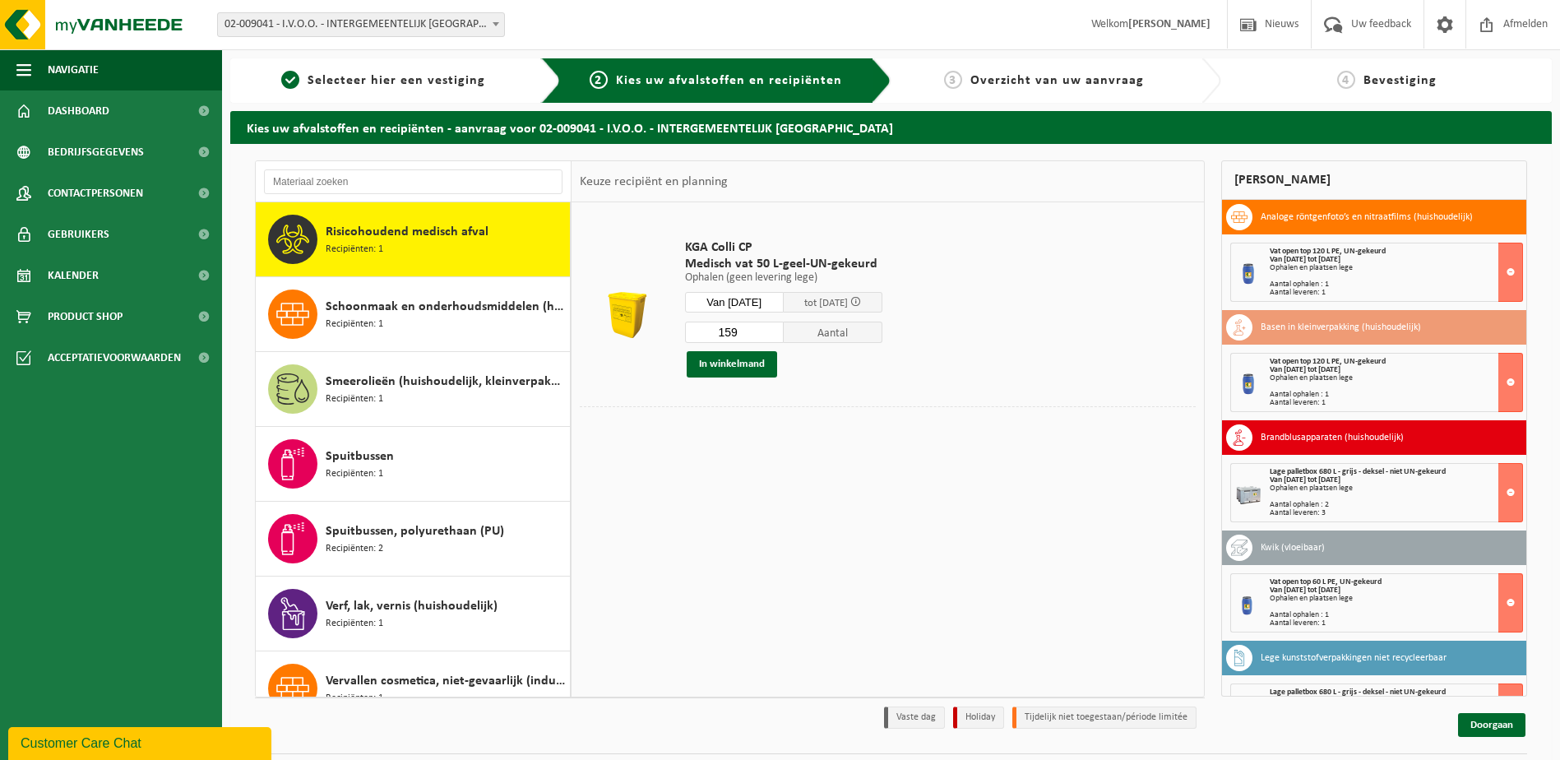
click at [751, 331] on input "159" at bounding box center [734, 332] width 99 height 21
type input "1"
type input "19"
click at [744, 368] on button "In winkelmand" at bounding box center [732, 364] width 90 height 26
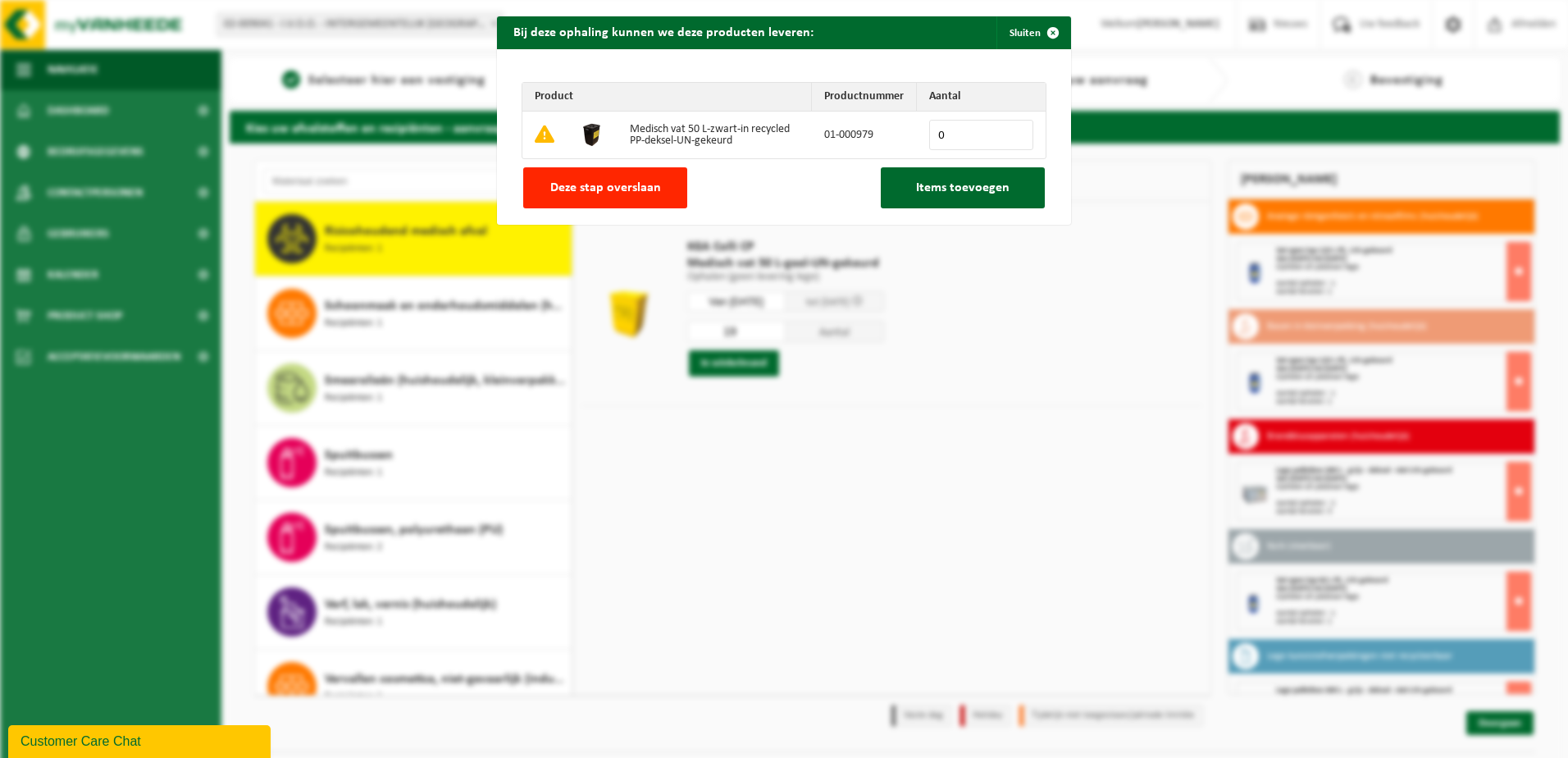
click at [958, 125] on input "0" at bounding box center [981, 135] width 104 height 30
type input "50"
click at [939, 188] on span "Items toevoegen" at bounding box center [963, 188] width 94 height 13
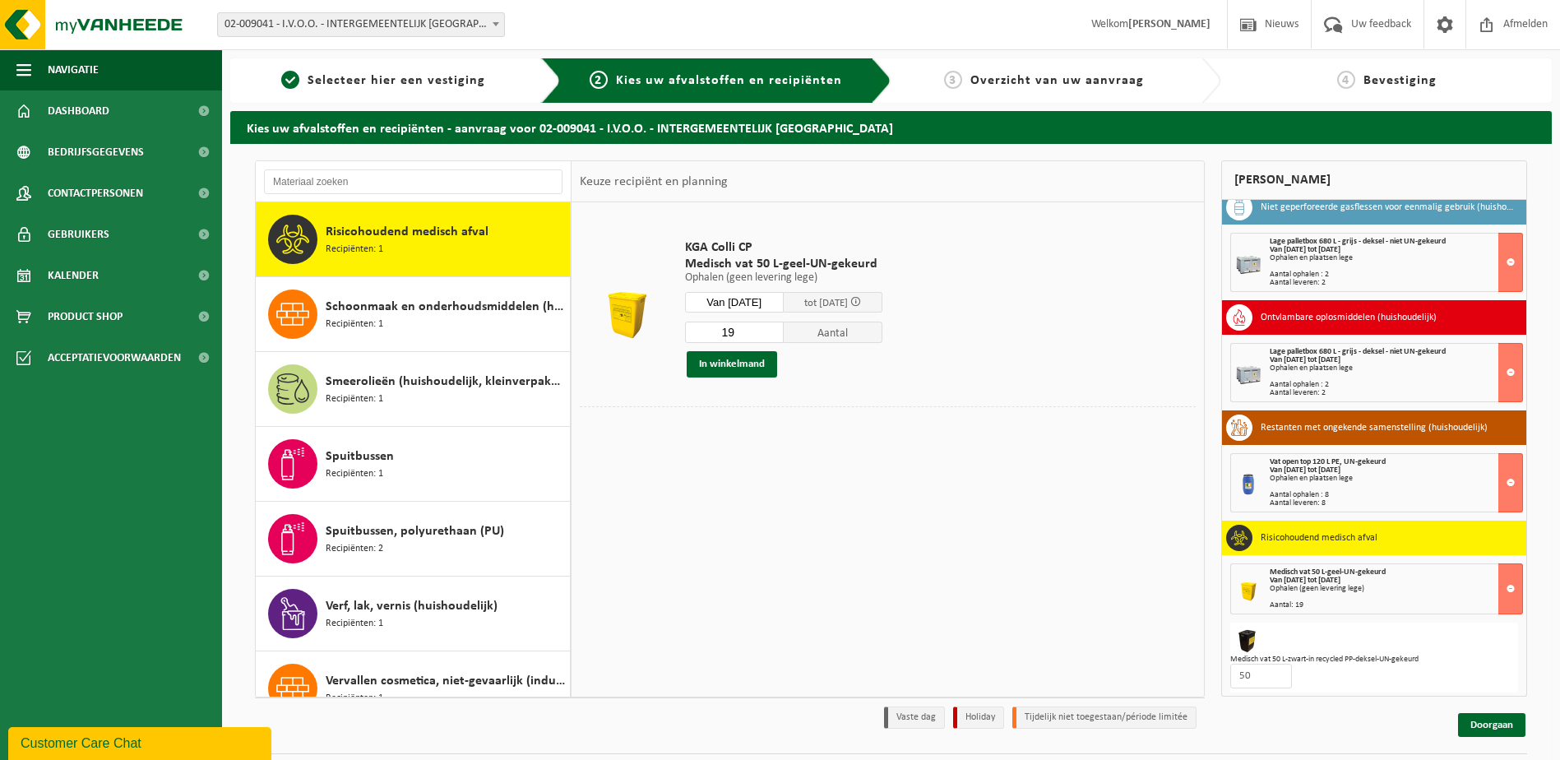
scroll to position [565, 0]
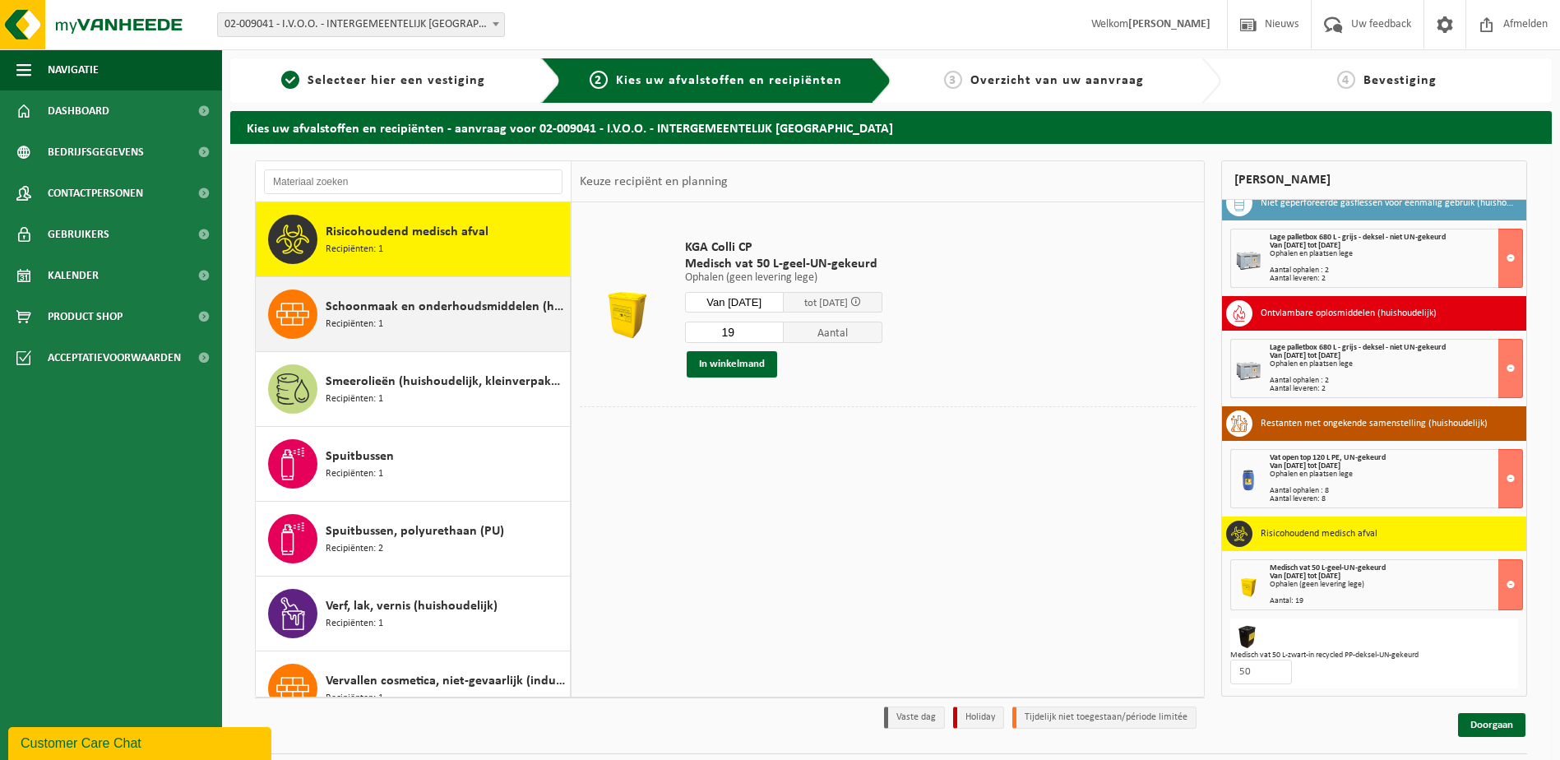
click at [441, 305] on span "Schoonmaak en onderhoudsmiddelen (huishoudelijk)" at bounding box center [446, 307] width 240 height 20
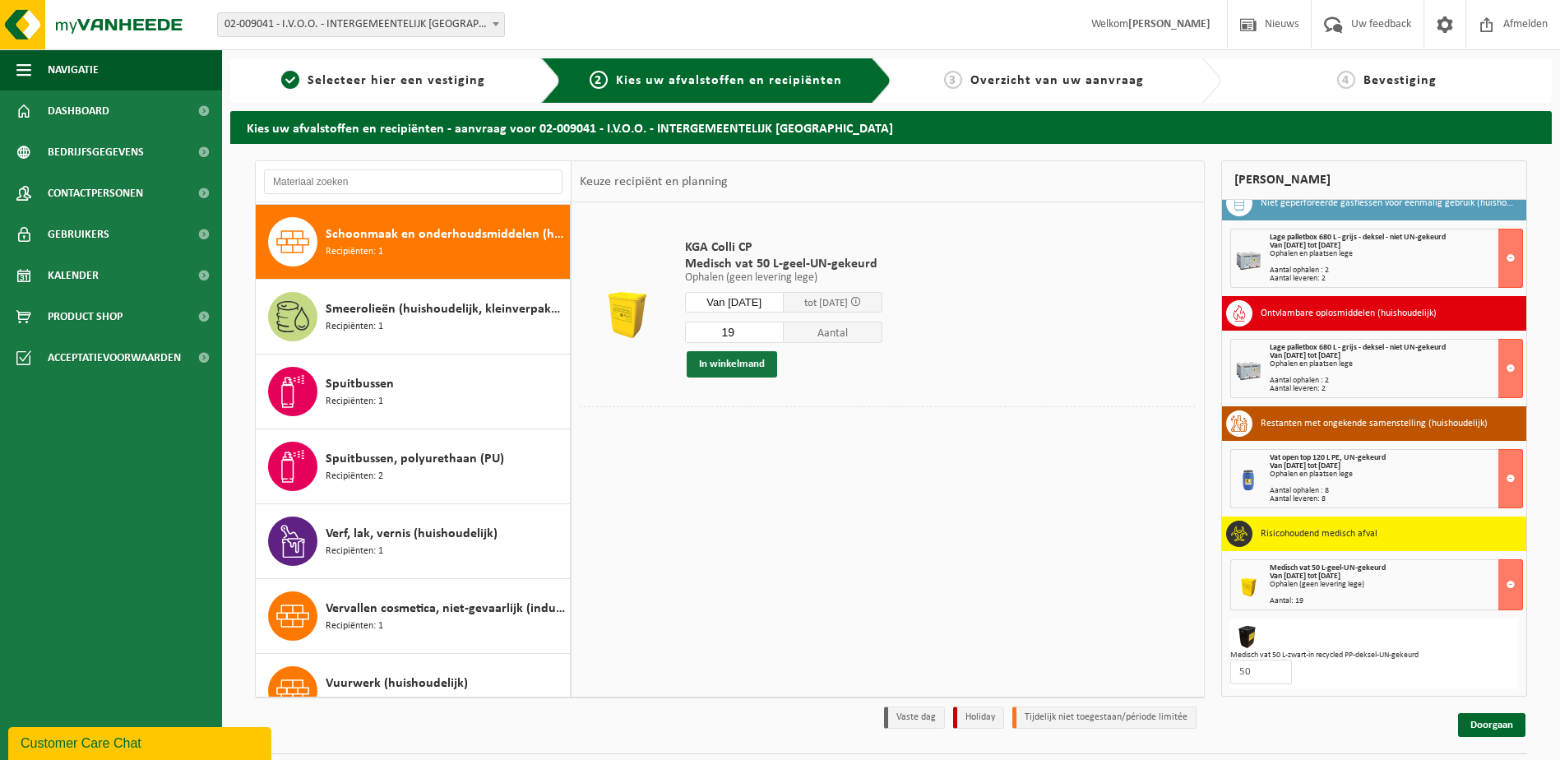
scroll to position [1197, 0]
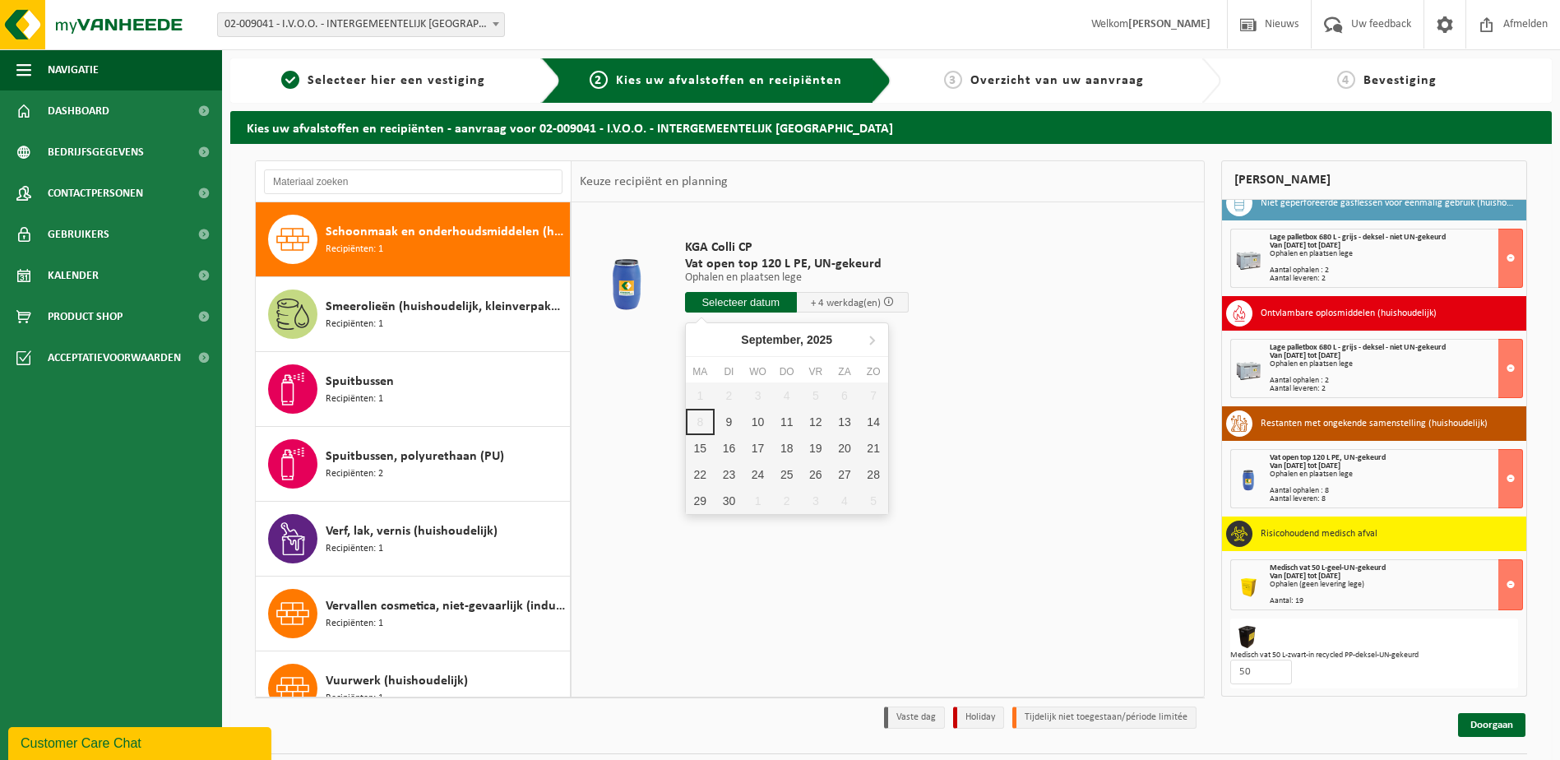
click at [757, 303] on input "text" at bounding box center [741, 302] width 112 height 21
click at [724, 419] on div "9" at bounding box center [729, 422] width 29 height 26
type input "Van 2025-09-09"
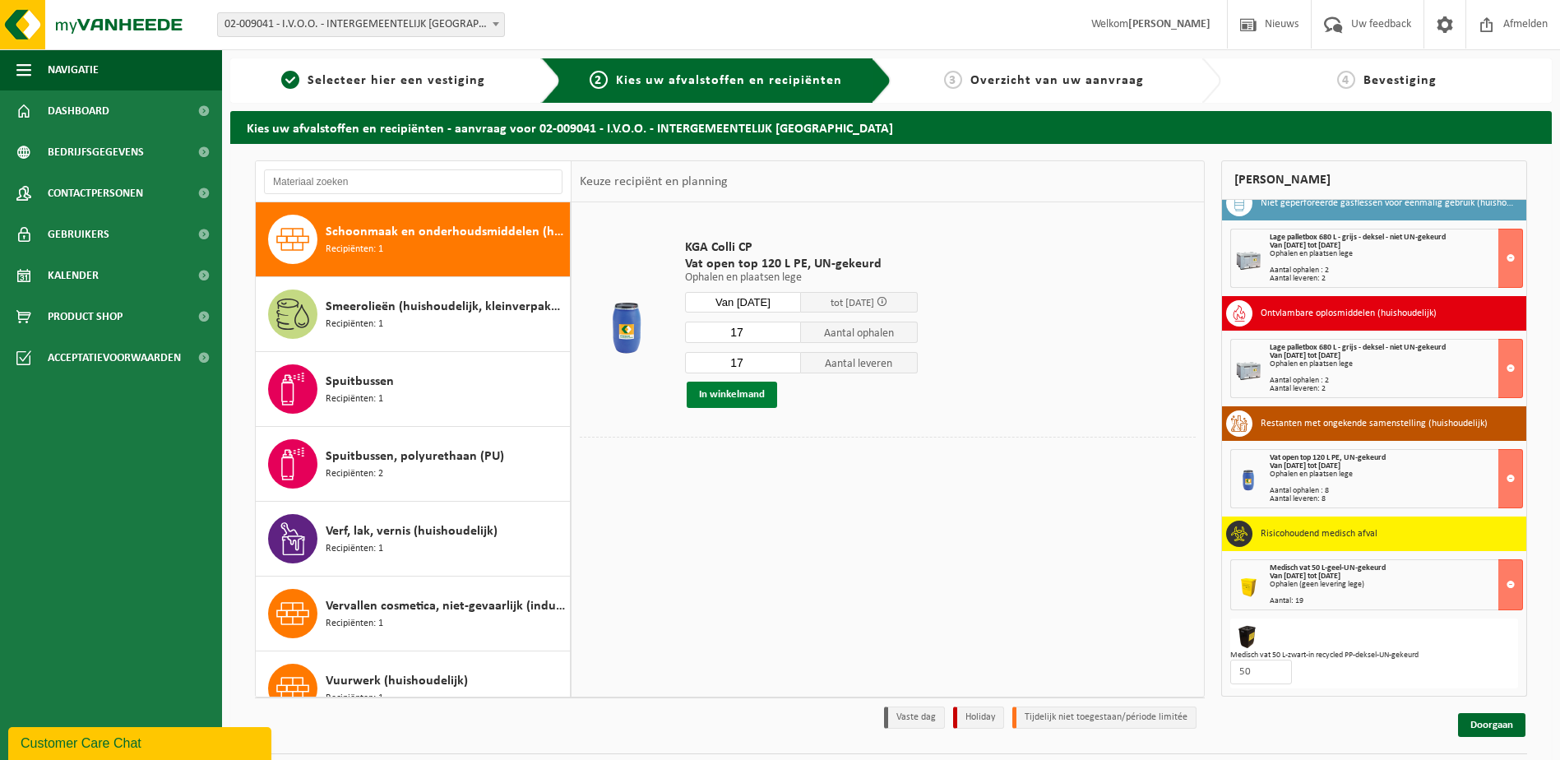
click at [738, 399] on button "In winkelmand" at bounding box center [732, 395] width 90 height 26
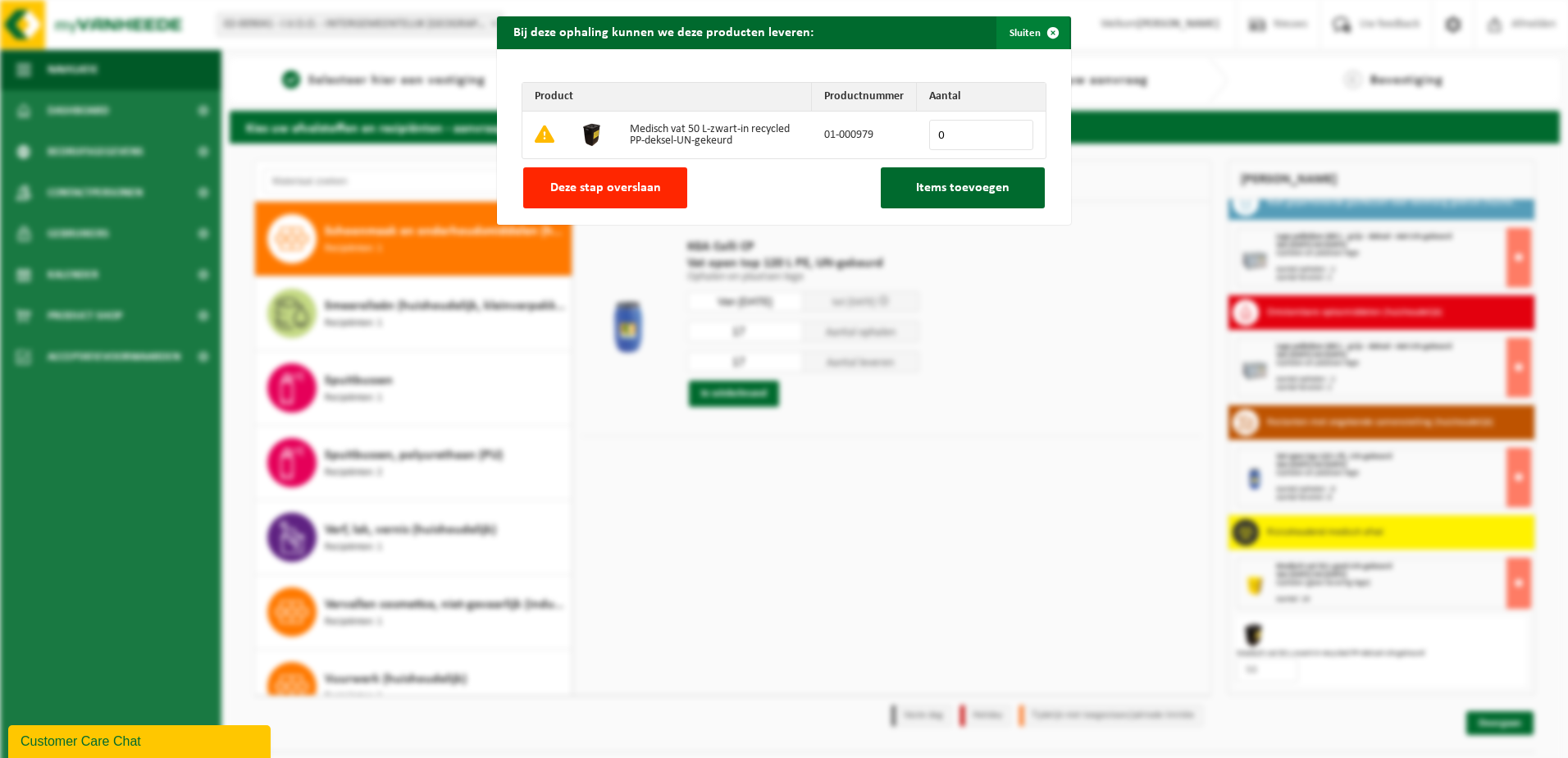
click at [1043, 35] on span "button" at bounding box center [1052, 32] width 33 height 33
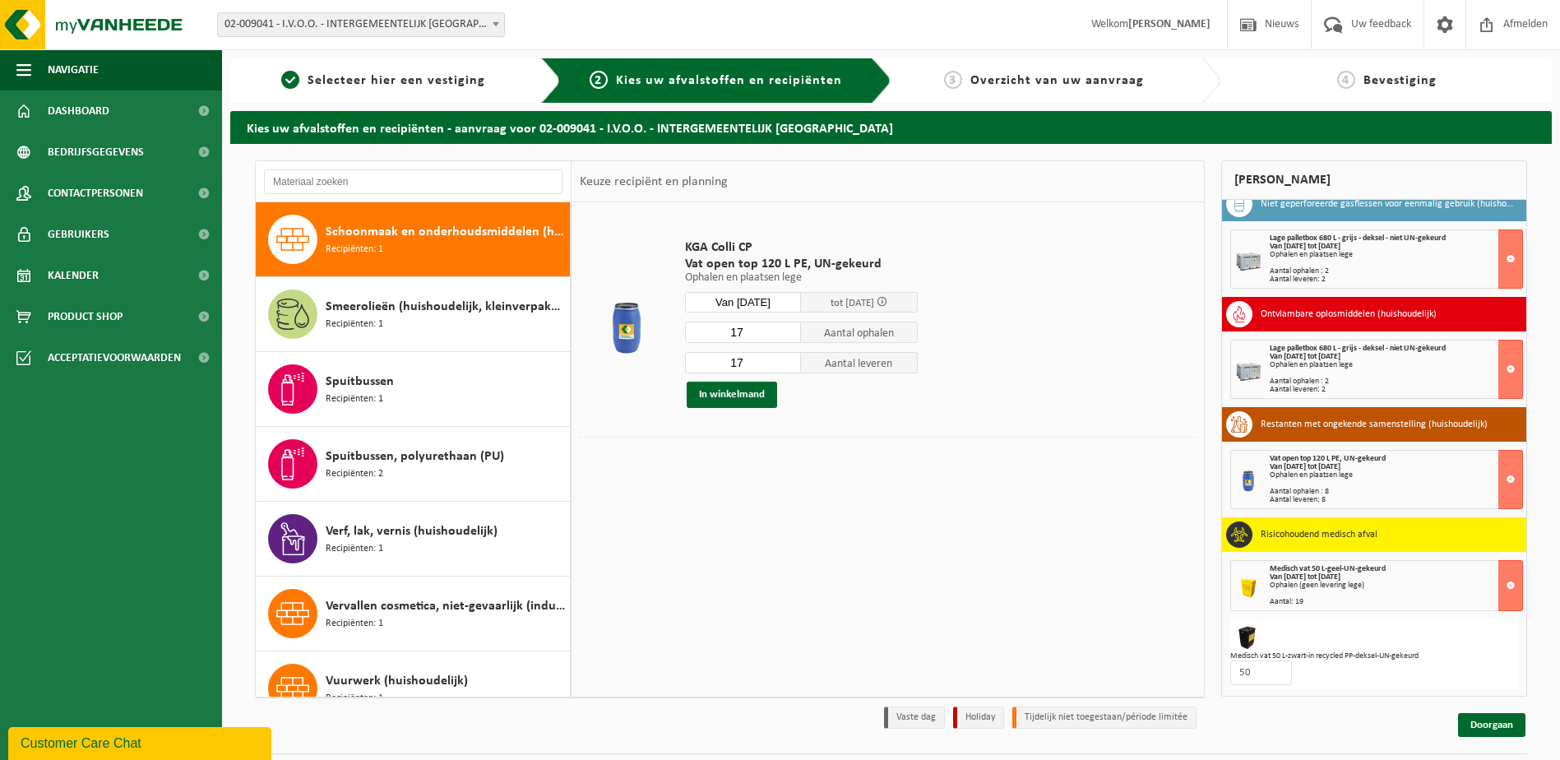
scroll to position [565, 0]
click at [747, 334] on input "17" at bounding box center [743, 332] width 117 height 21
type input "1"
type input "5"
click at [753, 353] on input "17" at bounding box center [743, 362] width 117 height 21
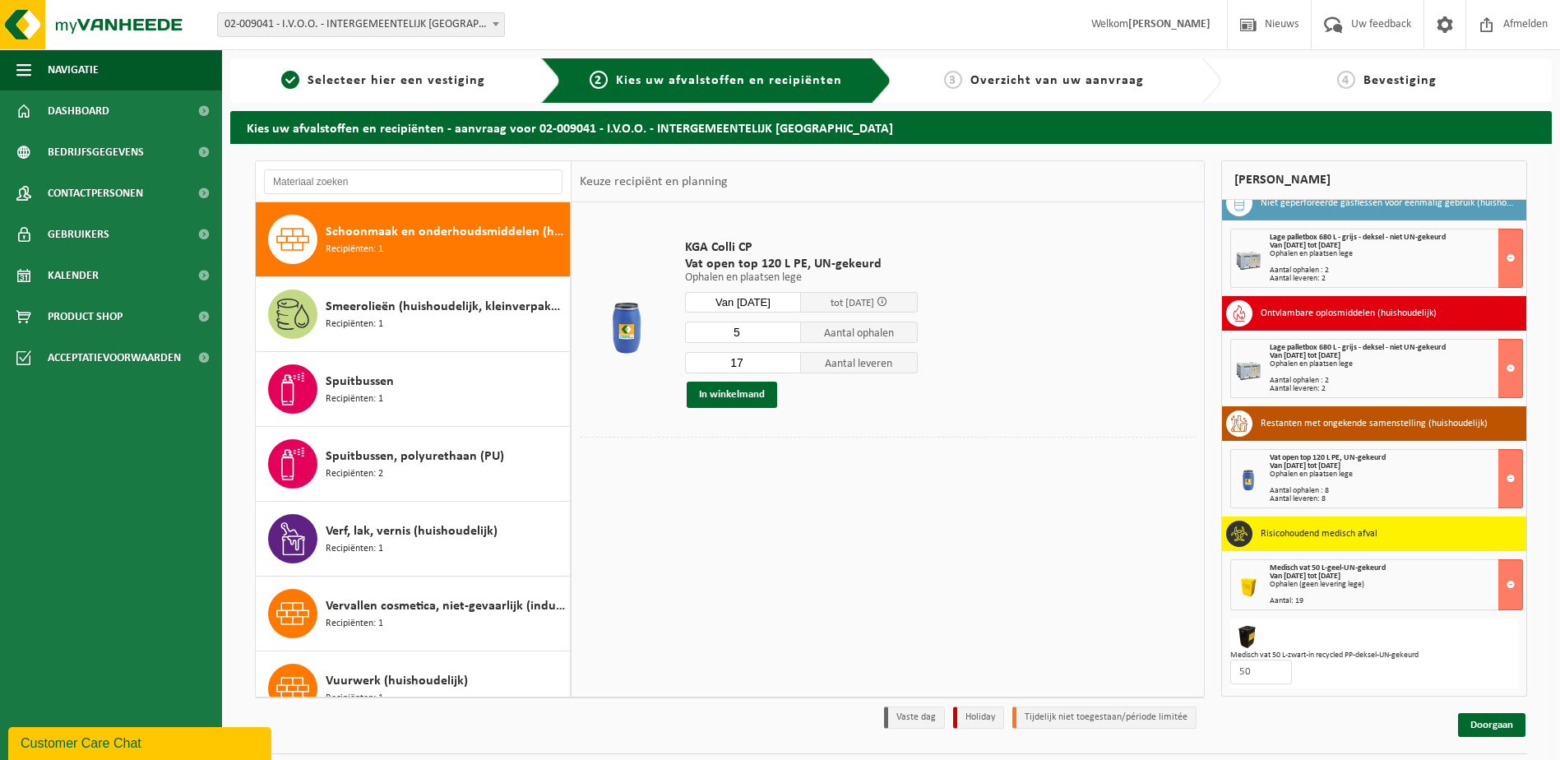
type input "1"
type input "5"
click at [759, 400] on button "In winkelmand" at bounding box center [732, 395] width 90 height 26
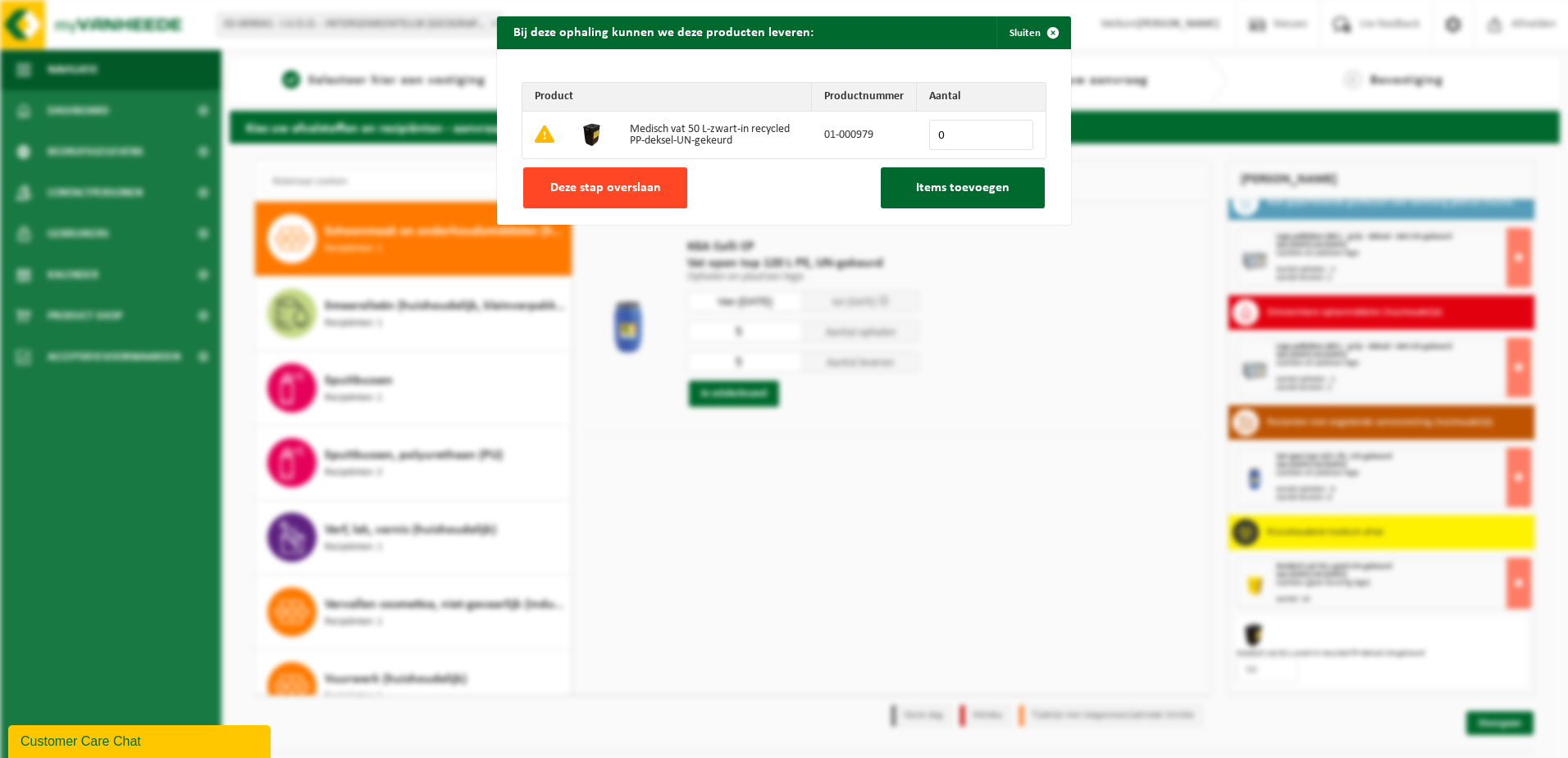
click at [602, 188] on span "Deze stap overslaan" at bounding box center [605, 188] width 111 height 13
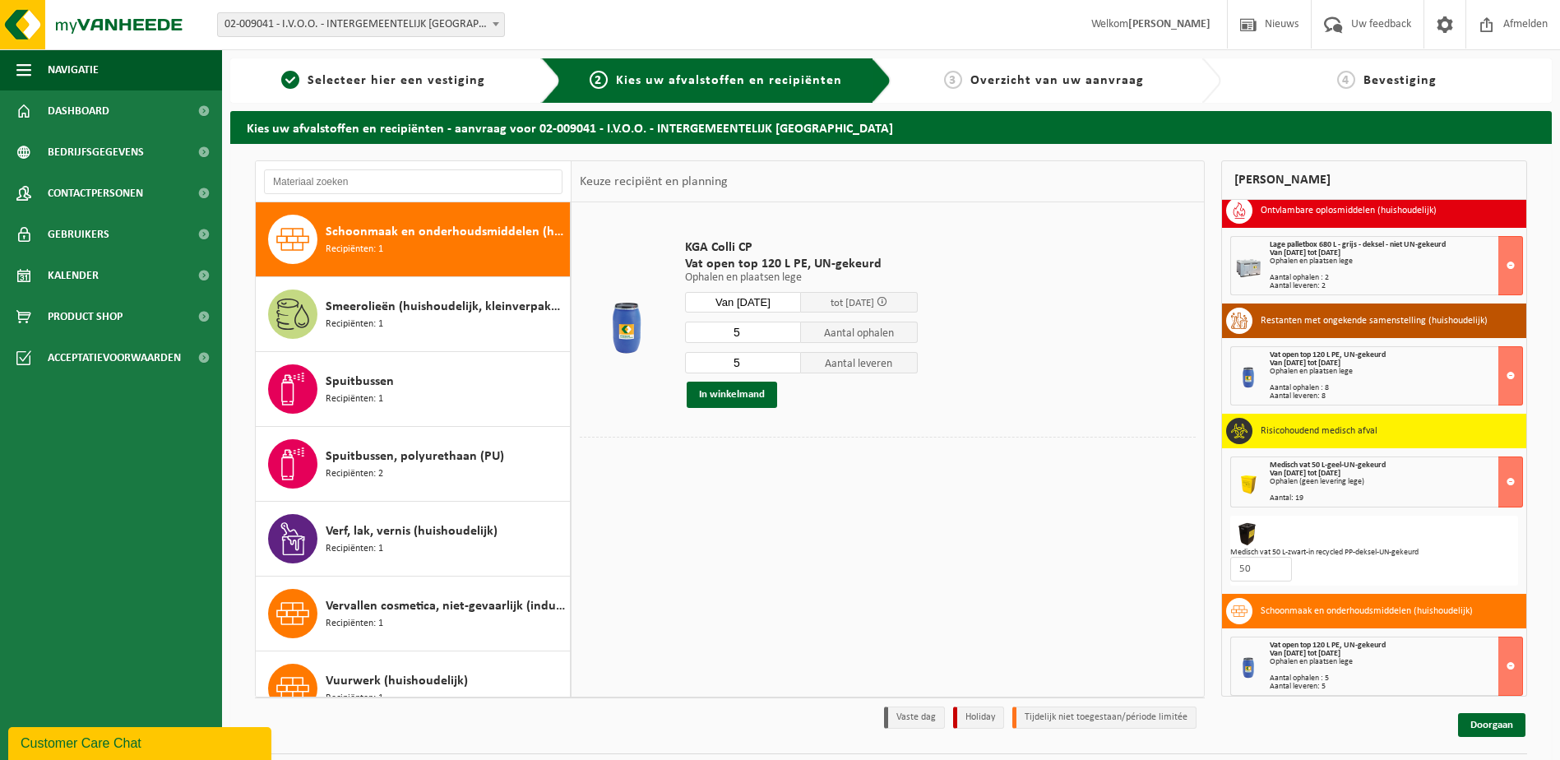
scroll to position [675, 0]
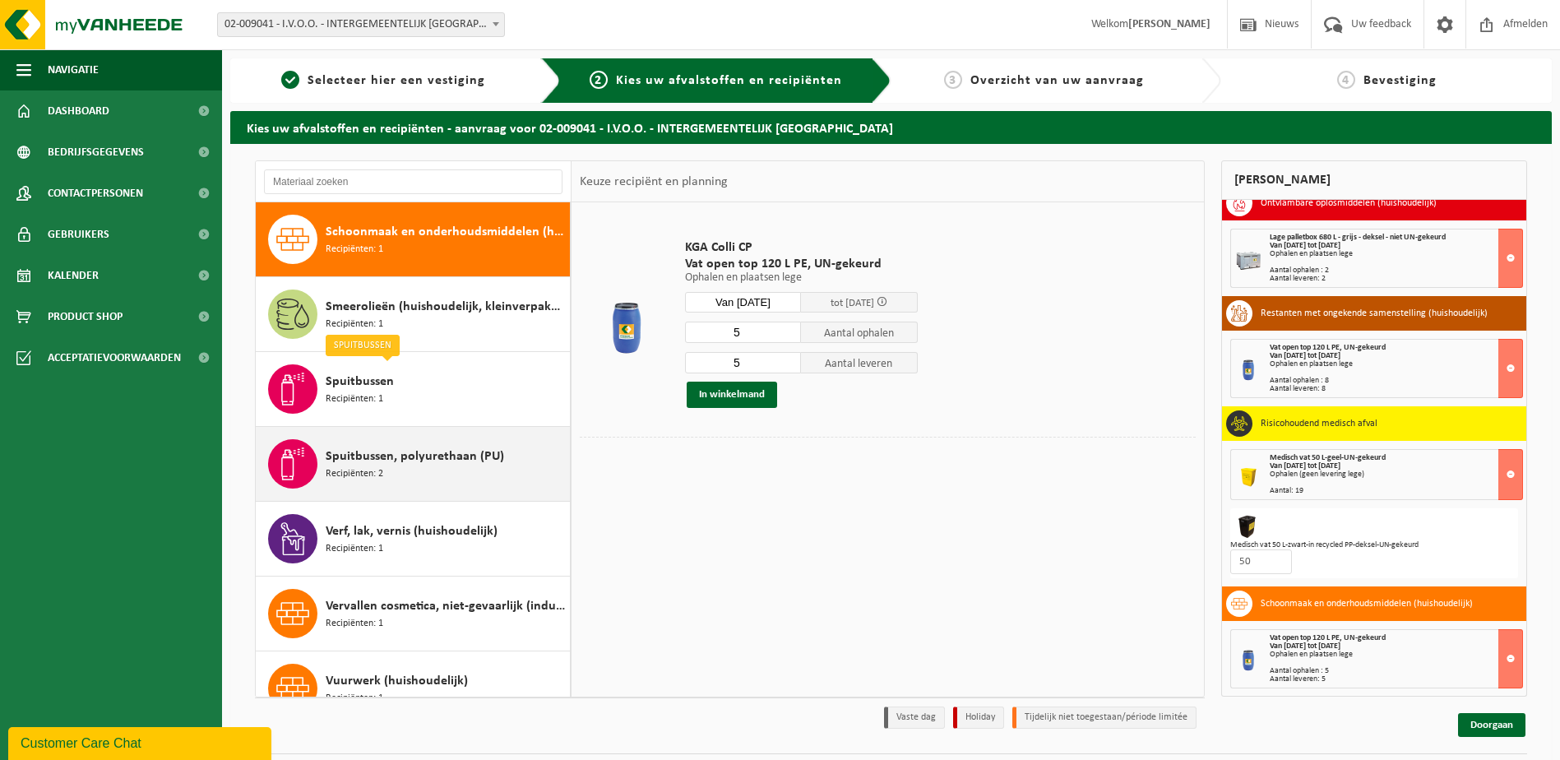
click at [414, 452] on span "Spuitbussen, polyurethaan (PU)" at bounding box center [415, 457] width 178 height 20
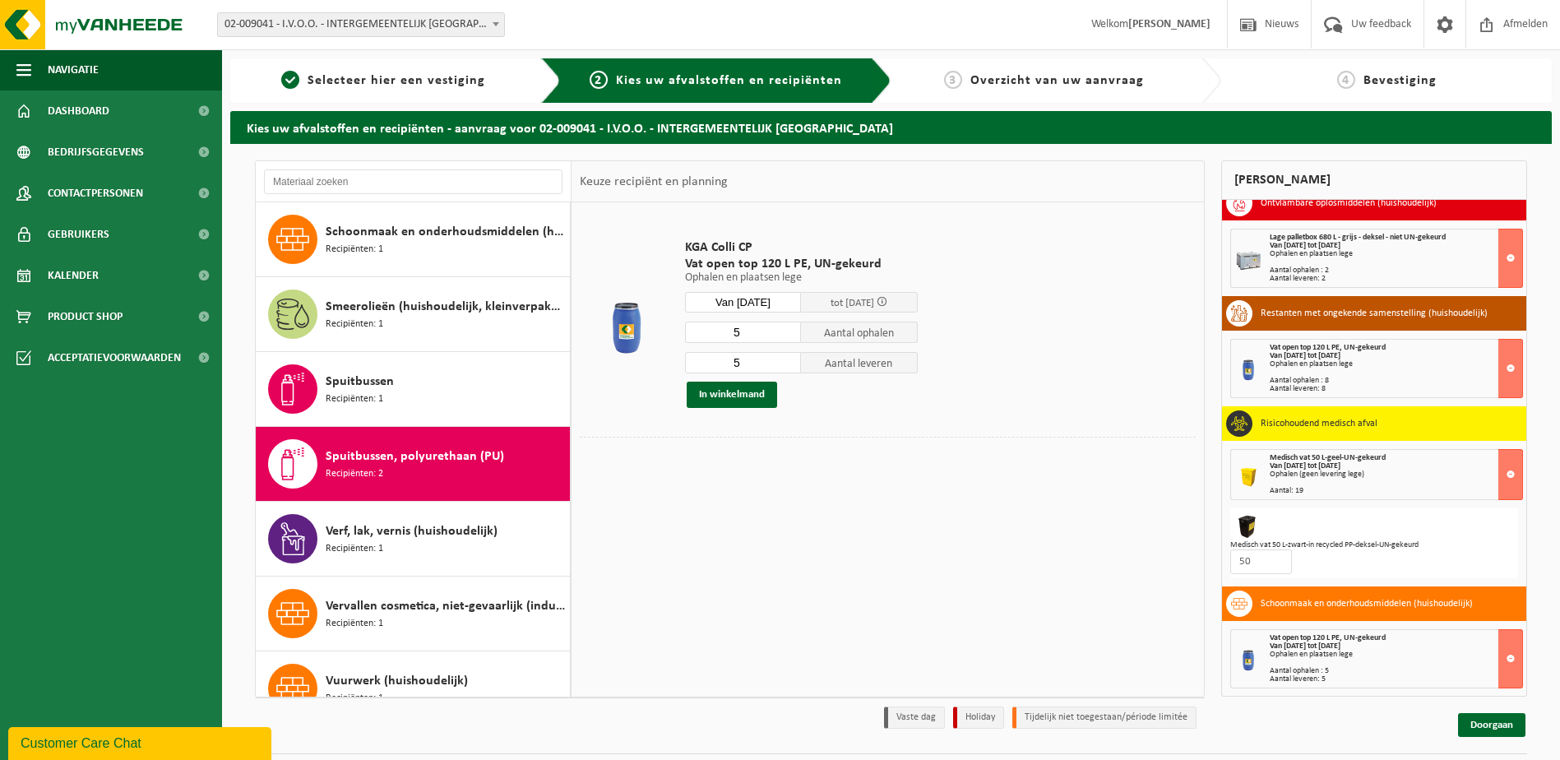
scroll to position [1301, 0]
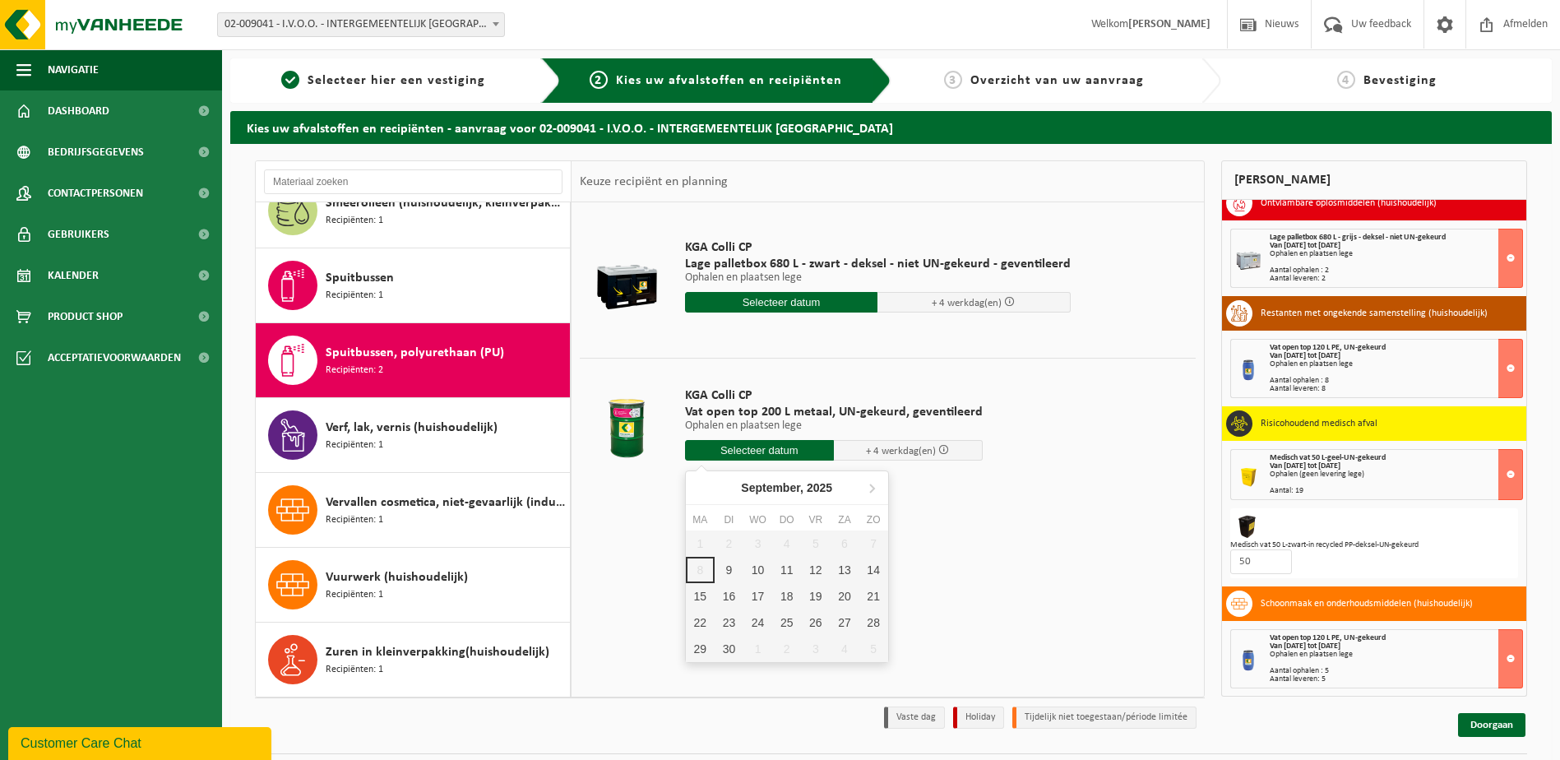
click at [759, 448] on input "text" at bounding box center [759, 450] width 149 height 21
click at [729, 564] on div "9" at bounding box center [729, 570] width 29 height 26
type input "Van 2025-09-09"
type input "2025-09-09"
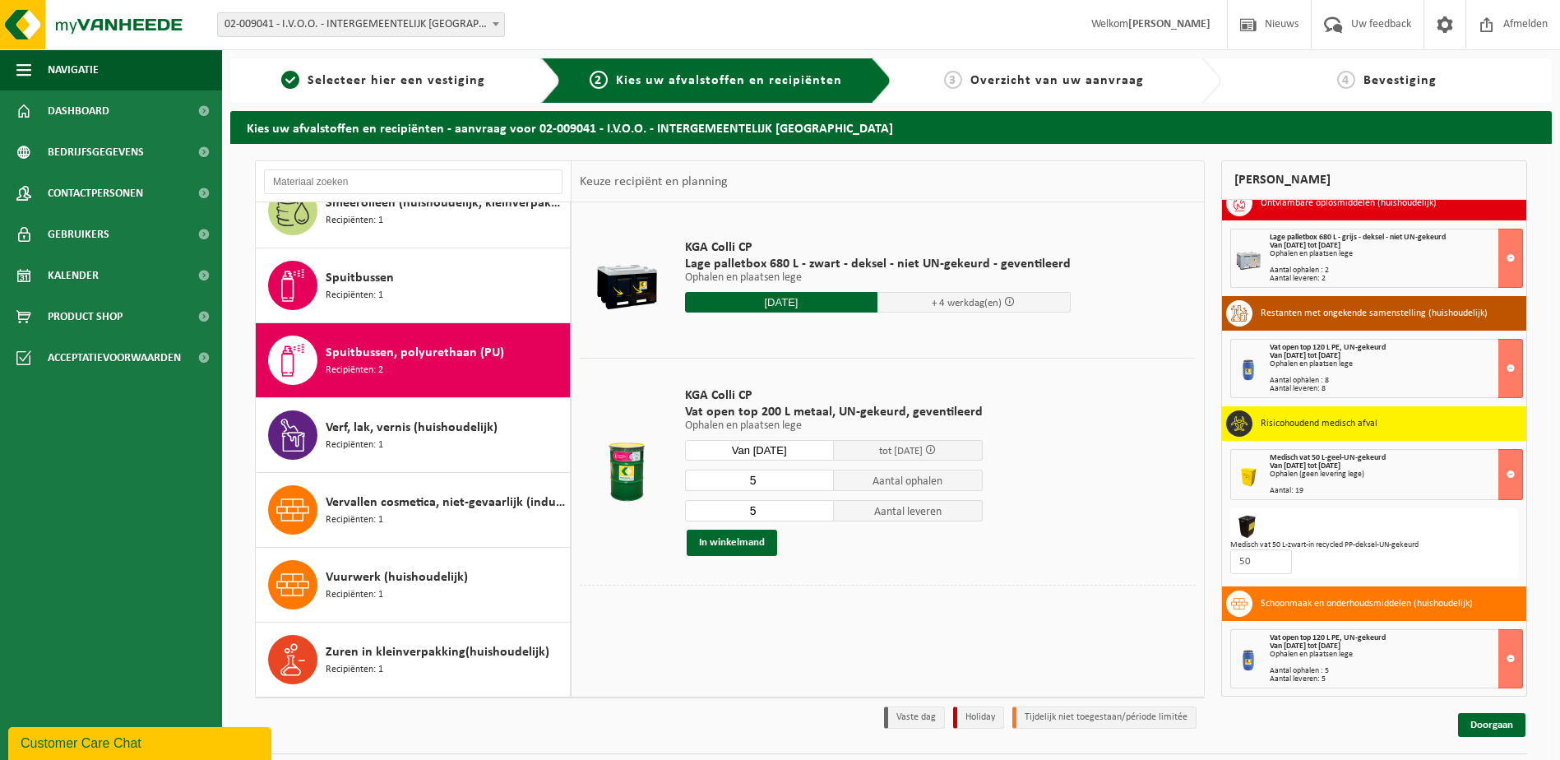
click at [775, 478] on input "5" at bounding box center [759, 480] width 149 height 21
type input "1"
click at [777, 512] on input "5" at bounding box center [759, 510] width 149 height 21
type input "1"
click at [752, 551] on button "In winkelmand" at bounding box center [732, 543] width 90 height 26
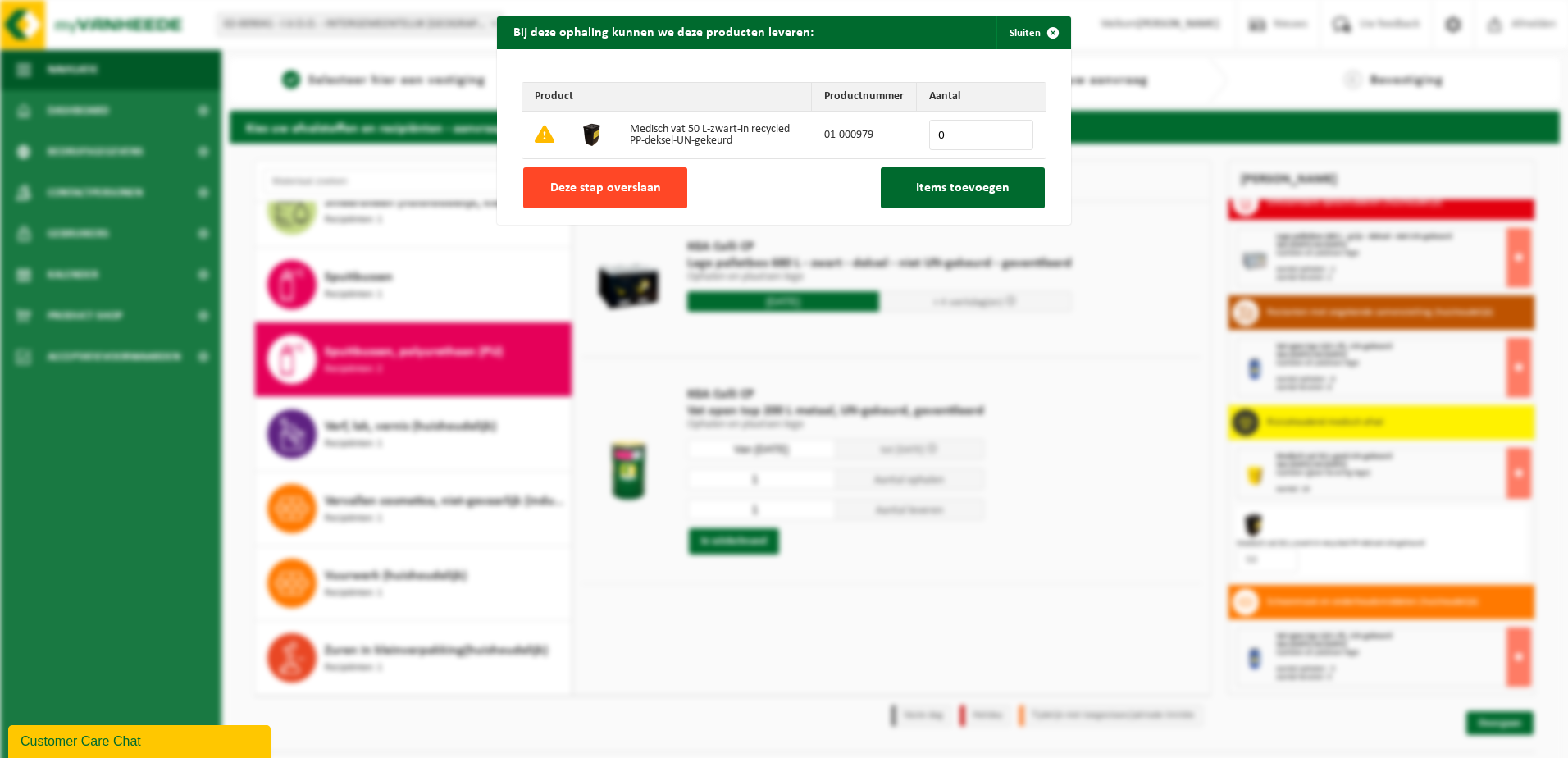
click at [605, 185] on span "Deze stap overslaan" at bounding box center [605, 188] width 111 height 13
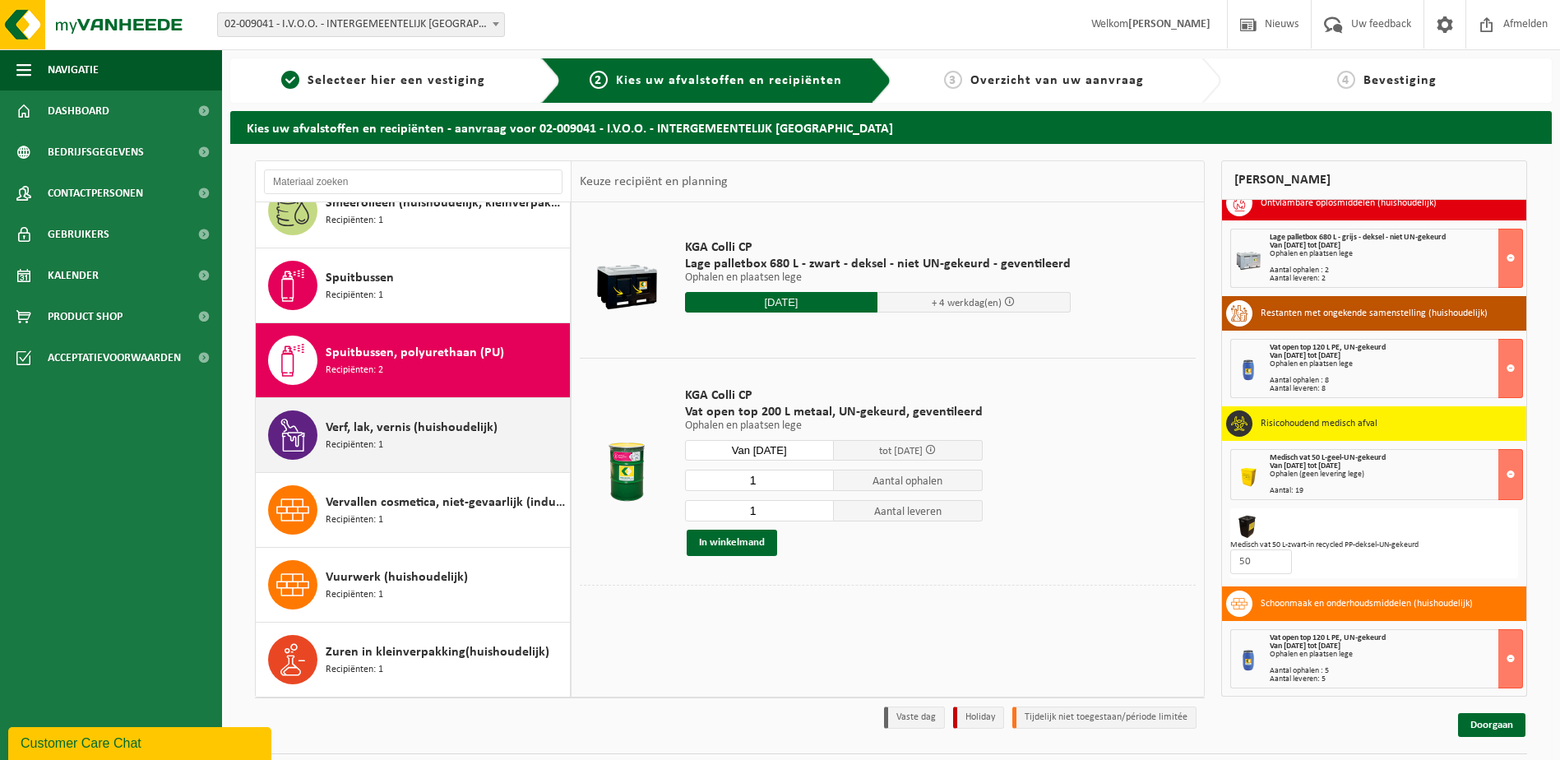
click at [432, 437] on div "Verf, lak, vernis (huishoudelijk) Recipiënten: 1" at bounding box center [446, 434] width 240 height 49
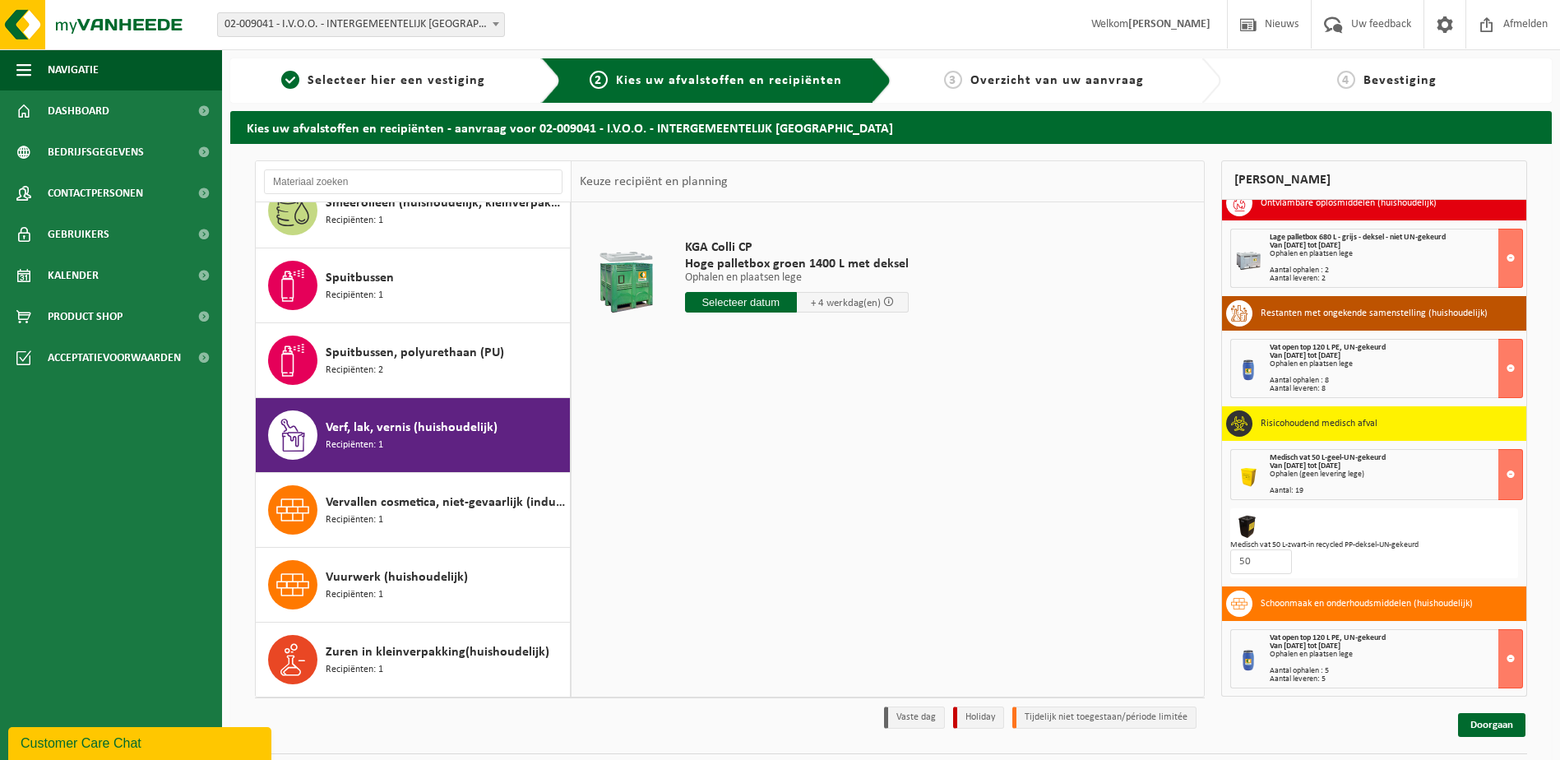
scroll to position [44, 0]
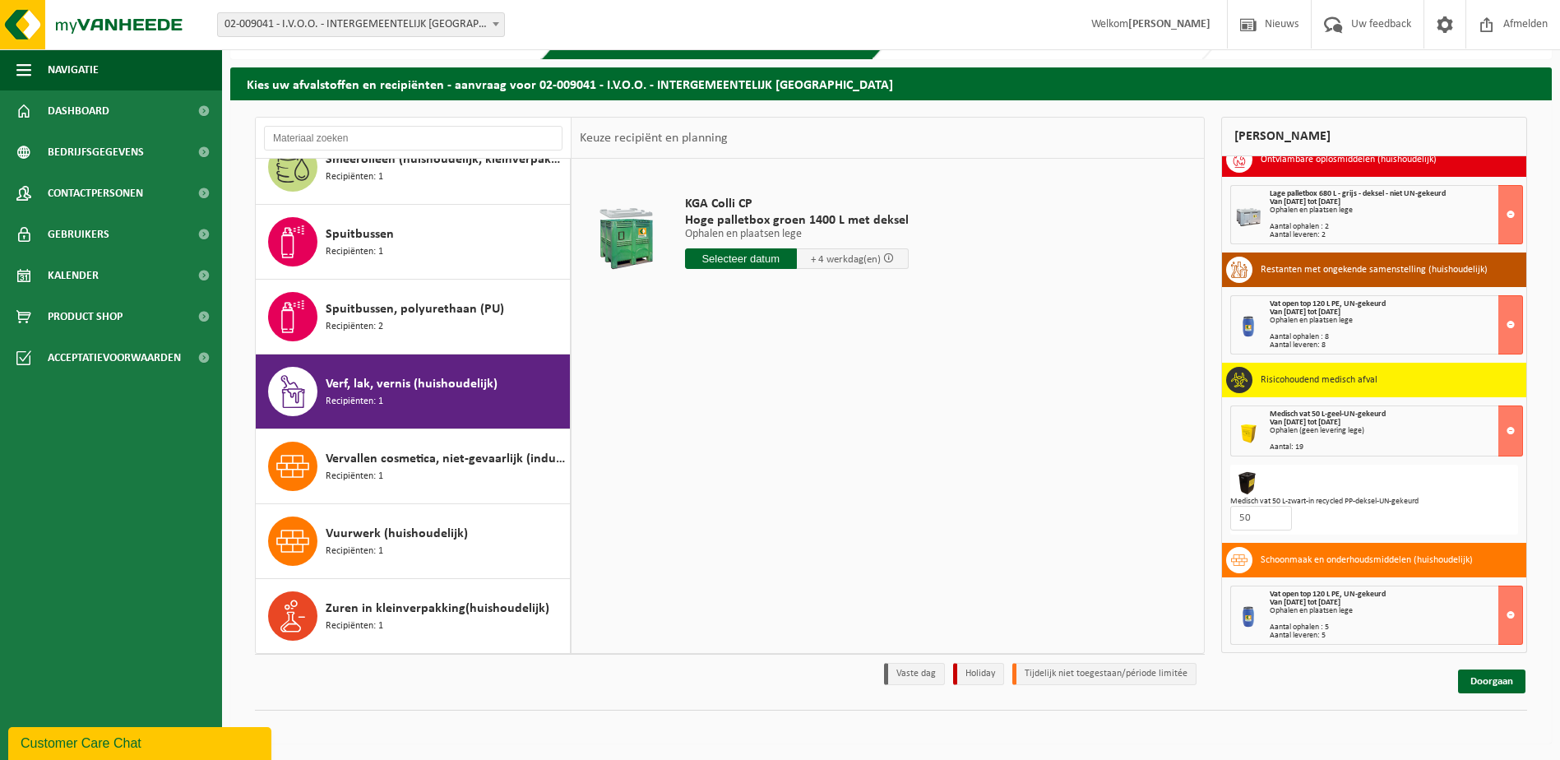
click at [759, 261] on input "text" at bounding box center [741, 258] width 112 height 21
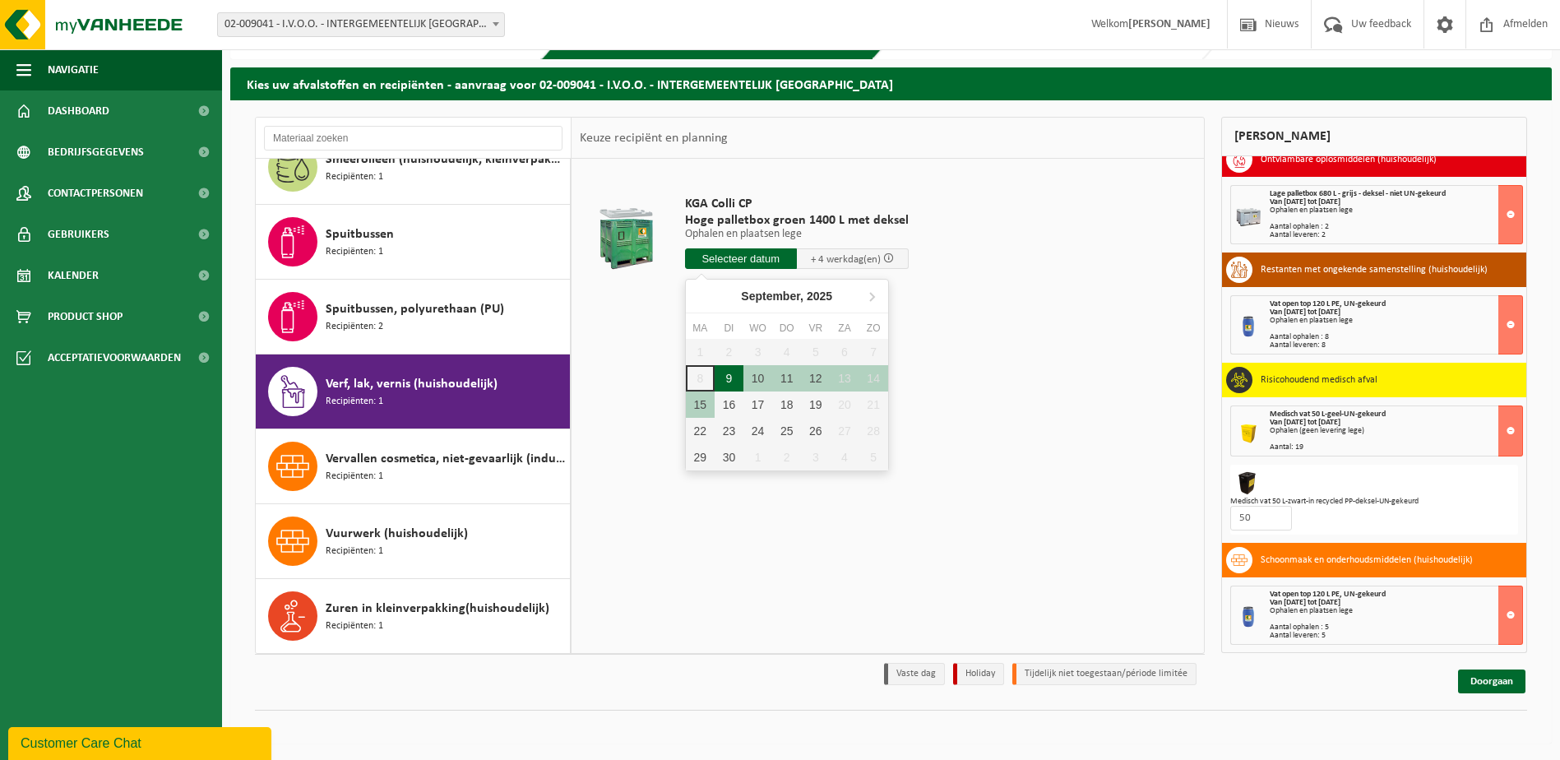
click at [727, 384] on div "9" at bounding box center [729, 378] width 29 height 26
type input "Van 2025-09-09"
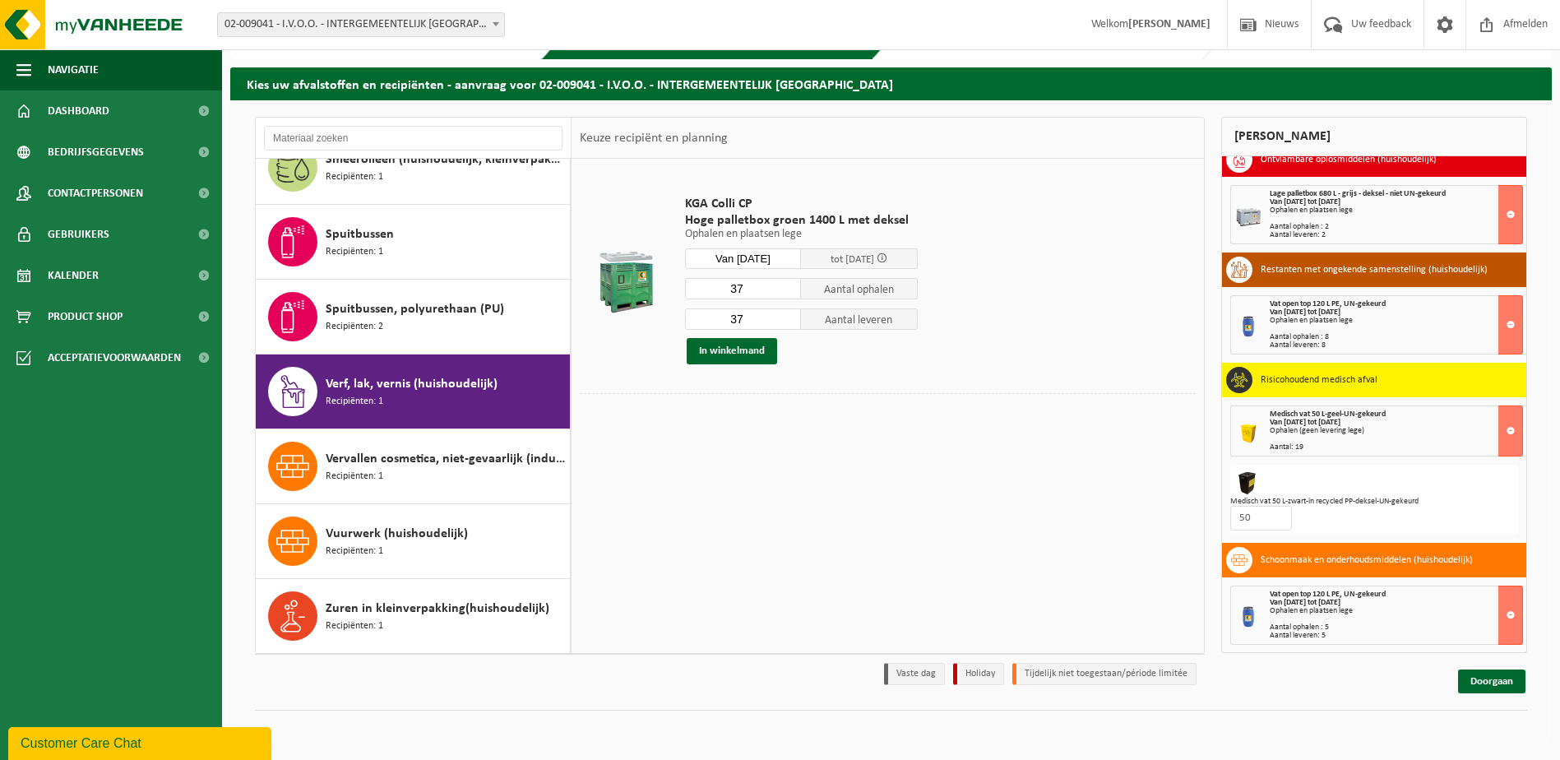
click at [758, 292] on input "37" at bounding box center [743, 288] width 117 height 21
type input "3"
type input "10"
click at [756, 319] on input "37" at bounding box center [743, 318] width 117 height 21
type input "3"
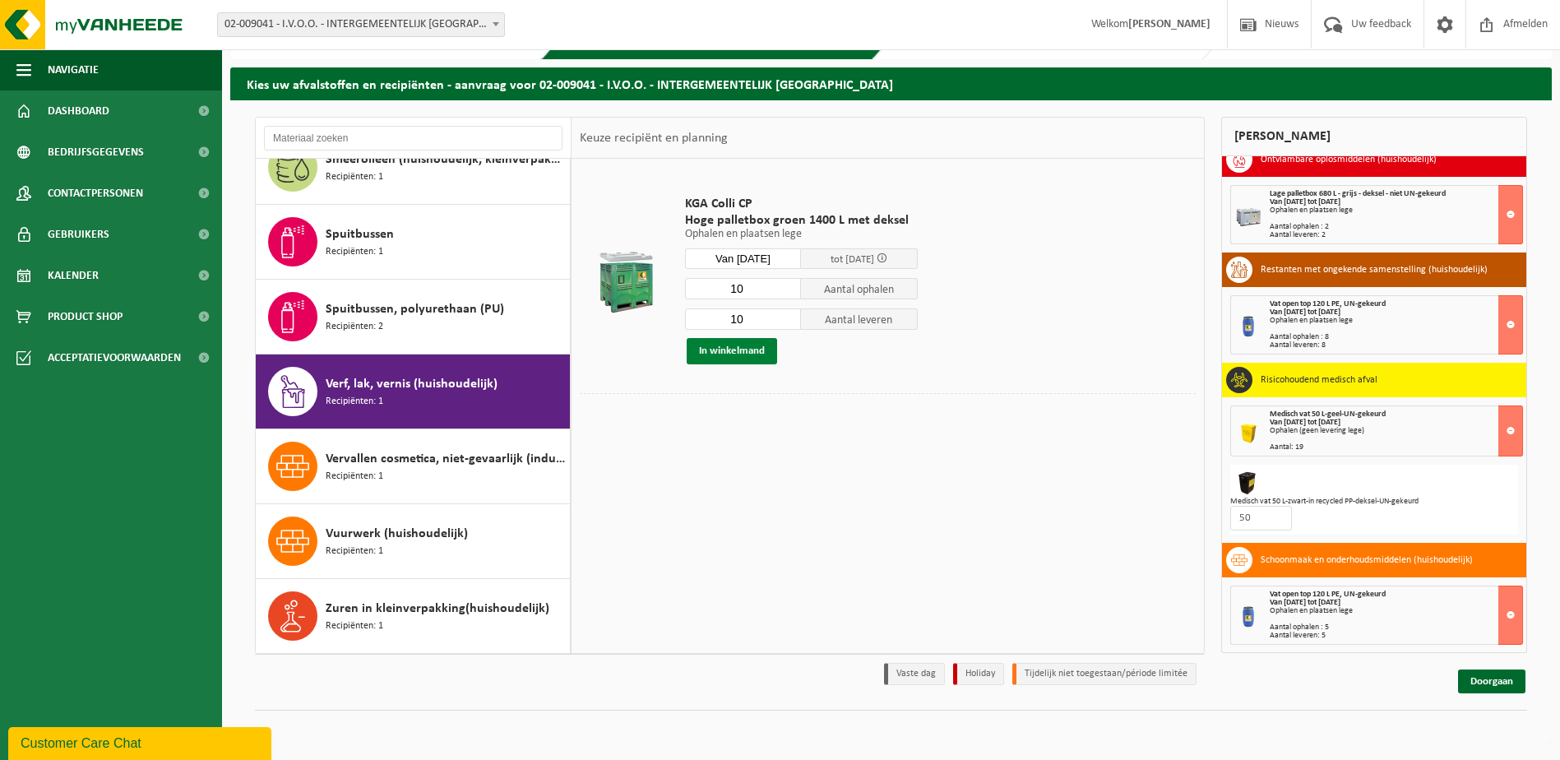
type input "10"
click at [740, 353] on button "In winkelmand" at bounding box center [732, 351] width 90 height 26
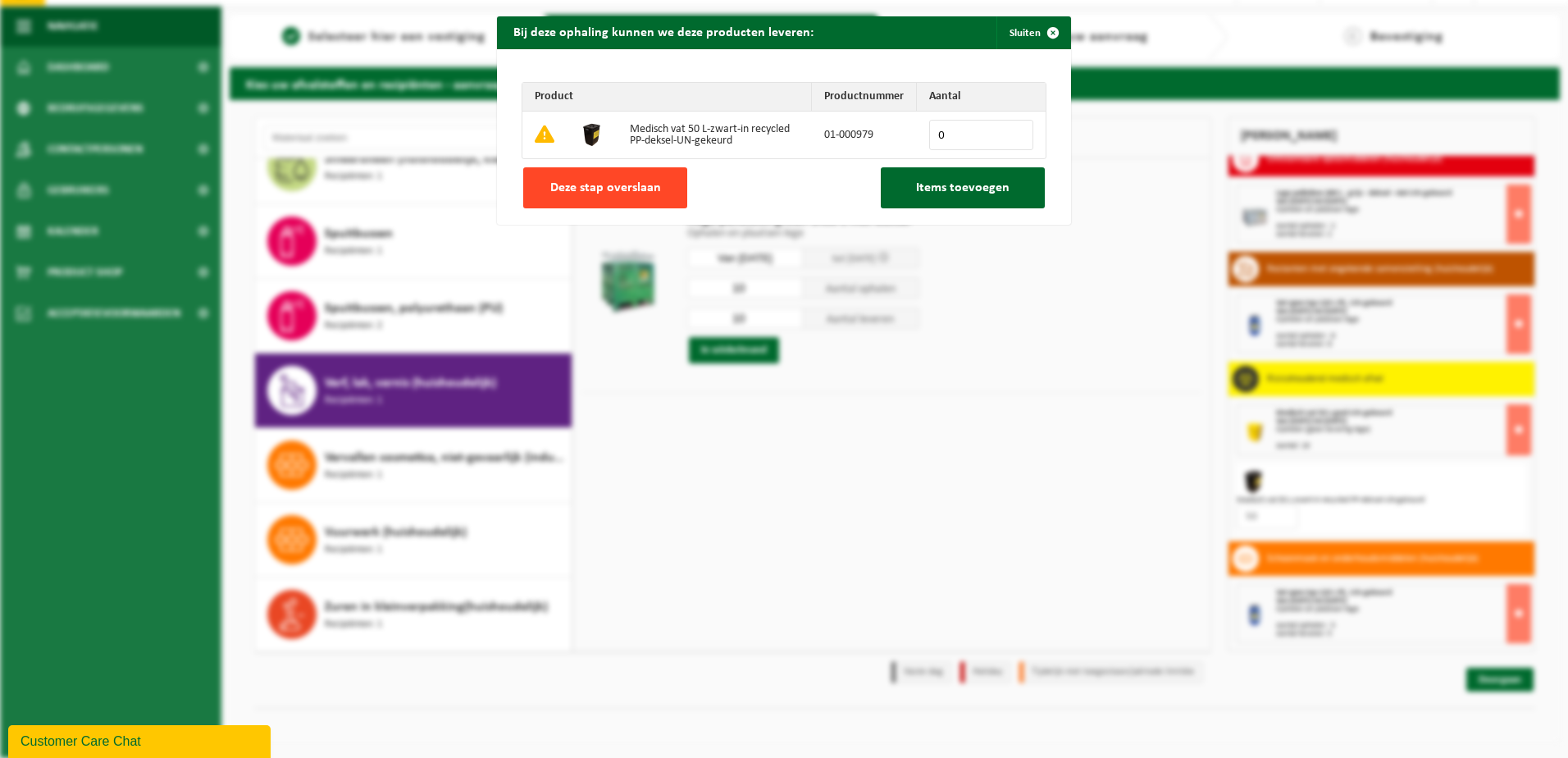
click at [614, 182] on span "Deze stap overslaan" at bounding box center [605, 188] width 111 height 13
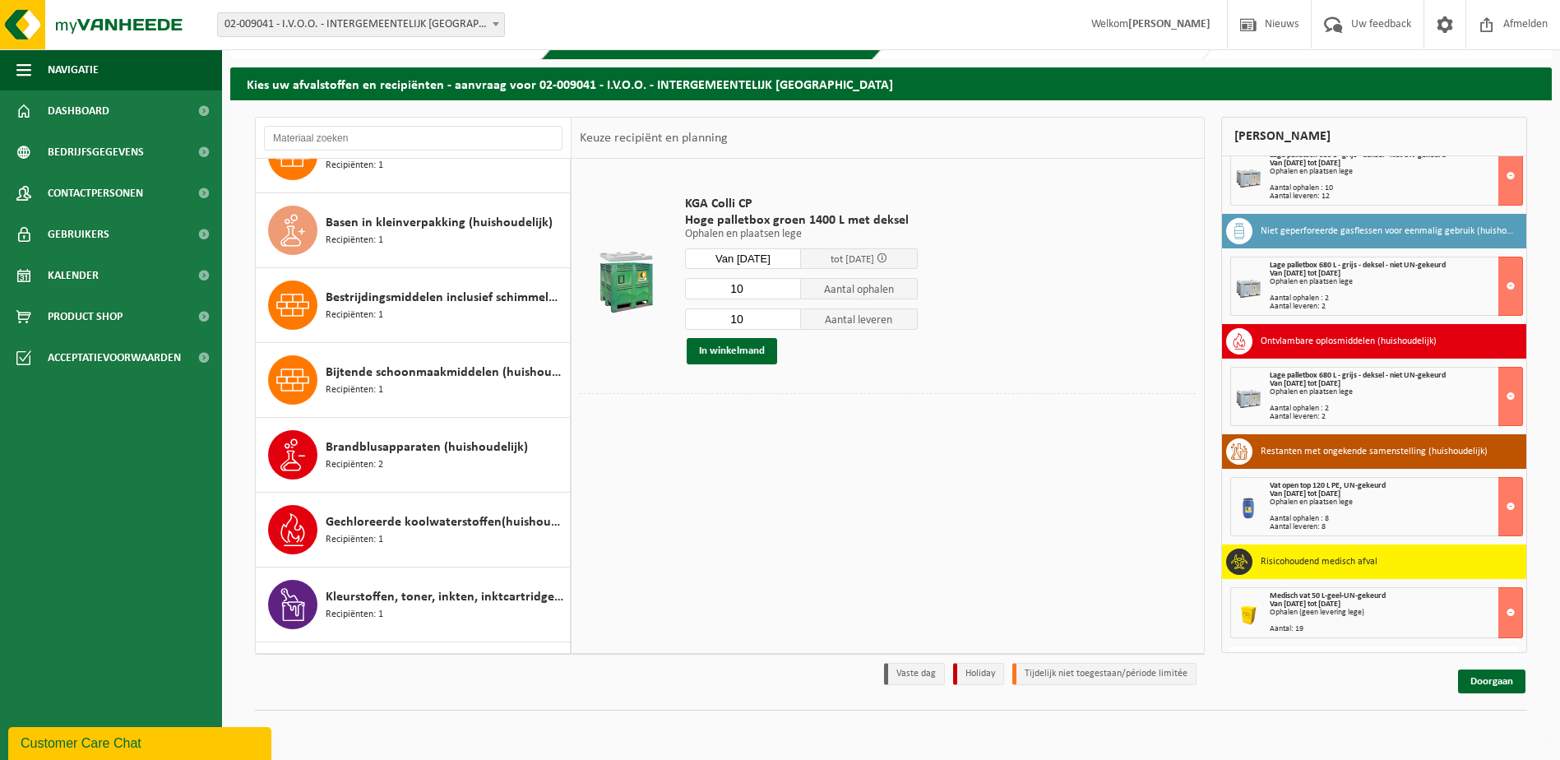
scroll to position [0, 0]
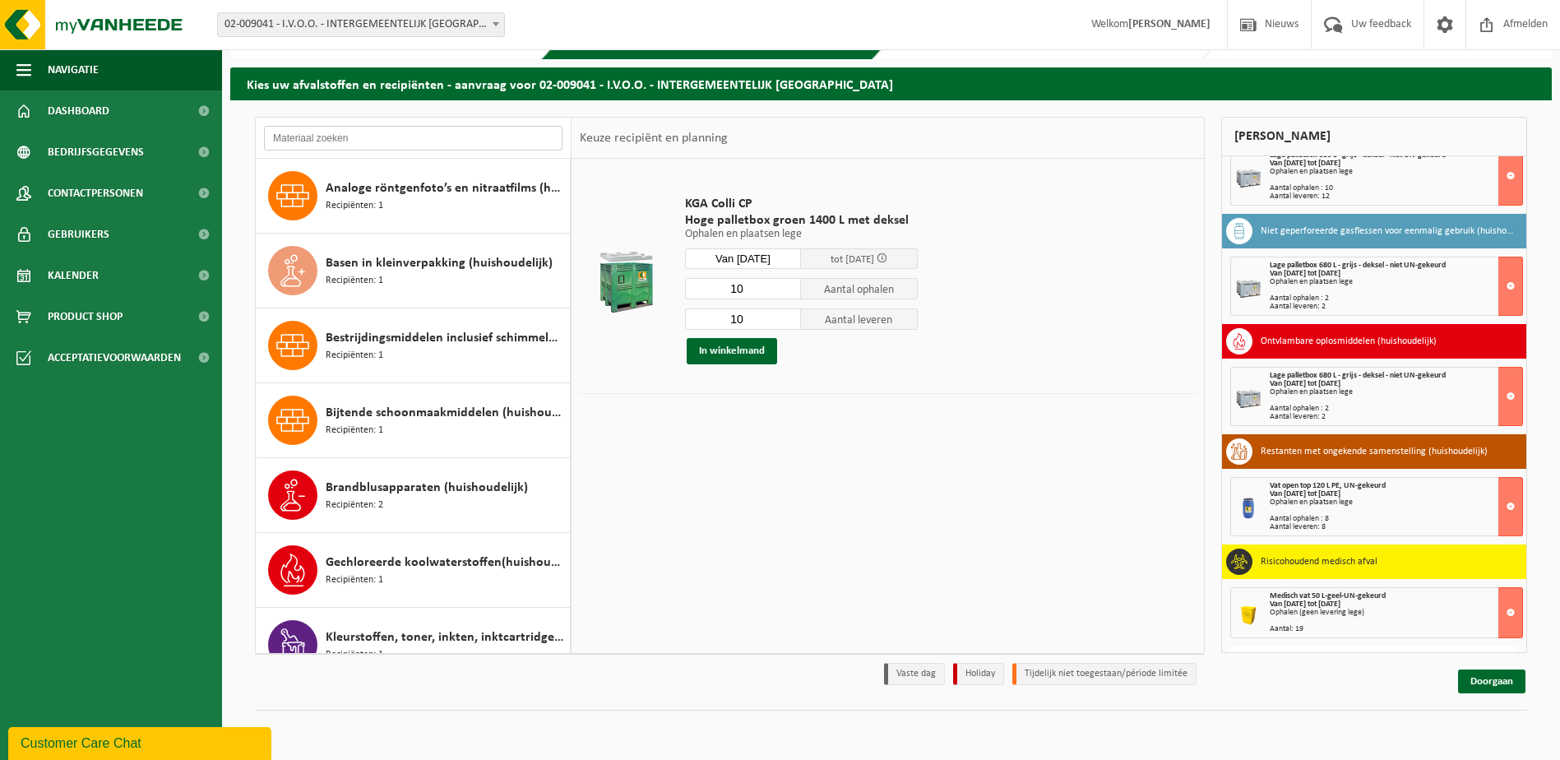
click at [351, 139] on input "text" at bounding box center [413, 138] width 298 height 25
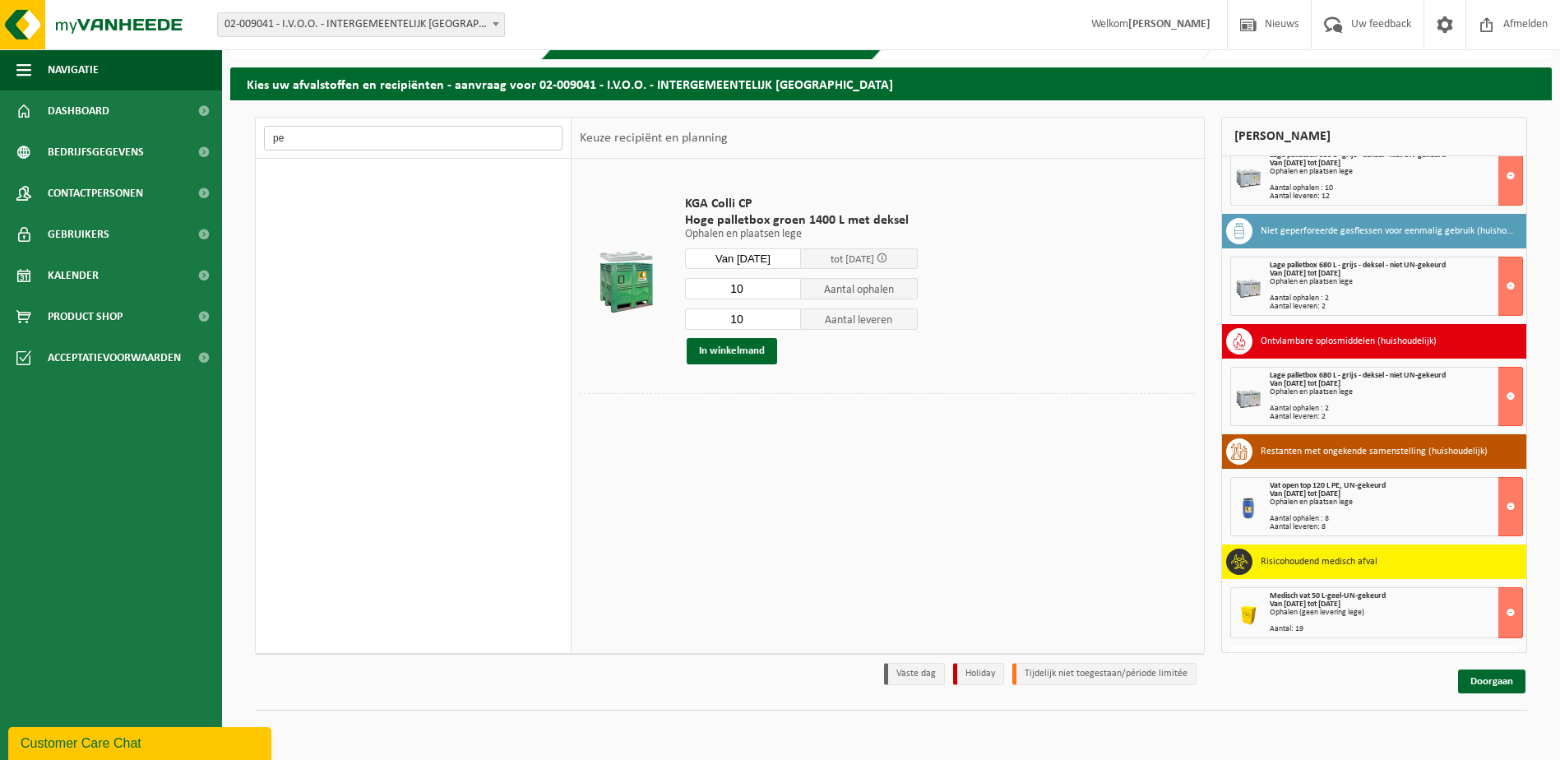
type input "p"
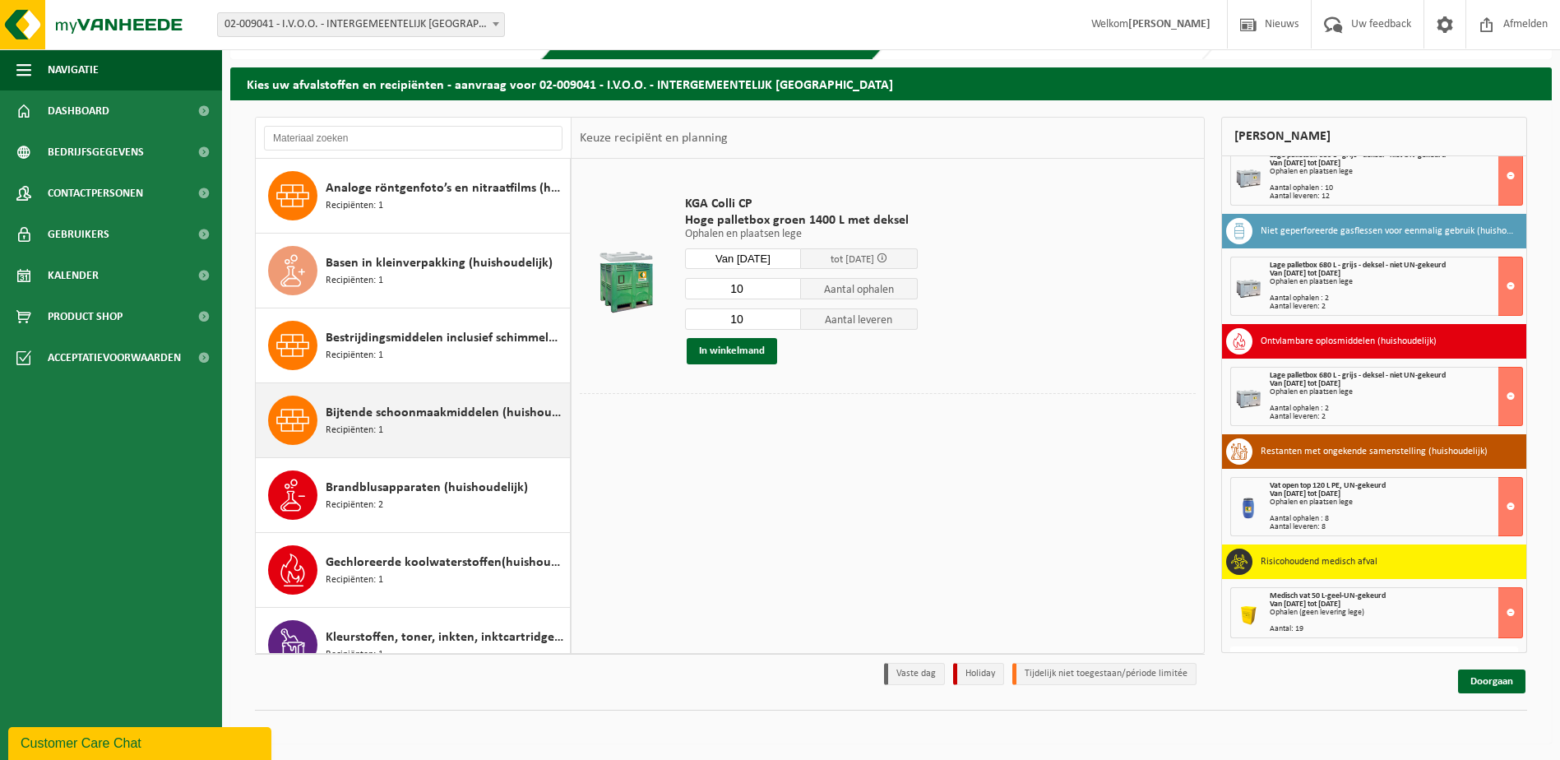
click at [419, 422] on span "Bijtende schoonmaakmiddelen (huishoudelijk)" at bounding box center [446, 413] width 240 height 20
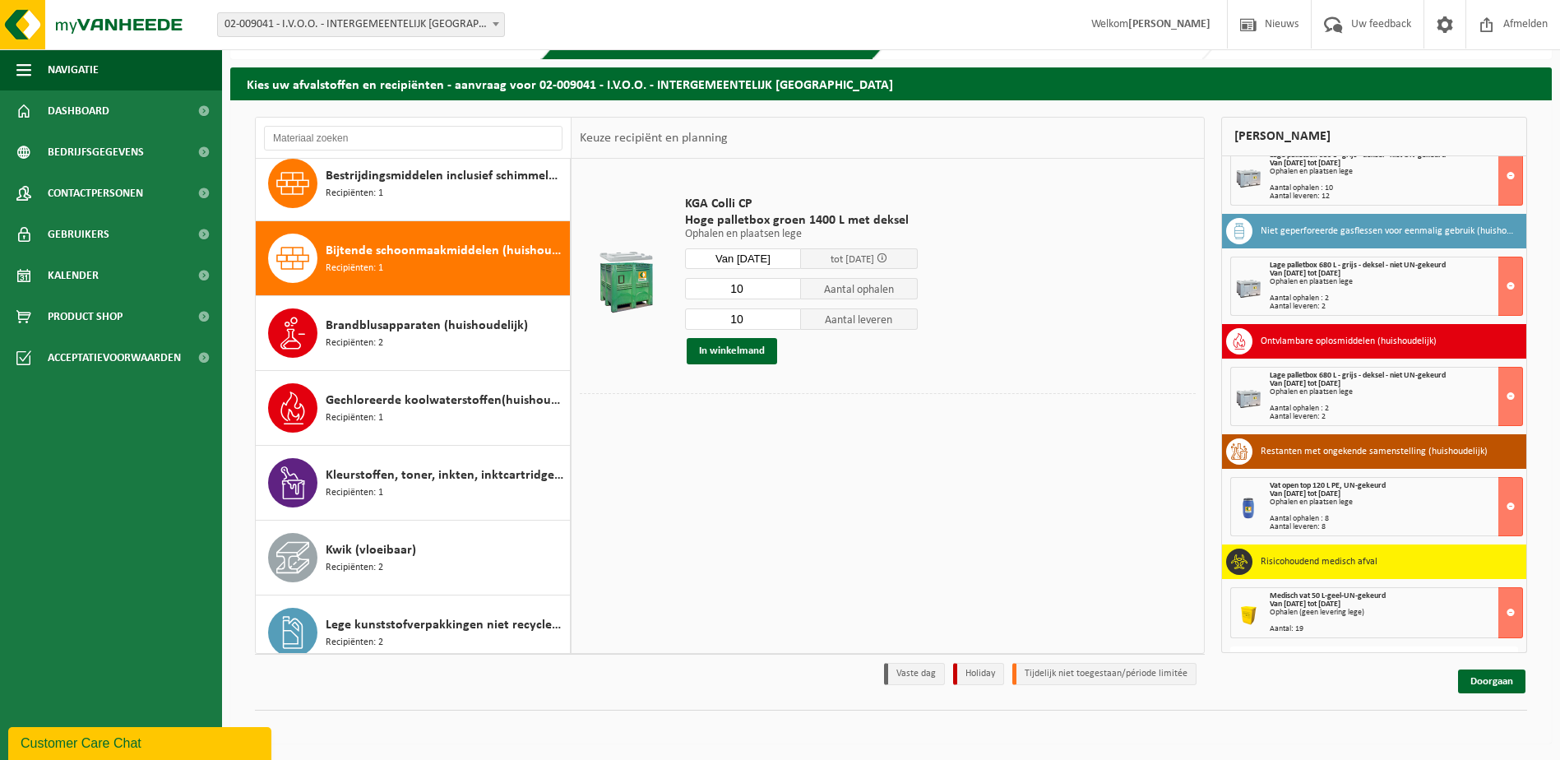
scroll to position [224, 0]
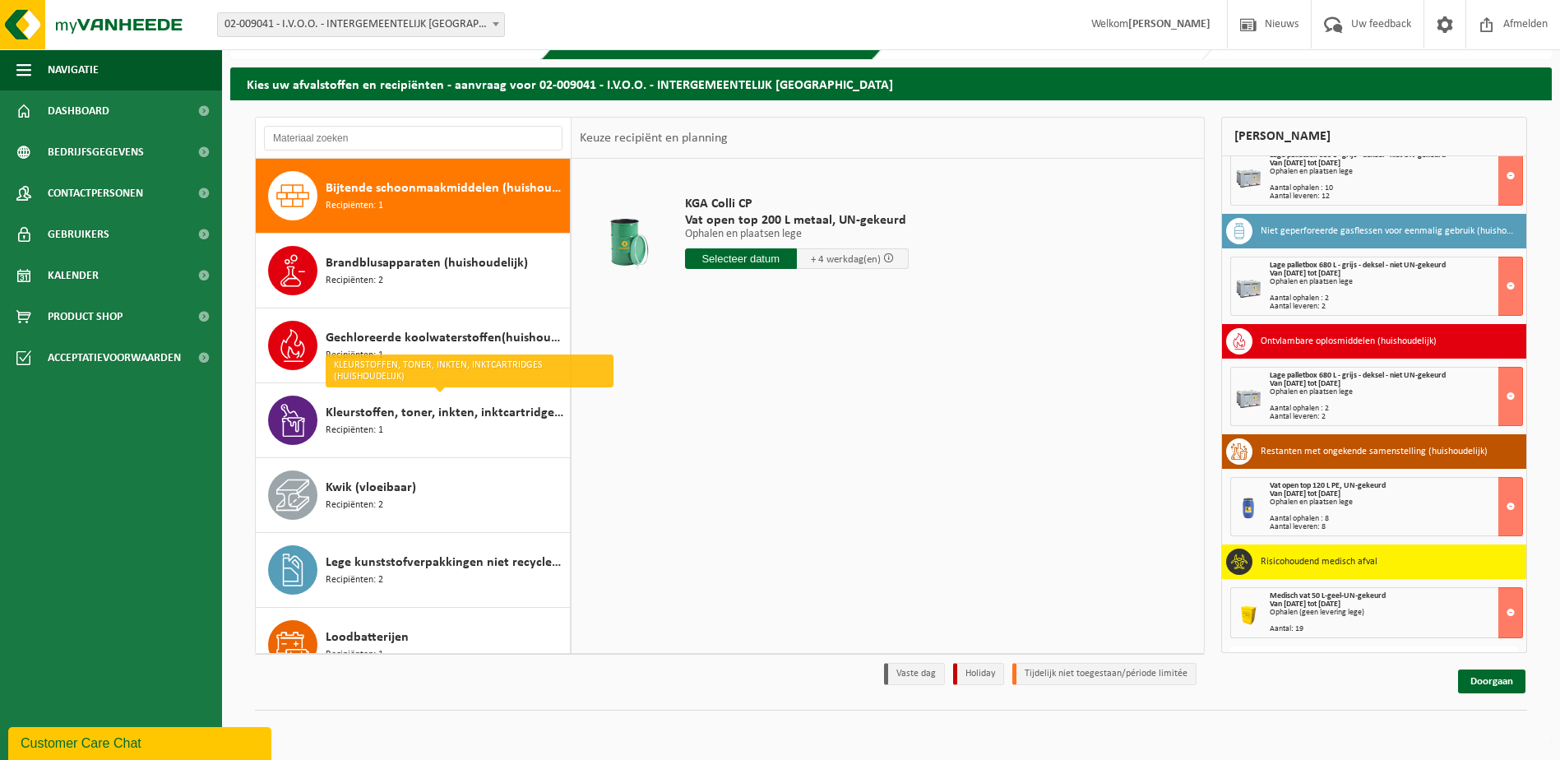
click at [738, 266] on input "text" at bounding box center [741, 258] width 112 height 21
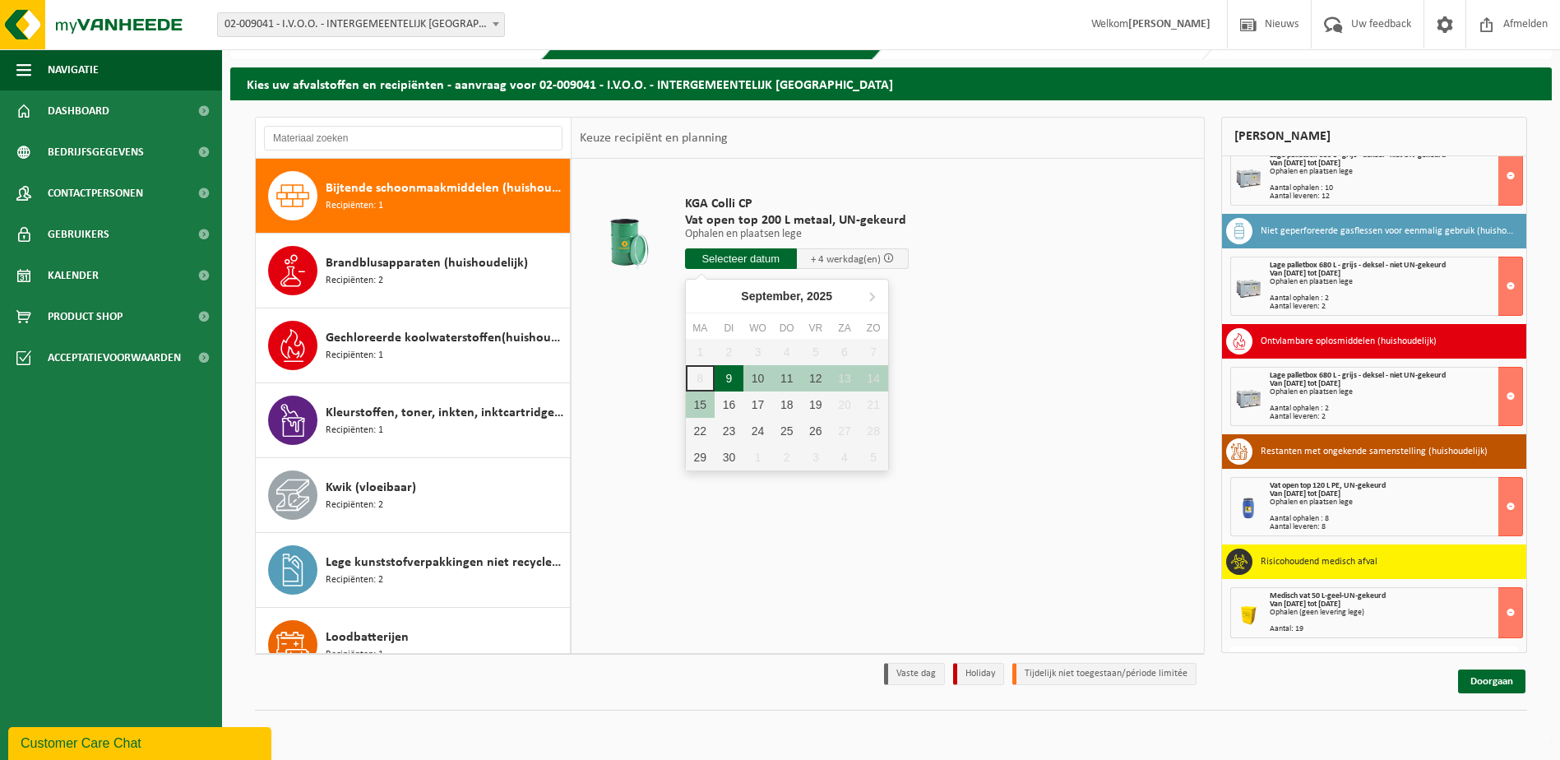
click at [738, 388] on div "9" at bounding box center [729, 378] width 29 height 26
type input "Van 2025-09-09"
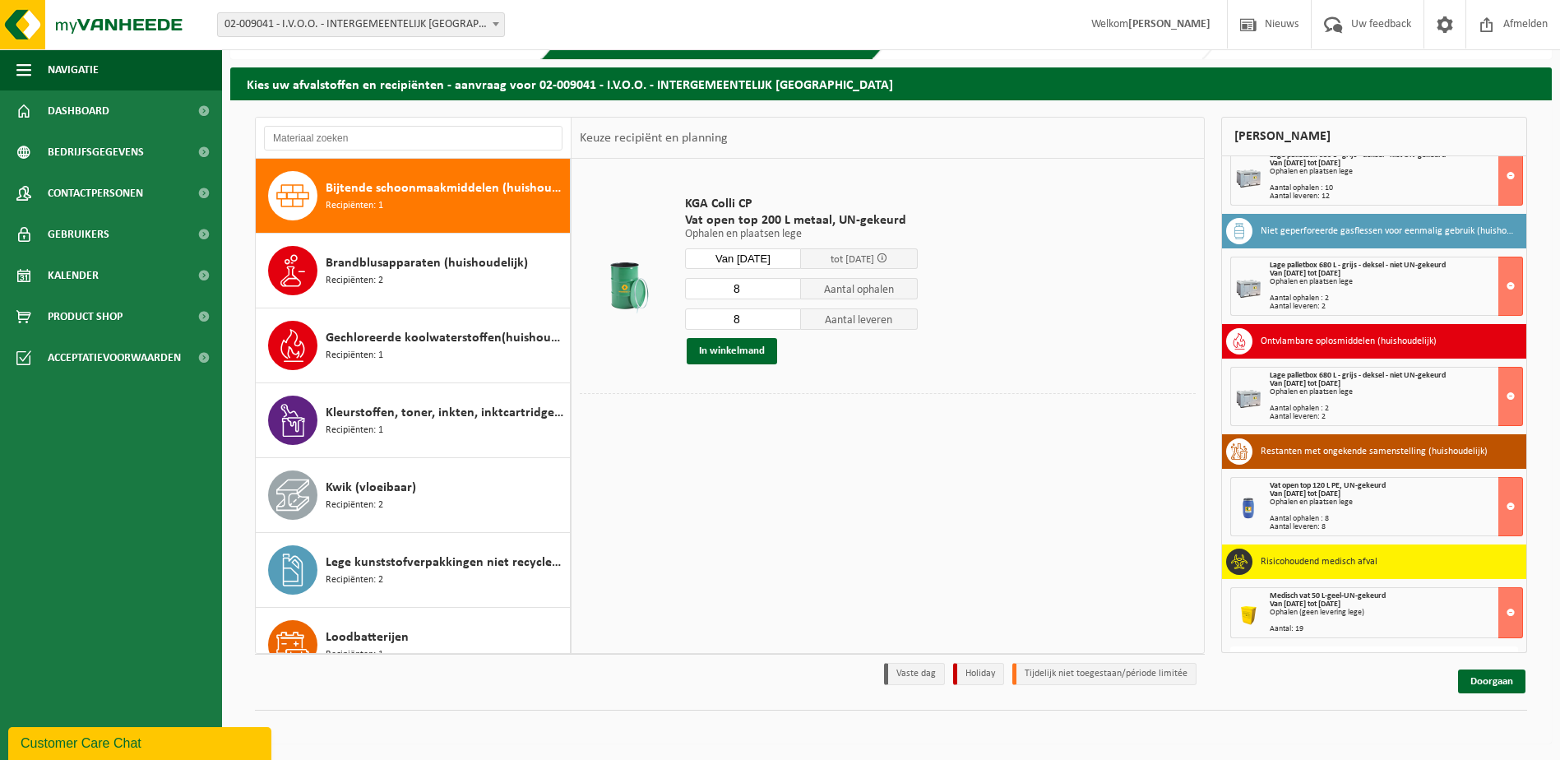
click at [746, 287] on input "8" at bounding box center [743, 288] width 117 height 21
type input "1"
click at [760, 326] on input "8" at bounding box center [743, 318] width 117 height 21
type input "2"
click at [756, 289] on input "1" at bounding box center [743, 288] width 117 height 21
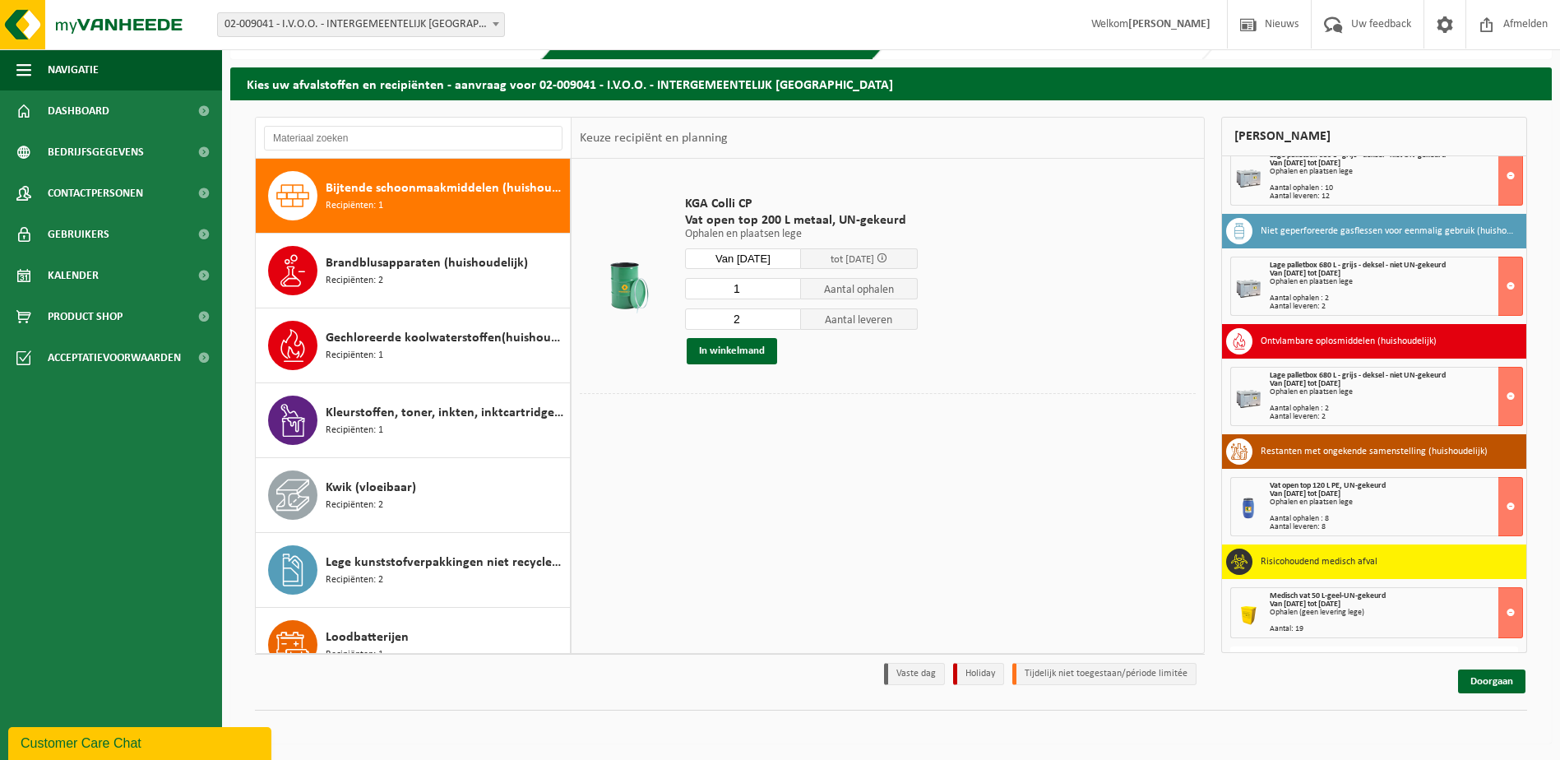
type input "2"
click at [750, 352] on button "In winkelmand" at bounding box center [732, 351] width 90 height 26
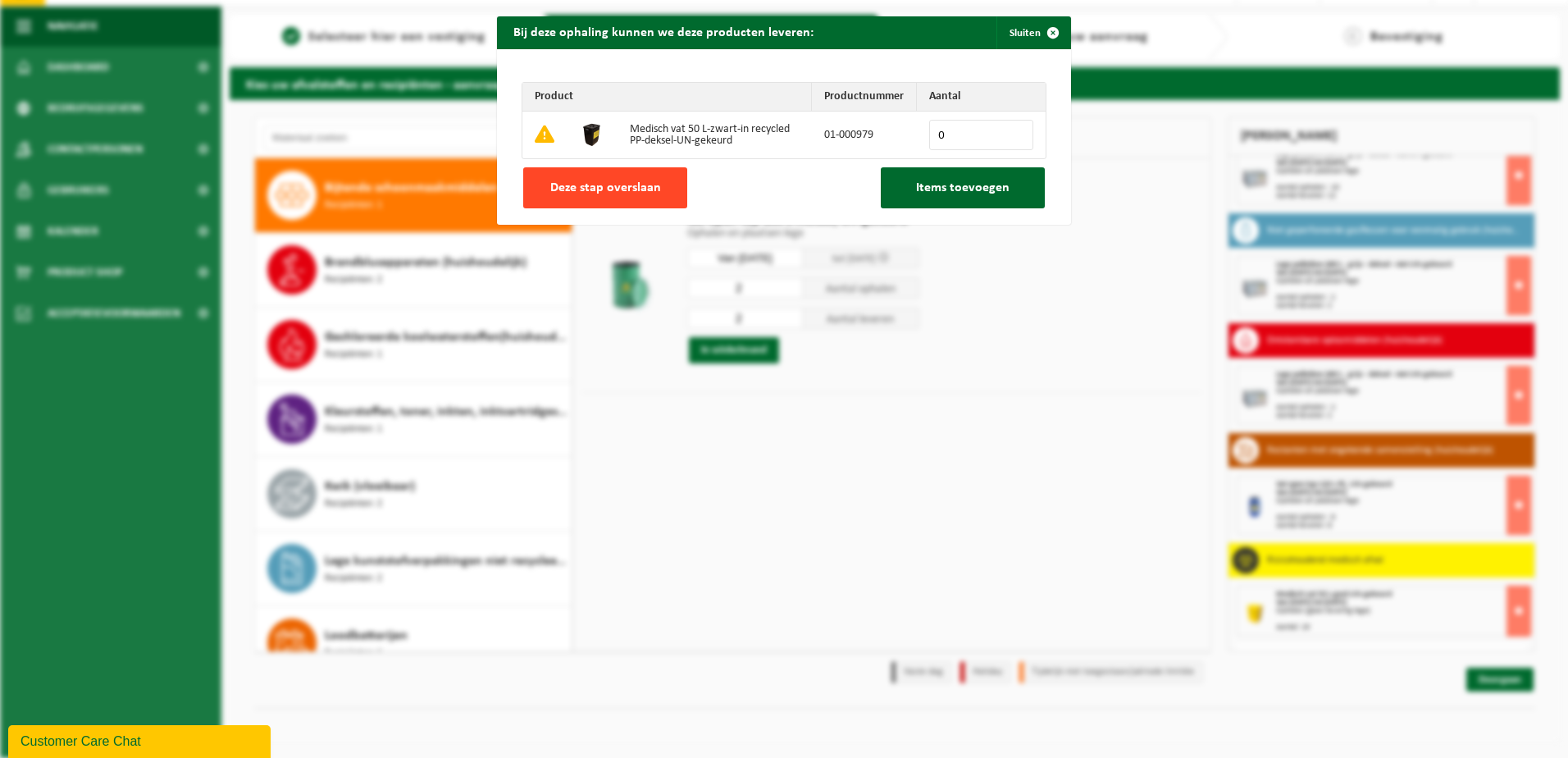
click at [650, 193] on span "Deze stap overslaan" at bounding box center [605, 188] width 111 height 13
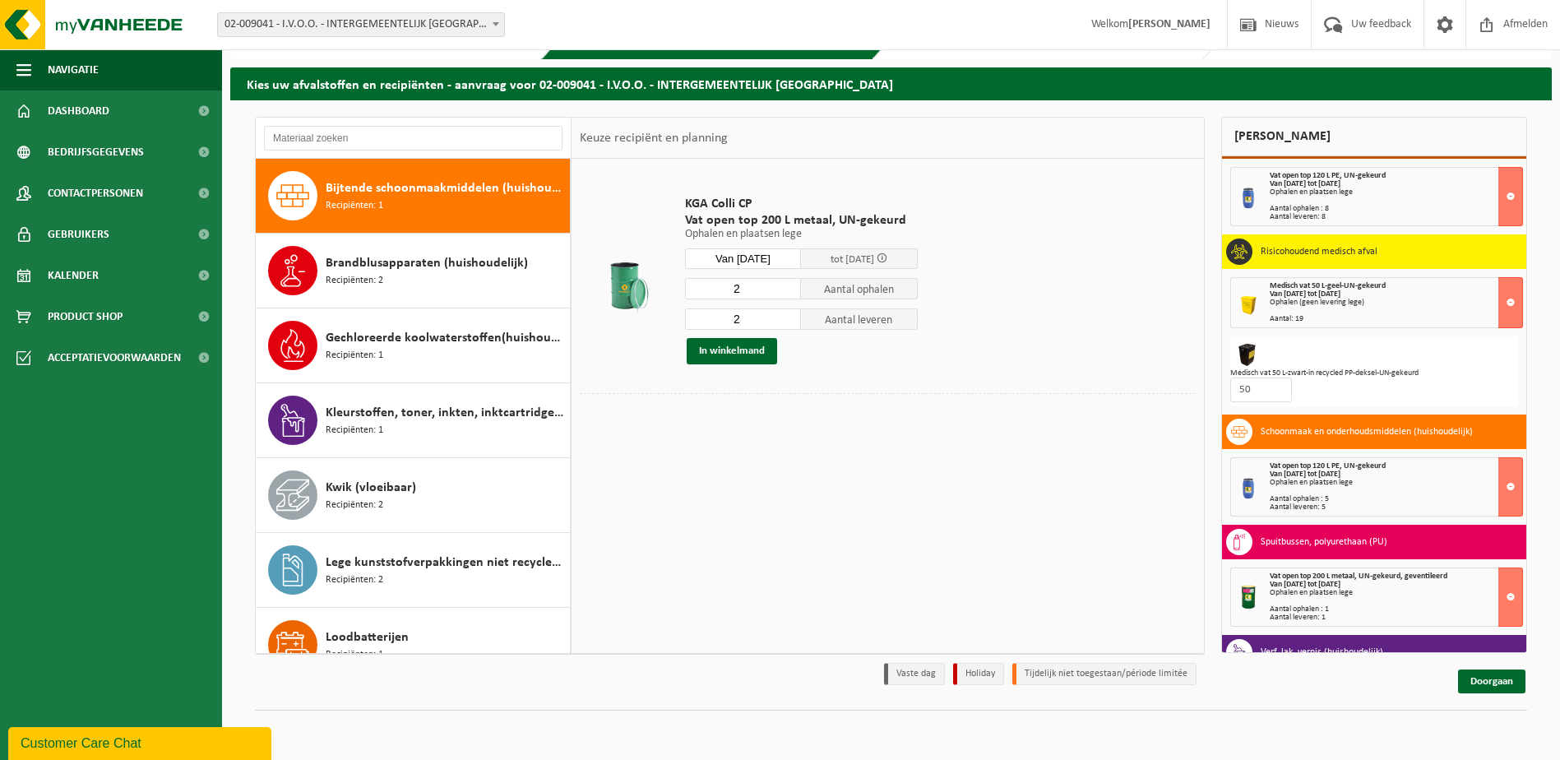
scroll to position [1006, 0]
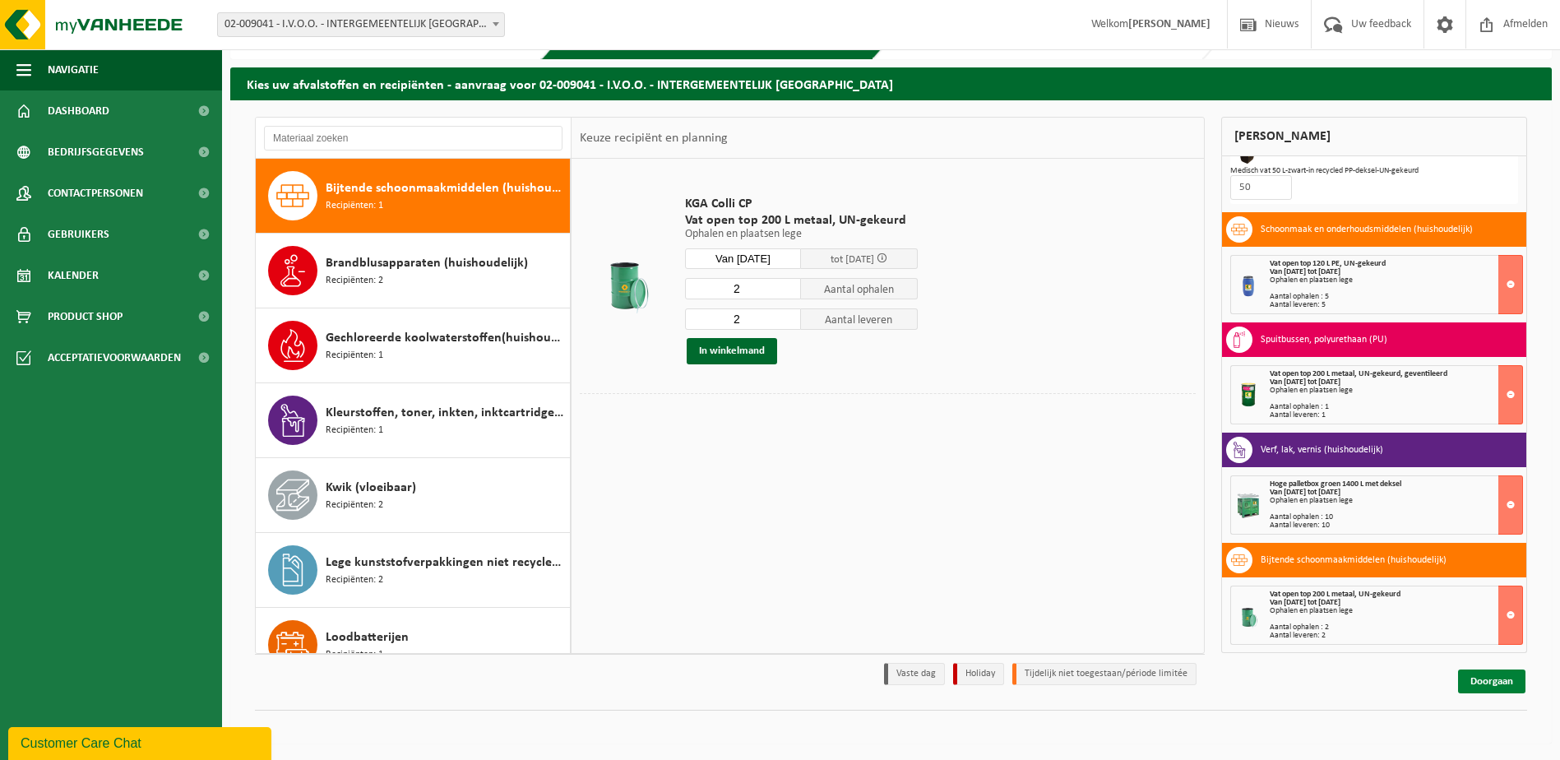
click at [1497, 692] on link "Doorgaan" at bounding box center [1491, 681] width 67 height 24
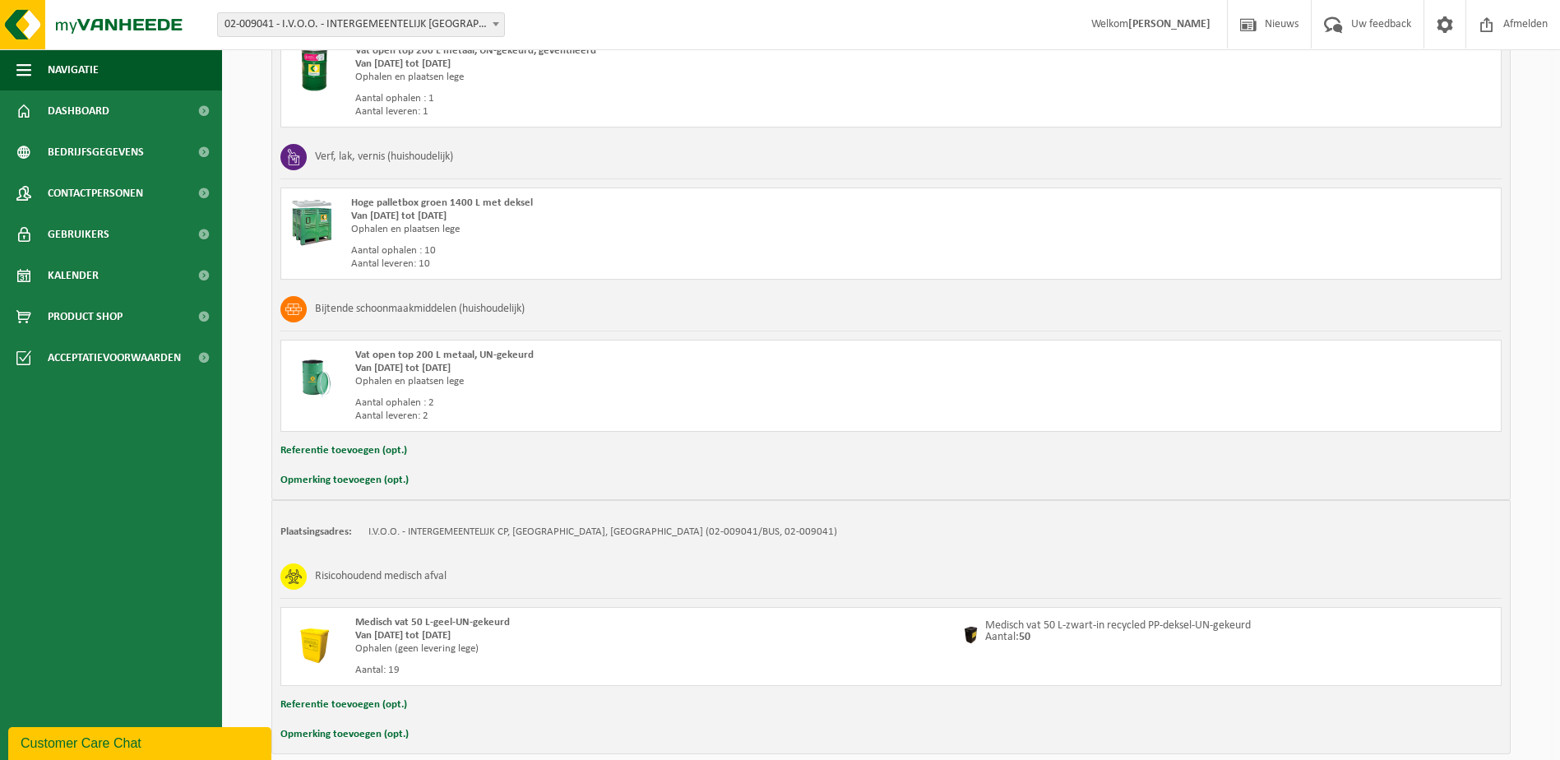
scroll to position [1886, 0]
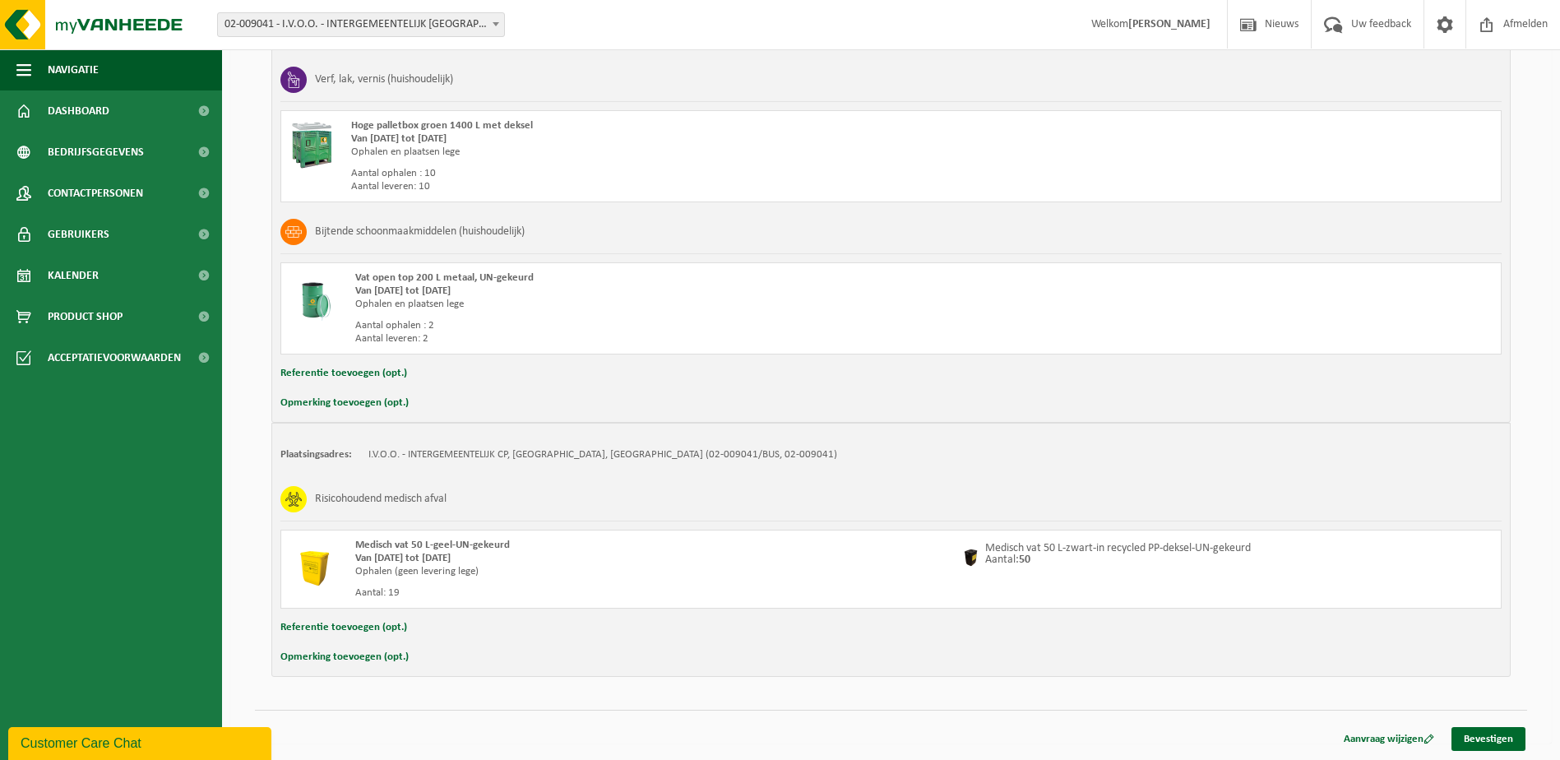
click at [359, 655] on button "Opmerking toevoegen (opt.)" at bounding box center [344, 656] width 128 height 21
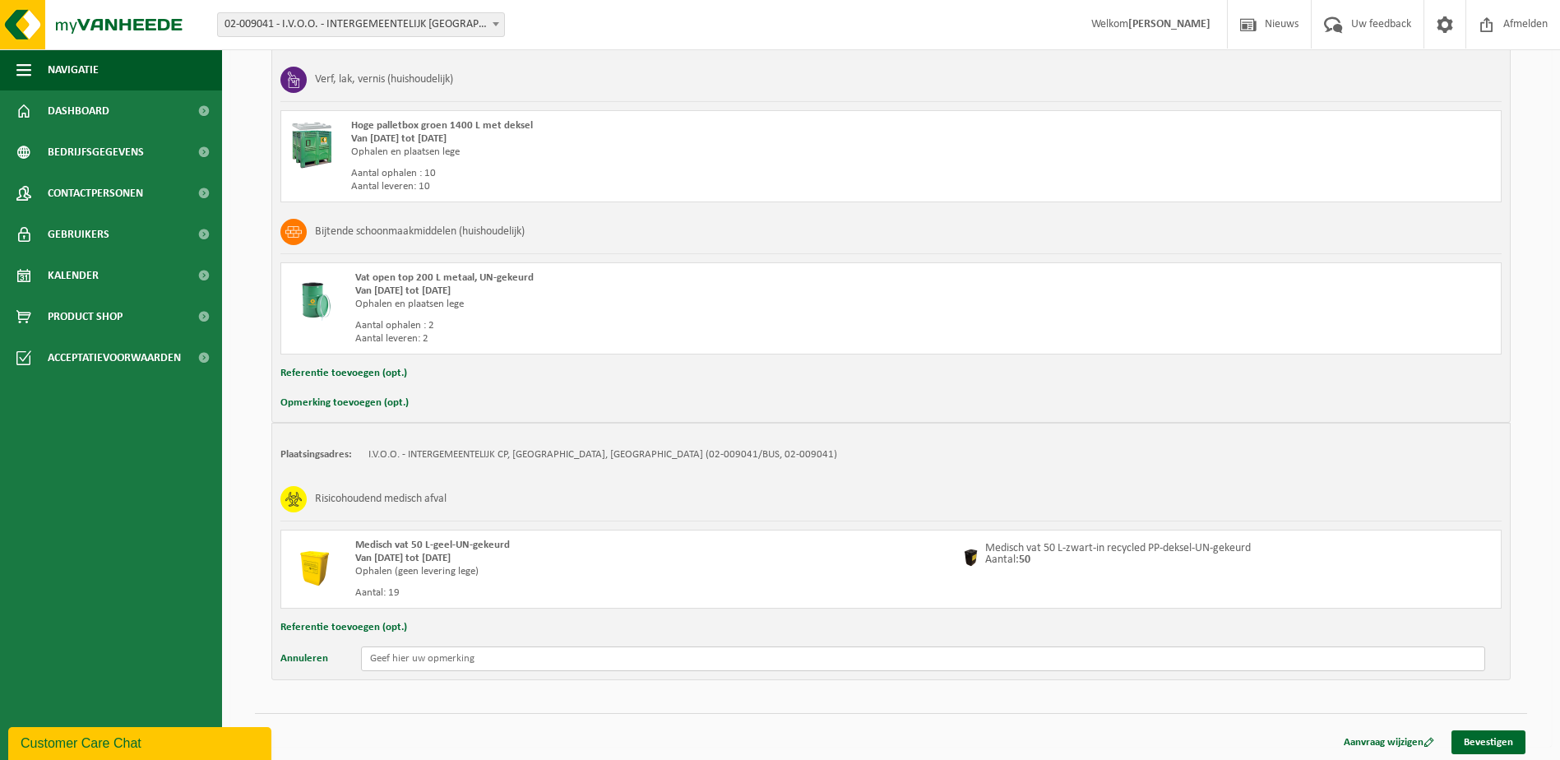
click at [399, 664] on input "text" at bounding box center [923, 658] width 1124 height 25
click at [483, 664] on input "gelieve 4 rollen stickers bij te leveren wegens" at bounding box center [923, 658] width 1124 height 25
drag, startPoint x: 398, startPoint y: 659, endPoint x: 363, endPoint y: 659, distance: 35.4
click at [363, 659] on input "gelieve 4 rollen stickers te leveren wegens" at bounding box center [923, 658] width 1124 height 25
click at [630, 656] on input "zou het mogelijk zijn om 4 rollen stickers te leveren wegens" at bounding box center [923, 658] width 1124 height 25
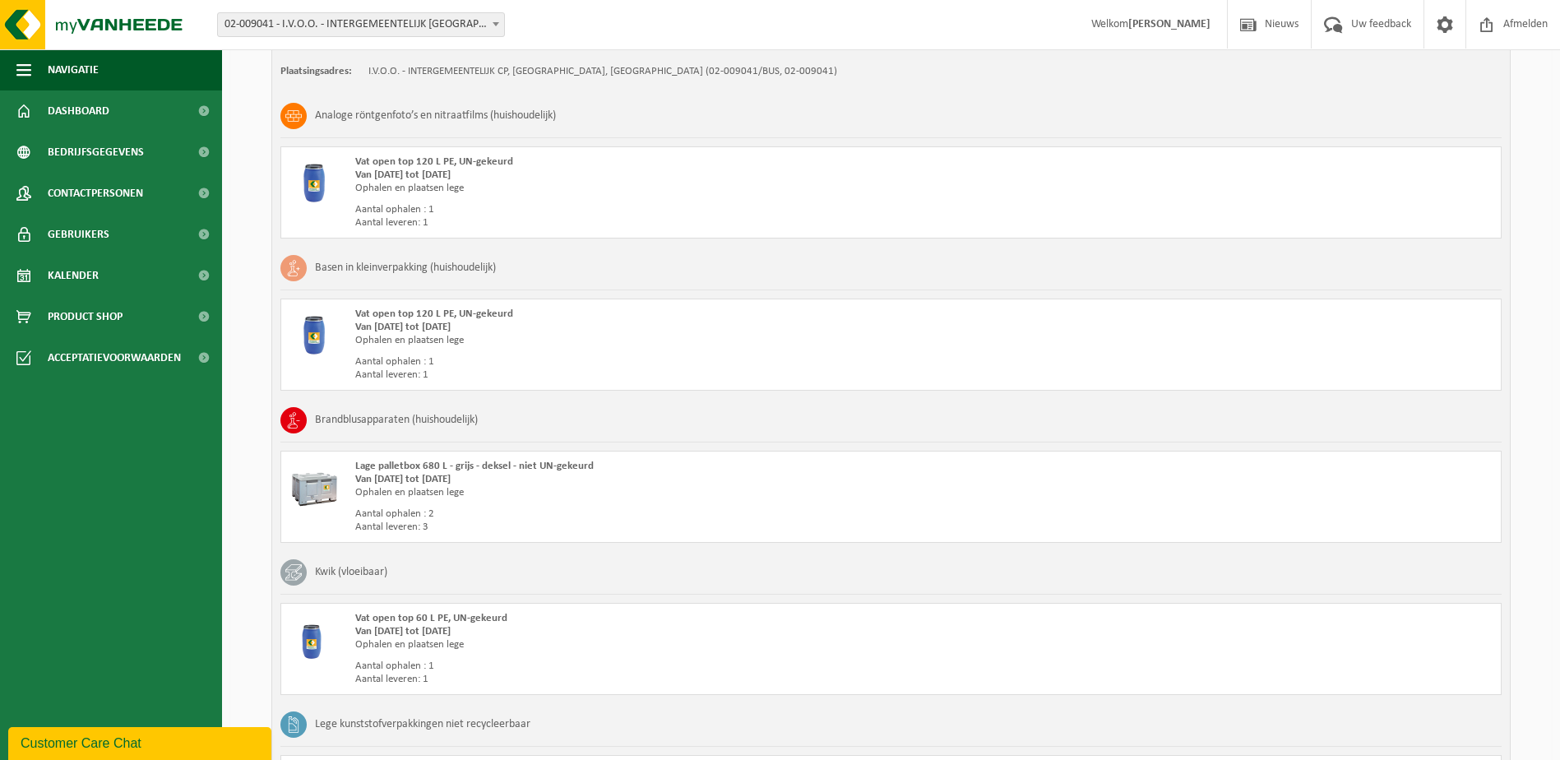
scroll to position [0, 0]
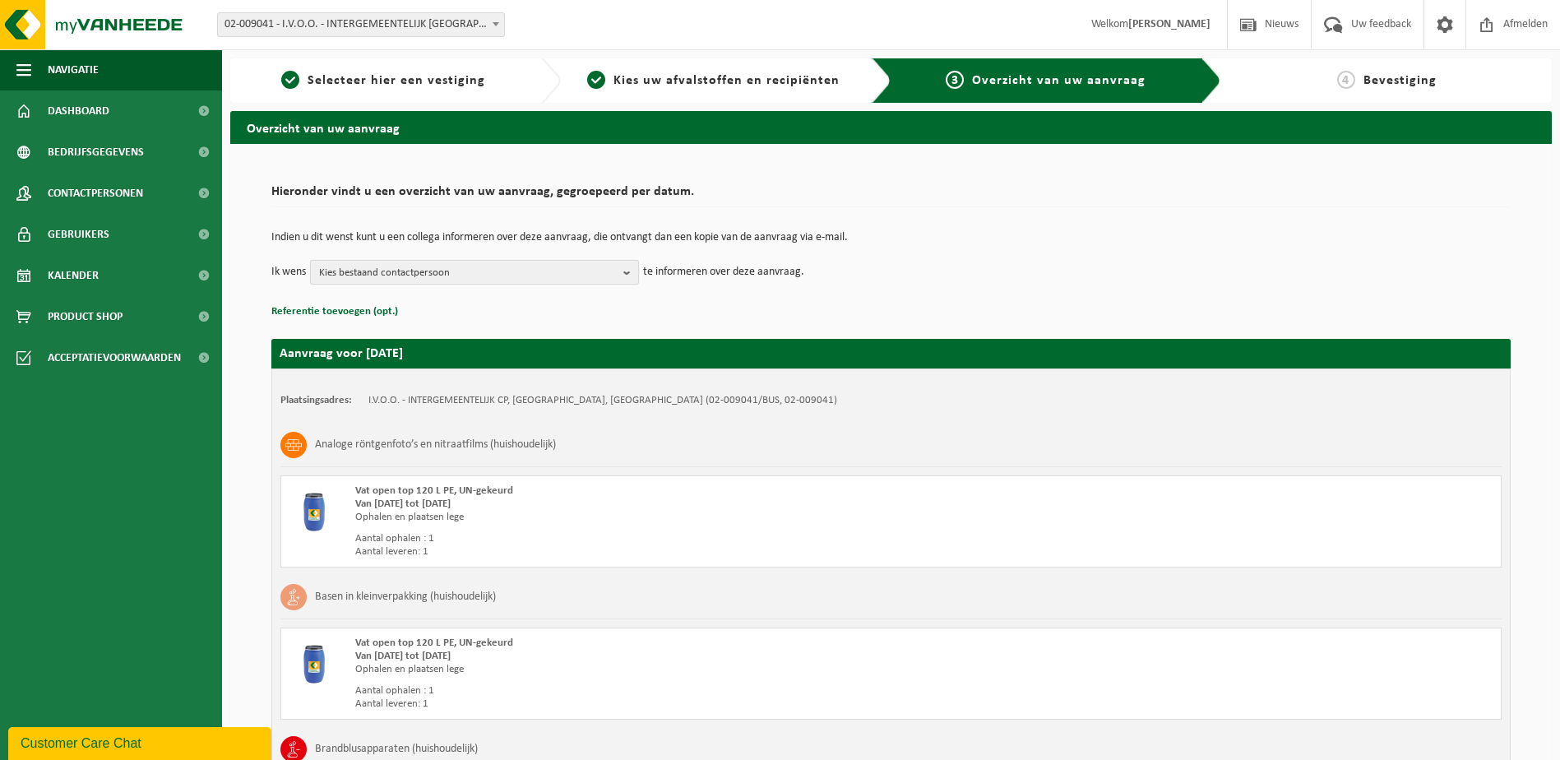
type input "zou het mogelijk zijn om 4 rollen stickers te leveren wegens wij niets meer heb…"
click at [534, 263] on span "Kies bestaand contactpersoon" at bounding box center [468, 273] width 298 height 25
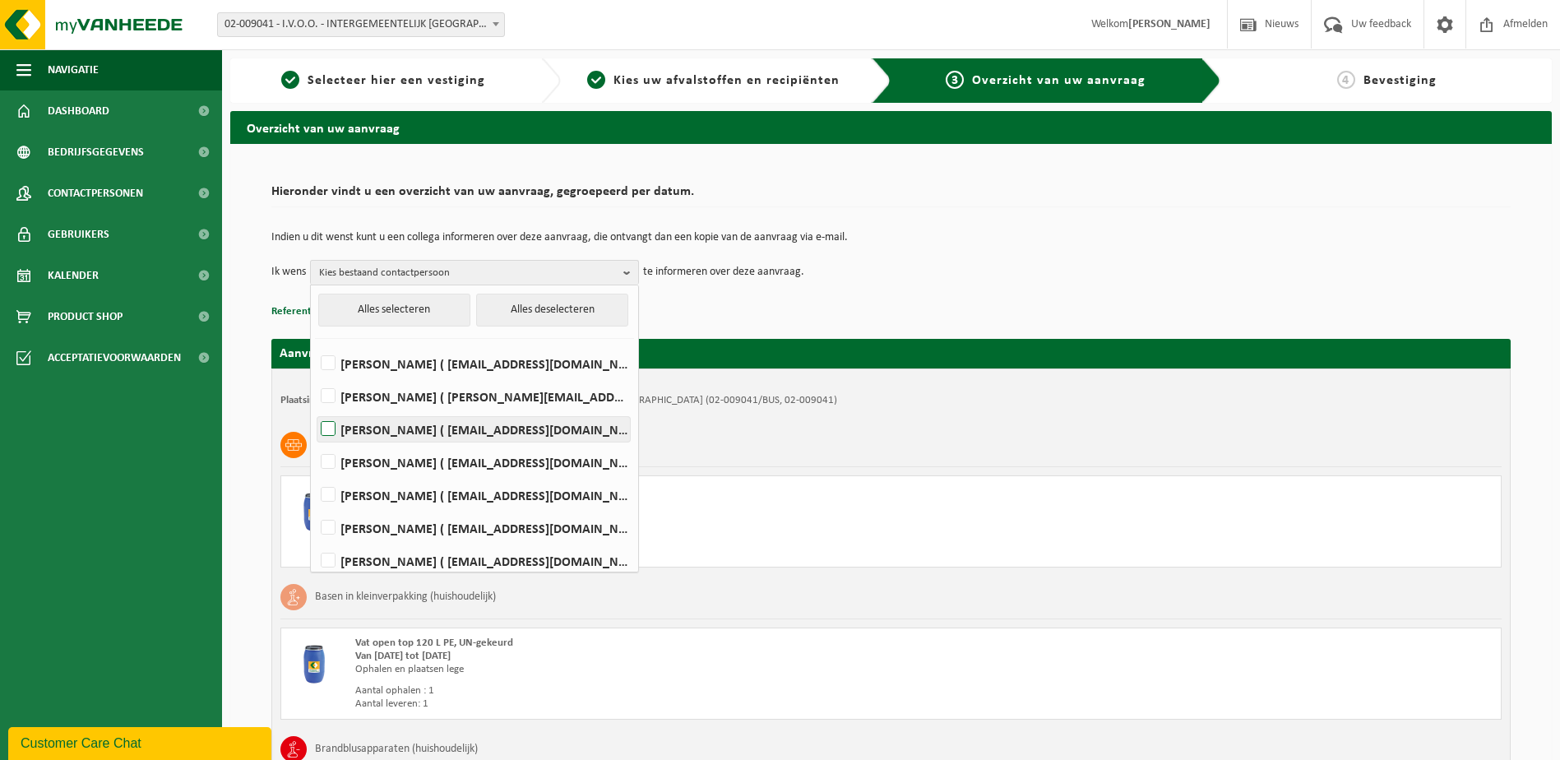
click at [341, 430] on label "Sammy Derycke ( sammy.derycke@oostende.be )" at bounding box center [473, 429] width 312 height 25
click at [315, 409] on input "Sammy Derycke ( sammy.derycke@oostende.be )" at bounding box center [314, 408] width 1 height 1
checkbox input "true"
click at [345, 559] on label "Maxim Tolpe ( maxim.tolpe@oostende.be )" at bounding box center [473, 560] width 312 height 25
click at [315, 540] on input "Maxim Tolpe ( maxim.tolpe@oostende.be )" at bounding box center [314, 539] width 1 height 1
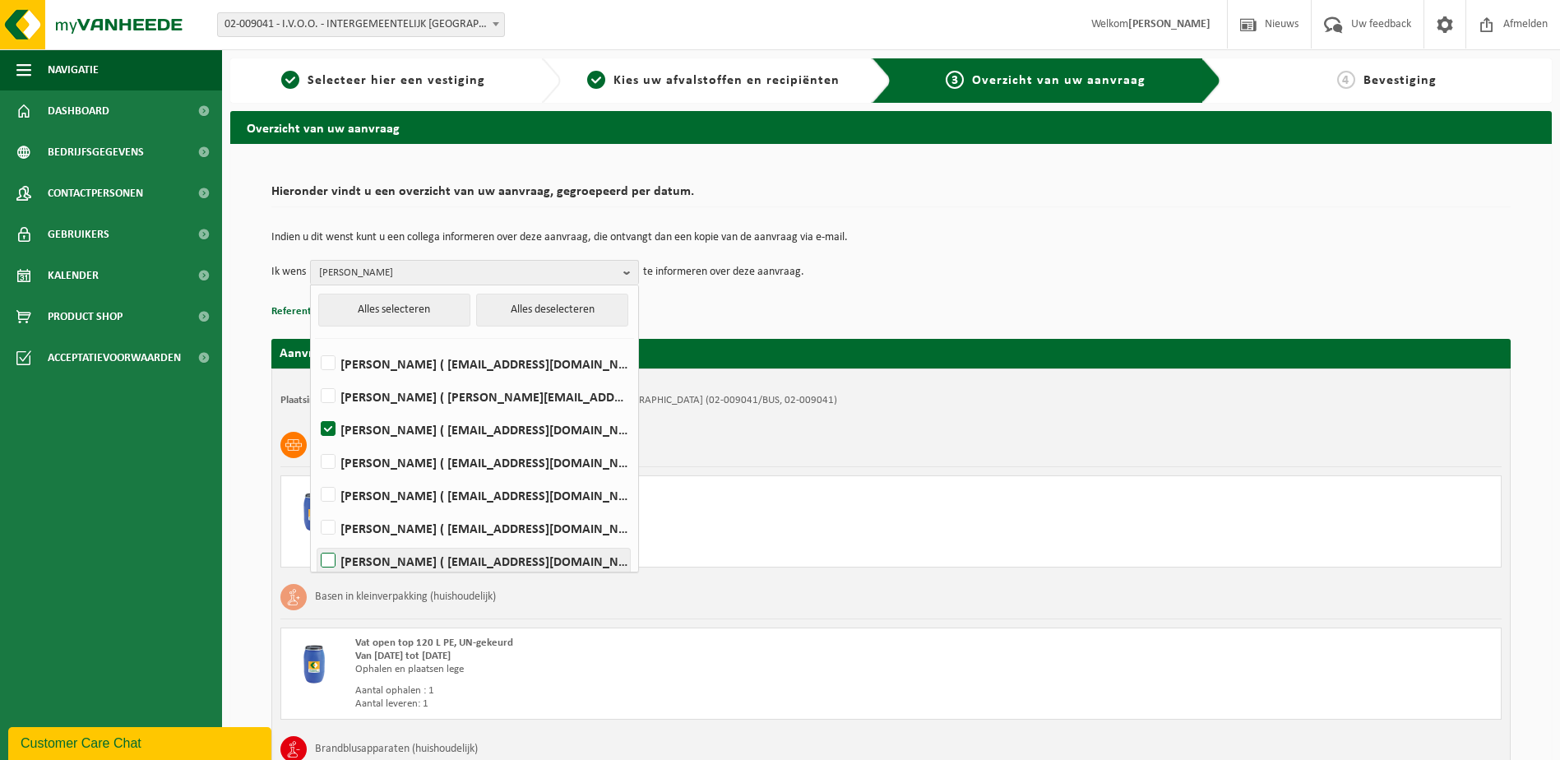
checkbox input "true"
click at [967, 257] on td "Indien u dit wenst kunt u een collega informeren over deze aanvraag, die ontvan…" at bounding box center [890, 246] width 1239 height 28
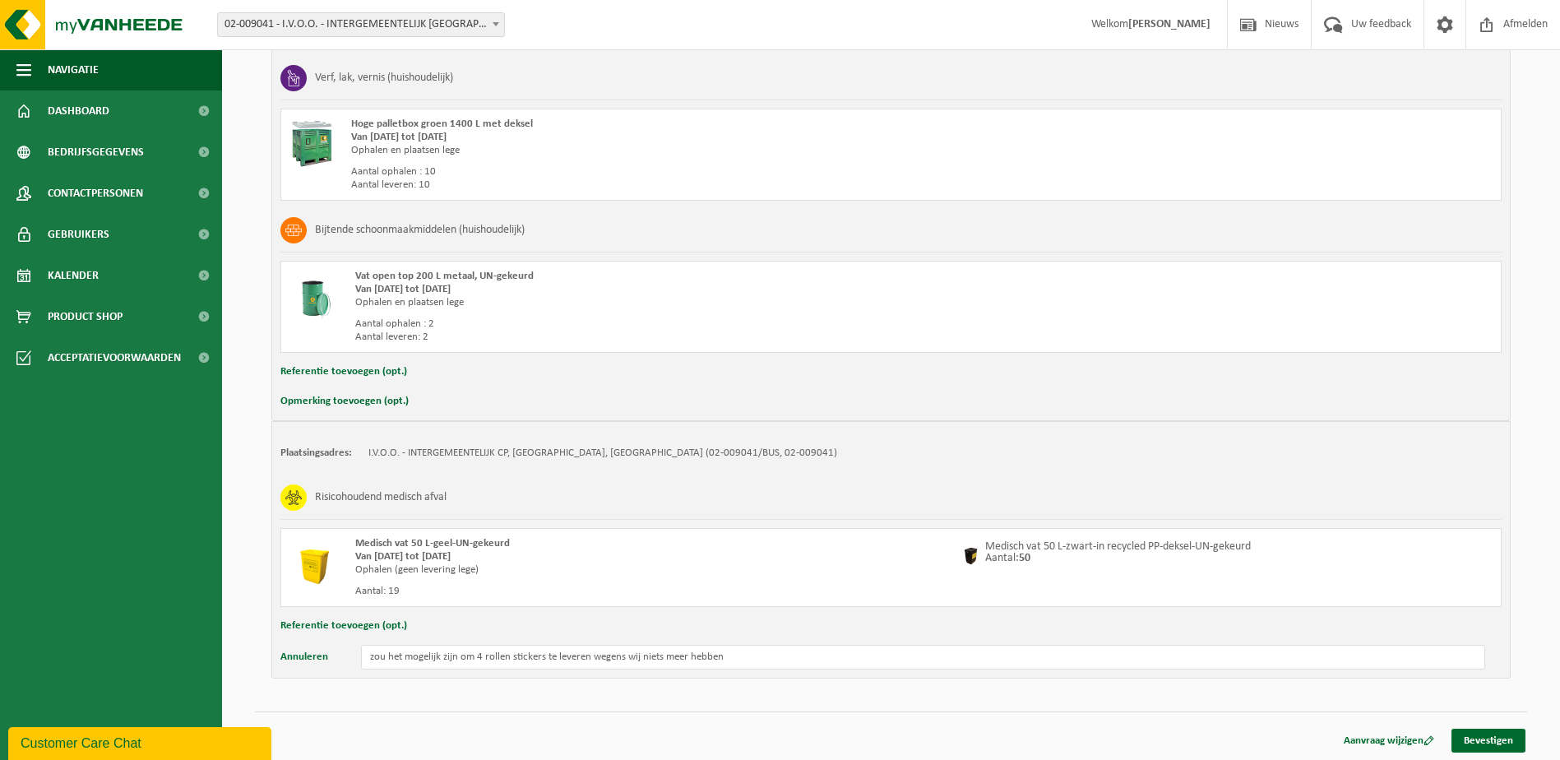
scroll to position [1890, 0]
click at [1490, 744] on link "Bevestigen" at bounding box center [1488, 739] width 74 height 24
